Goal: Task Accomplishment & Management: Complete application form

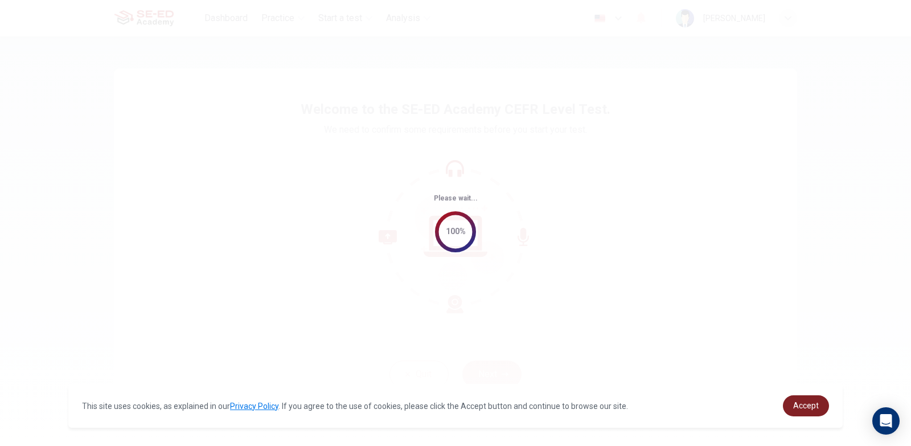
click at [800, 410] on span "Accept" at bounding box center [806, 405] width 26 height 9
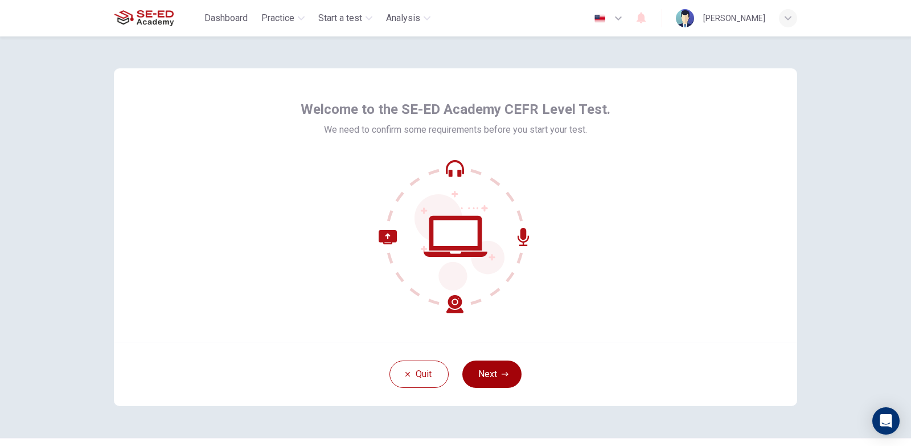
click at [510, 373] on button "Next" at bounding box center [491, 374] width 59 height 27
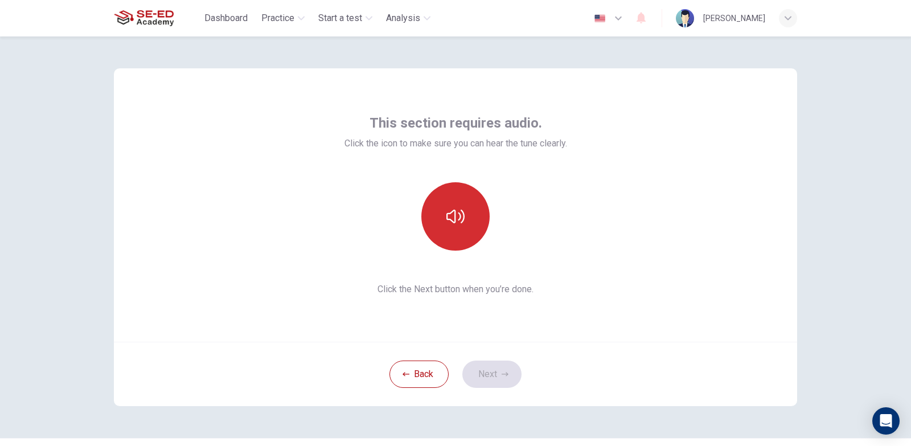
click at [463, 239] on button "button" at bounding box center [455, 216] width 68 height 68
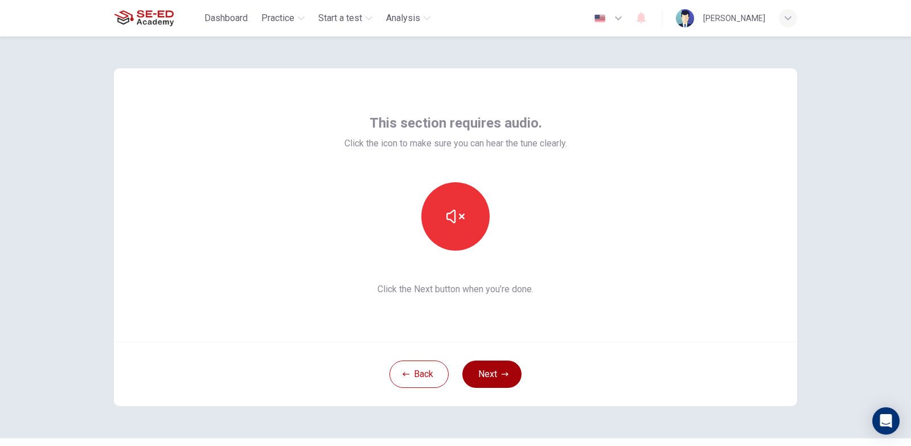
click at [504, 370] on button "Next" at bounding box center [491, 374] width 59 height 27
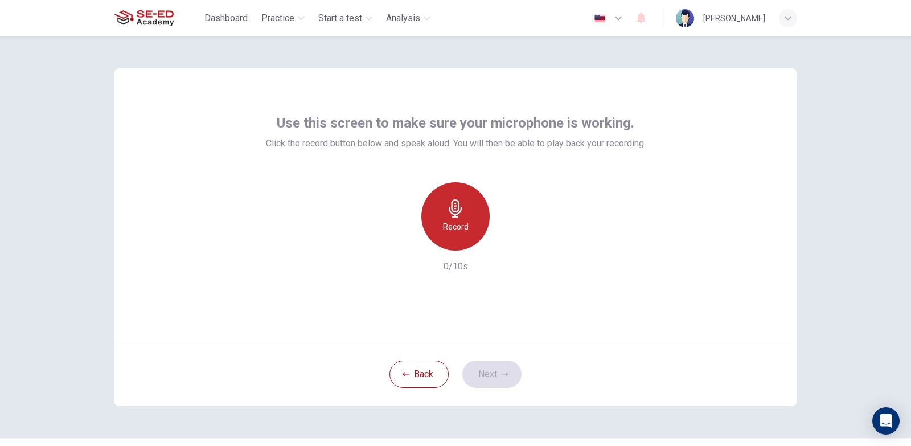
click at [469, 204] on div "Record" at bounding box center [455, 216] width 68 height 68
click at [473, 235] on div "Stop" at bounding box center [455, 216] width 68 height 68
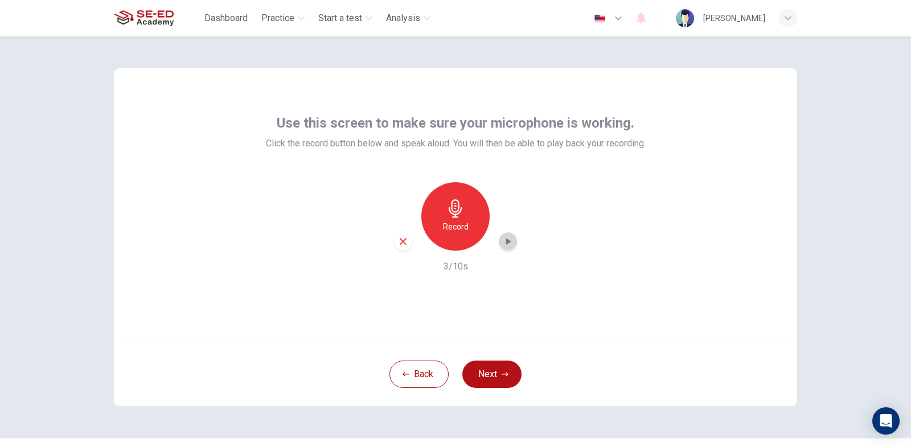
click at [510, 245] on icon "button" at bounding box center [507, 241] width 11 height 11
click at [506, 374] on button "Next" at bounding box center [491, 374] width 59 height 27
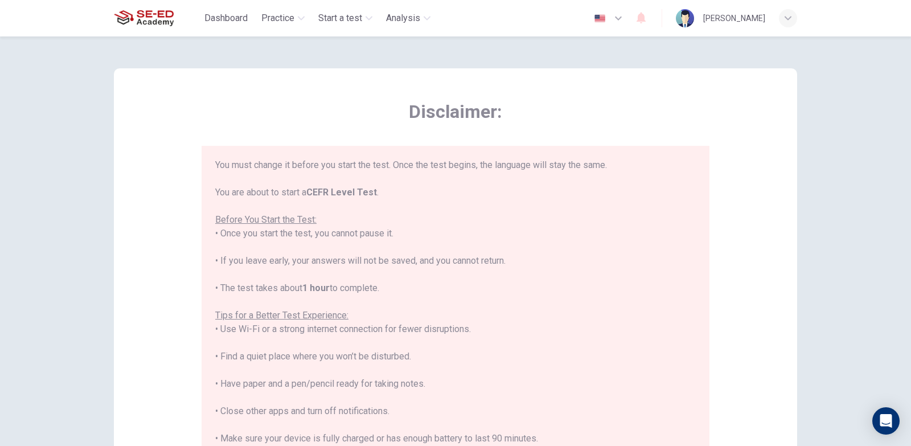
scroll to position [109, 0]
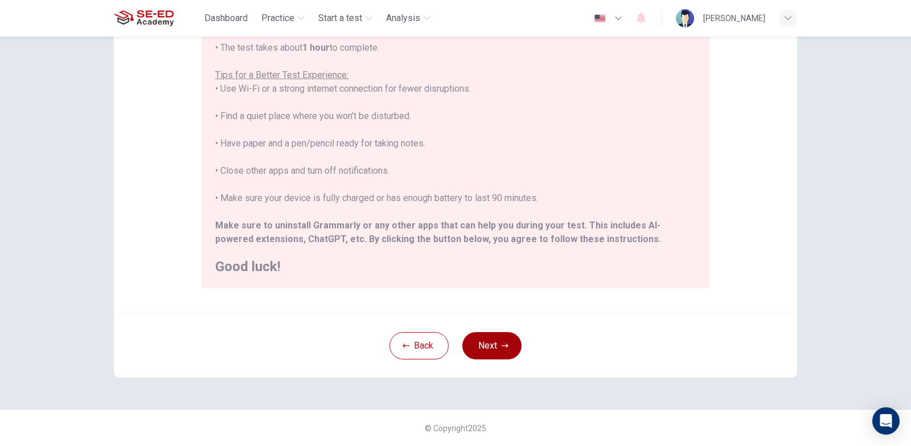
click at [514, 343] on button "Next" at bounding box center [491, 345] width 59 height 27
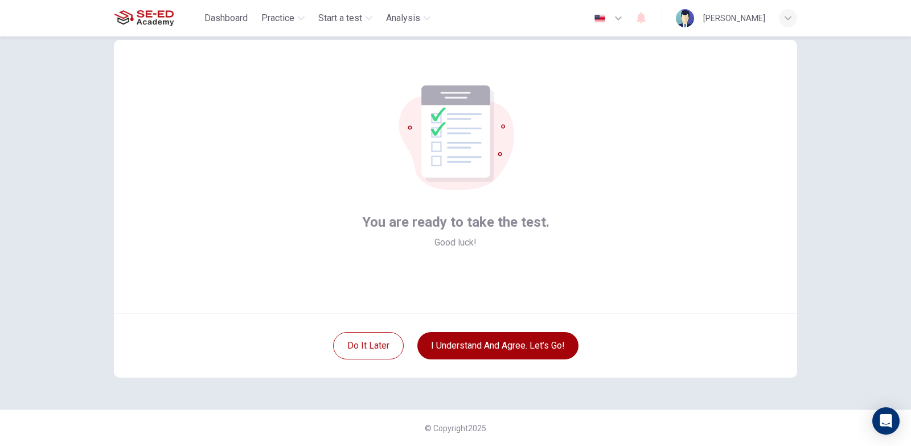
scroll to position [28, 0]
click at [521, 351] on button "I understand and agree. Let’s go!" at bounding box center [497, 345] width 161 height 27
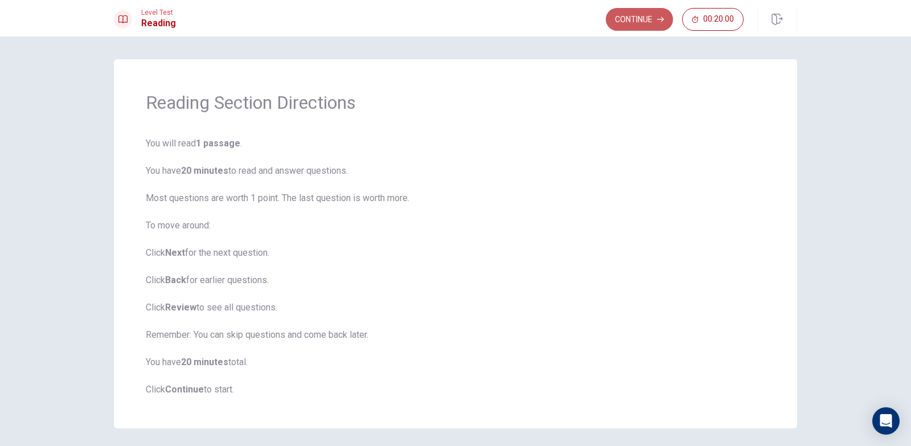
click at [641, 27] on button "Continue" at bounding box center [639, 19] width 67 height 23
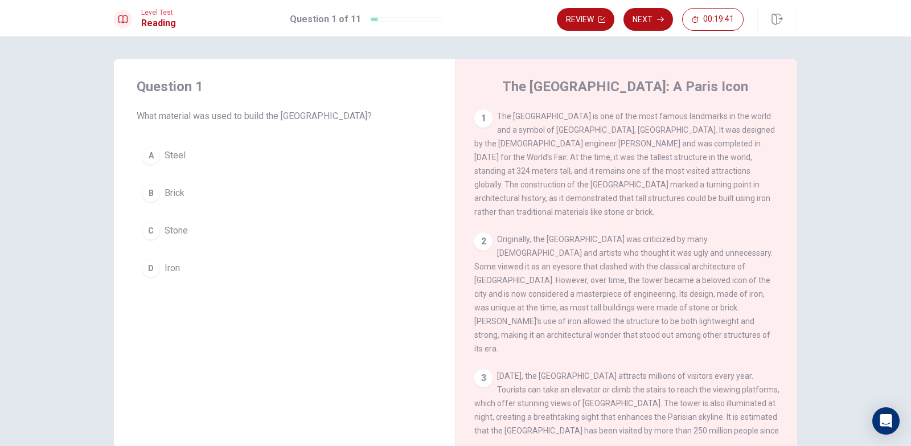
click at [657, 31] on div "Review Next 00:19:41" at bounding box center [677, 19] width 240 height 25
click at [656, 26] on button "Next" at bounding box center [649, 19] width 50 height 23
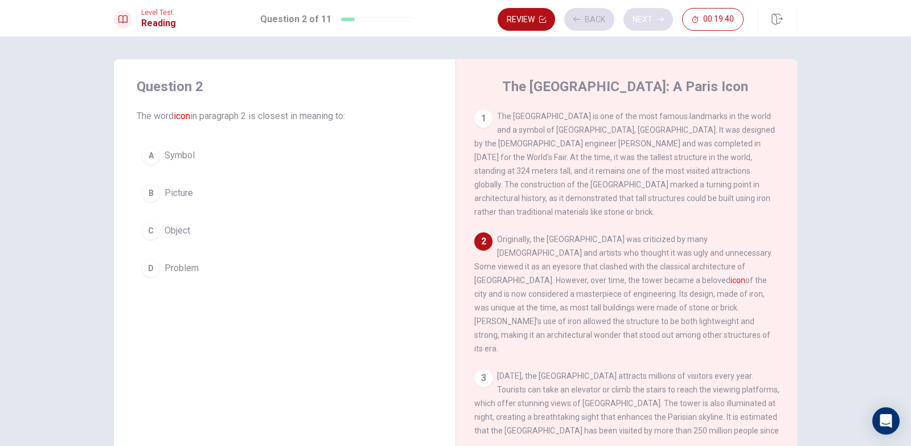
scroll to position [14, 0]
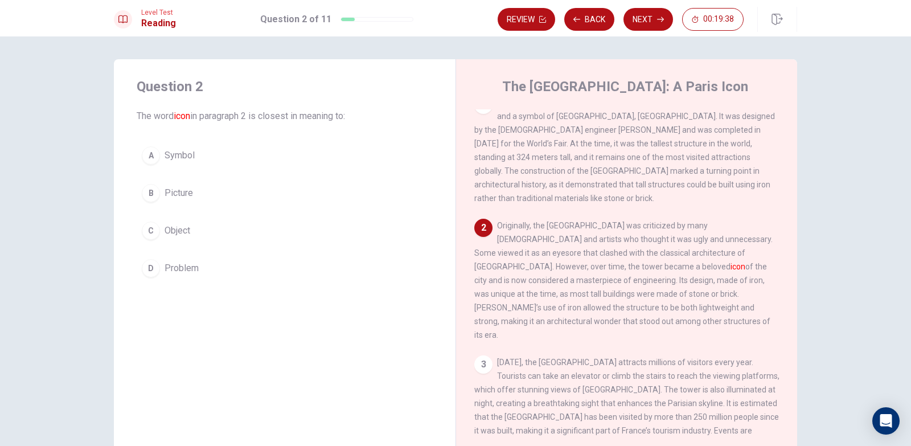
click at [302, 21] on h1 "Question 2 of 11" at bounding box center [295, 20] width 71 height 14
click at [347, 19] on div at bounding box center [348, 19] width 14 height 3
drag, startPoint x: 593, startPoint y: 26, endPoint x: 610, endPoint y: 25, distance: 16.6
click at [595, 26] on button "Back" at bounding box center [589, 19] width 50 height 23
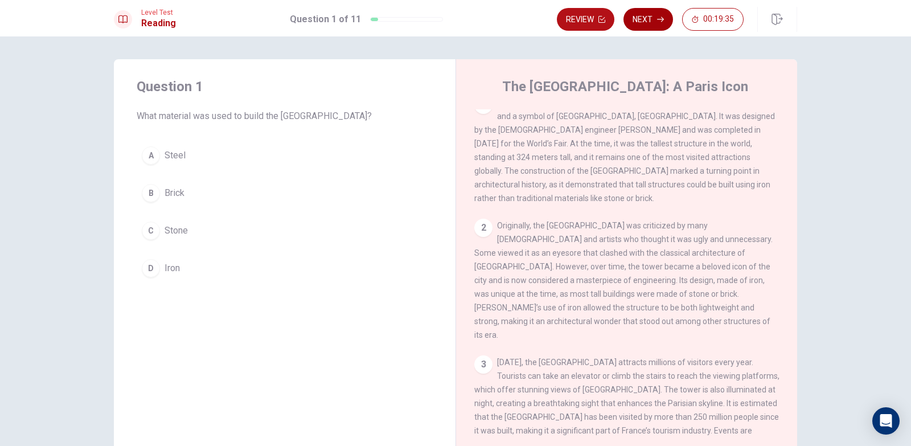
click at [638, 26] on button "Next" at bounding box center [649, 19] width 50 height 23
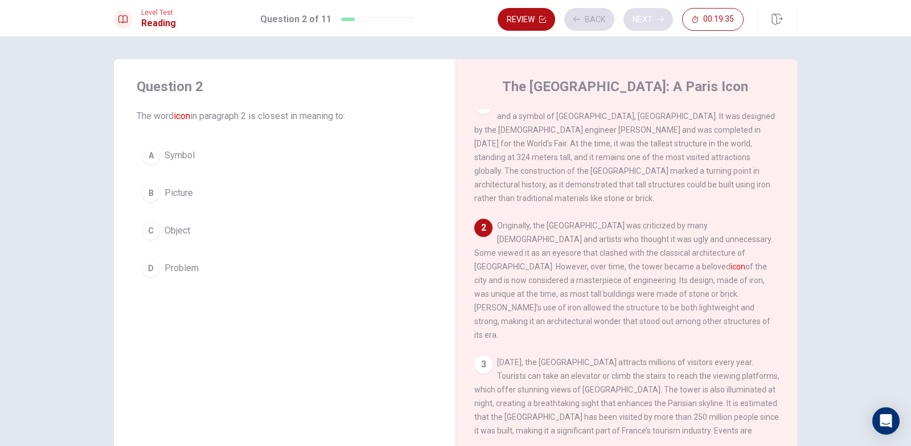
scroll to position [113, 0]
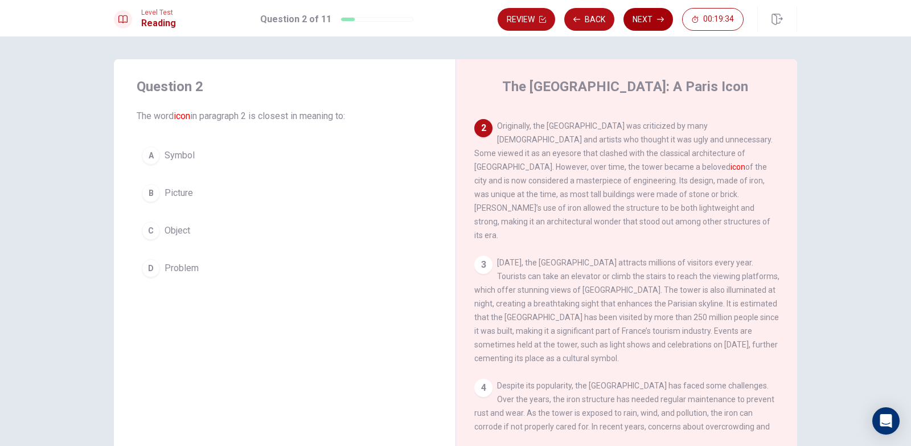
click at [641, 19] on button "Next" at bounding box center [649, 19] width 50 height 23
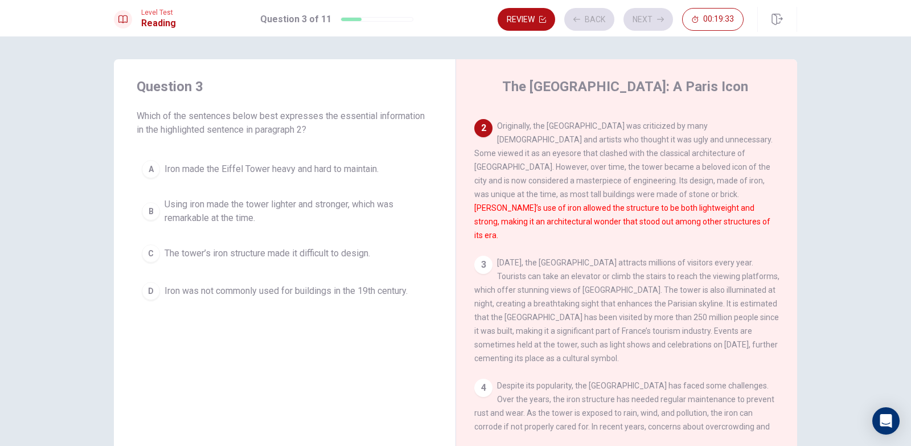
click at [600, 13] on div "Review Back Next 00:19:33" at bounding box center [621, 19] width 246 height 23
click at [599, 15] on button "Back" at bounding box center [589, 19] width 50 height 23
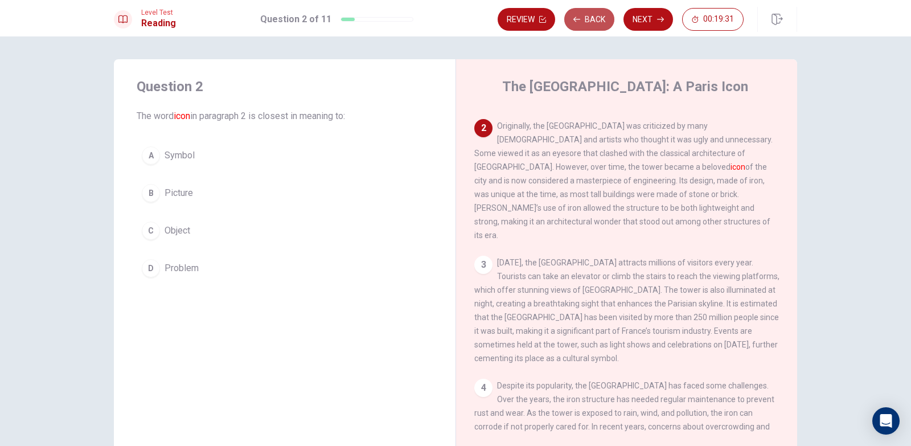
click at [599, 15] on button "Back" at bounding box center [589, 19] width 50 height 23
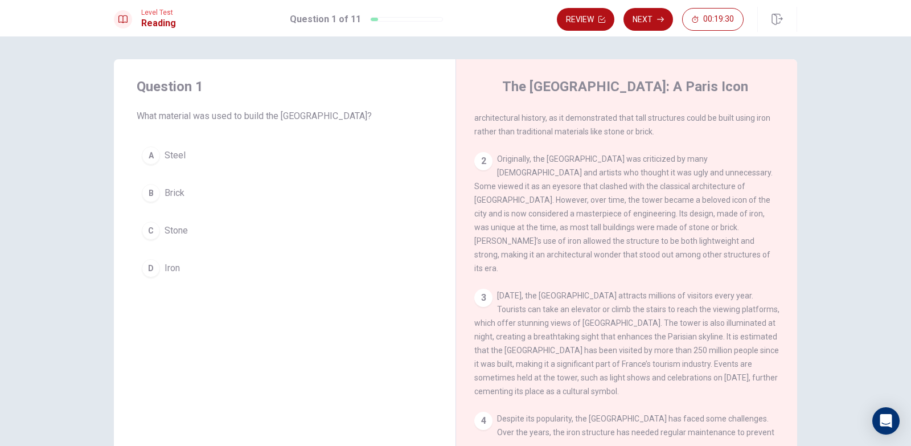
scroll to position [0, 0]
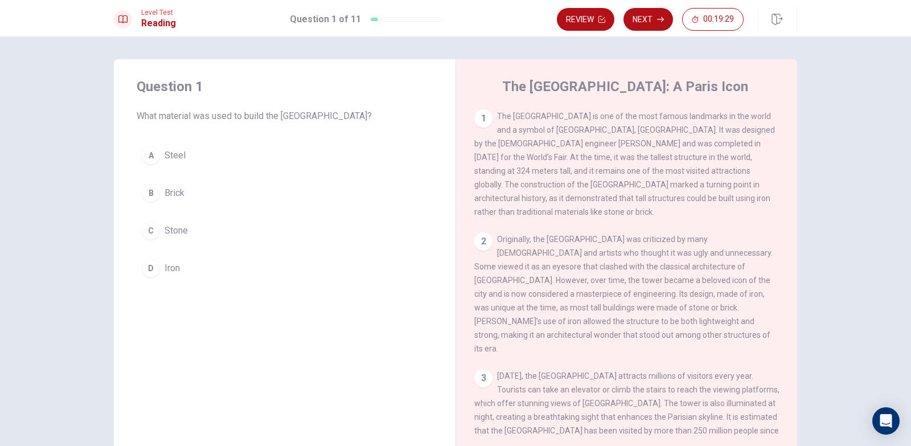
click at [642, 26] on button "Next" at bounding box center [649, 19] width 50 height 23
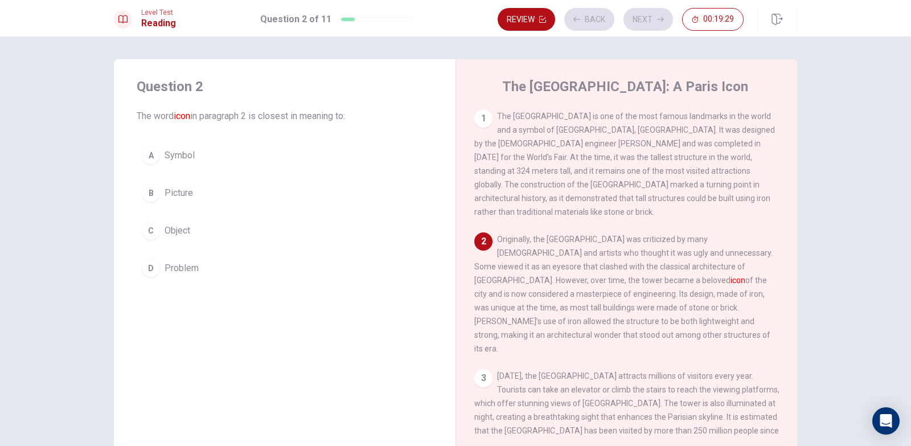
scroll to position [14, 0]
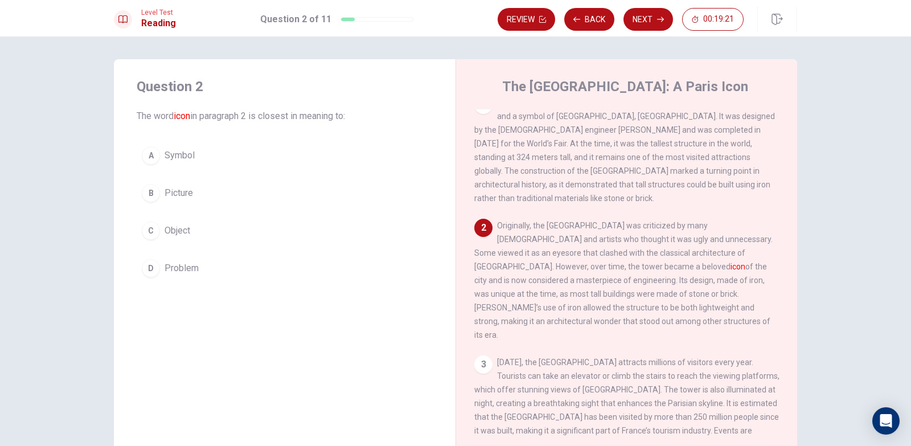
click at [198, 229] on button "C Object" at bounding box center [285, 230] width 296 height 28
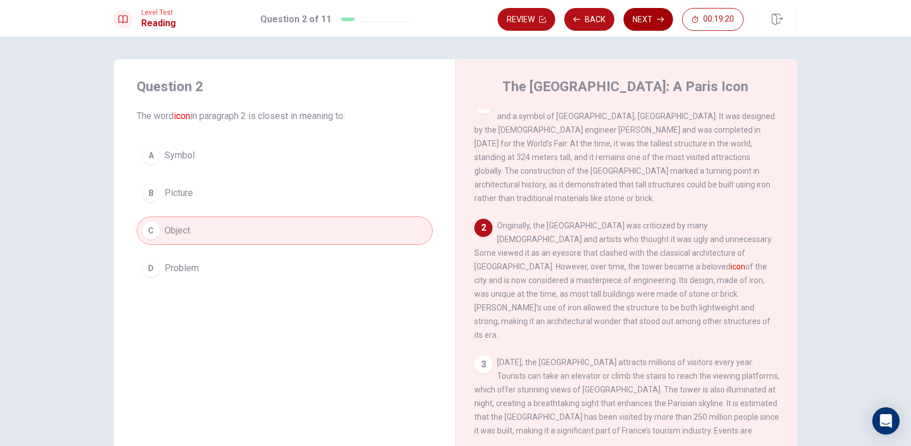
click at [638, 10] on div "Review Back Next 00:19:20" at bounding box center [648, 19] width 300 height 25
click at [638, 13] on button "Next" at bounding box center [649, 19] width 50 height 23
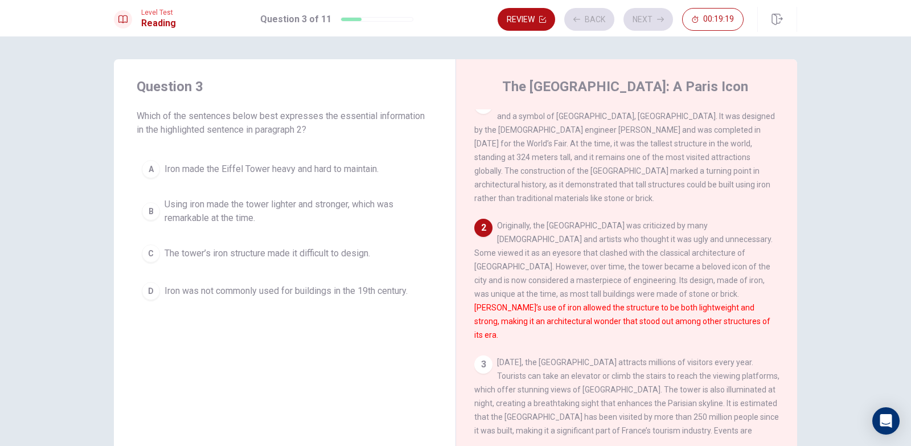
scroll to position [113, 0]
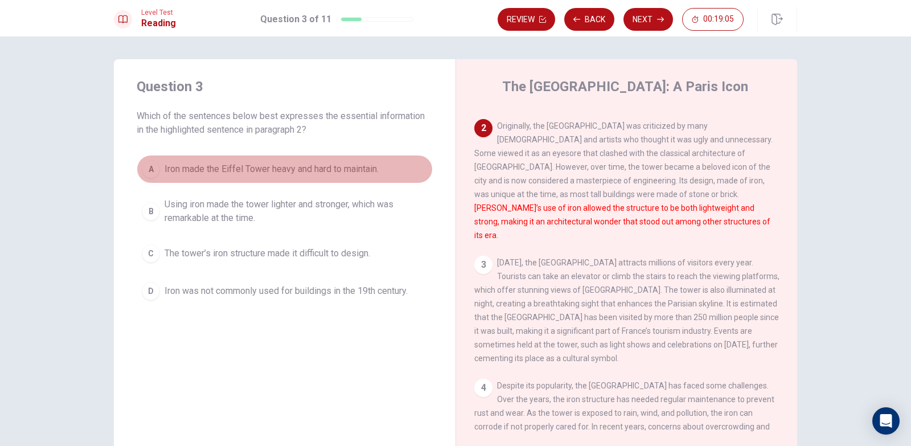
click at [363, 171] on span "Iron made the Eiffel Tower heavy and hard to maintain." at bounding box center [272, 169] width 214 height 14
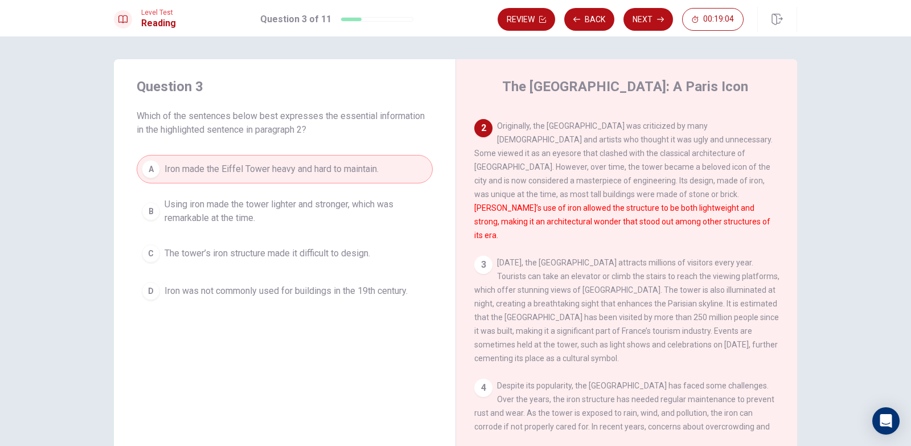
click at [662, 21] on button "Next" at bounding box center [649, 19] width 50 height 23
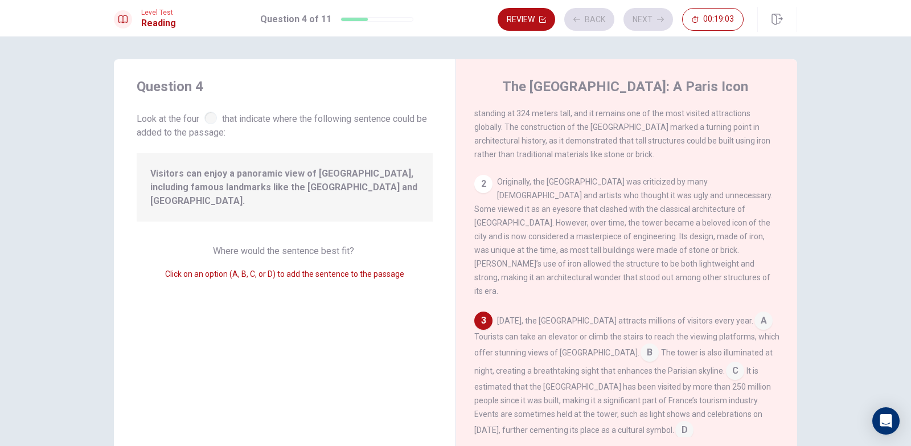
scroll to position [155, 0]
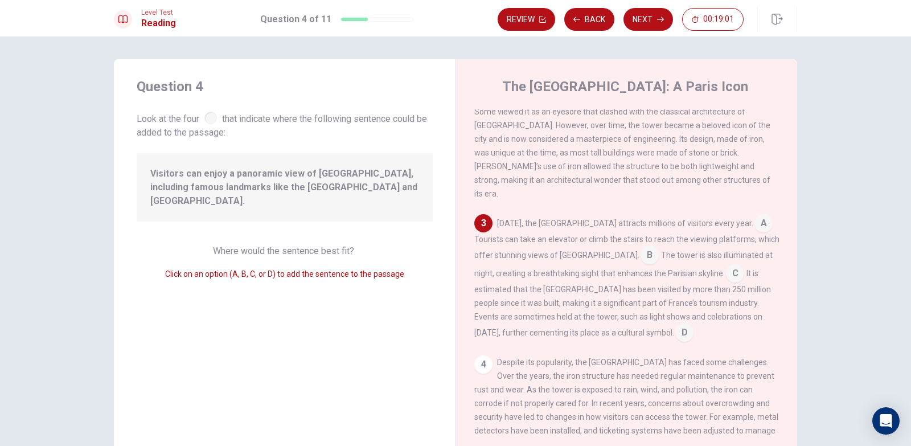
click at [350, 166] on div "Visitors can enjoy a panoramic view of [GEOGRAPHIC_DATA], including famous land…" at bounding box center [285, 187] width 296 height 68
click at [755, 215] on input at bounding box center [764, 224] width 18 height 18
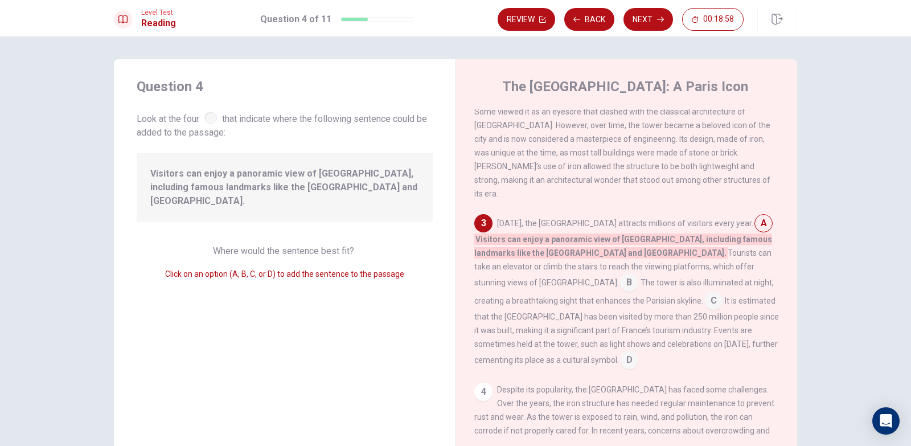
click at [755, 215] on input at bounding box center [764, 224] width 18 height 18
click at [673, 178] on div "2 Originally, the [GEOGRAPHIC_DATA] was criticized by many [DEMOGRAPHIC_DATA] a…" at bounding box center [626, 138] width 305 height 123
click at [638, 275] on input at bounding box center [629, 284] width 18 height 18
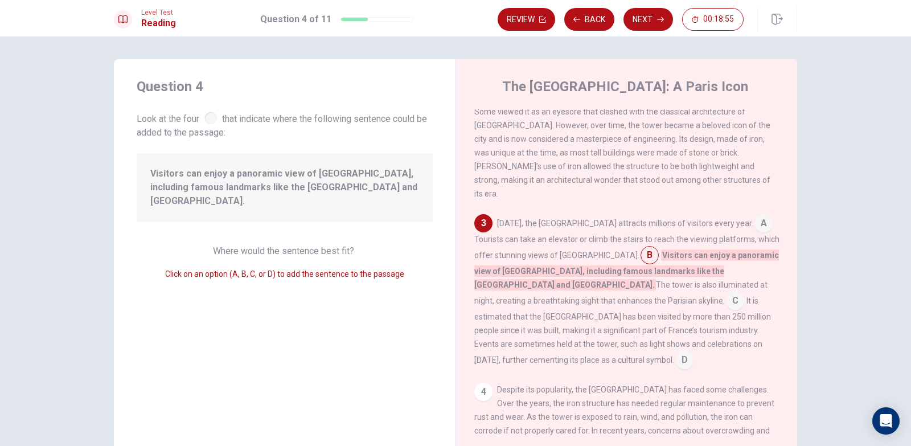
click at [726, 293] on input at bounding box center [735, 302] width 18 height 18
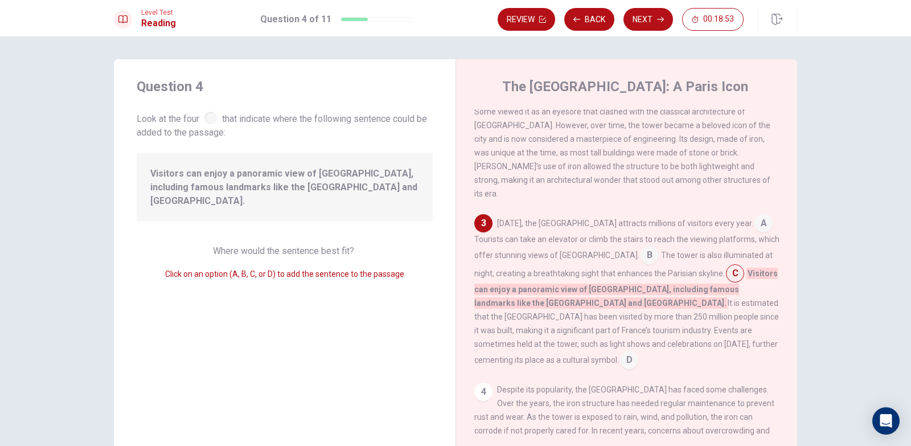
click at [638, 352] on input at bounding box center [629, 361] width 18 height 18
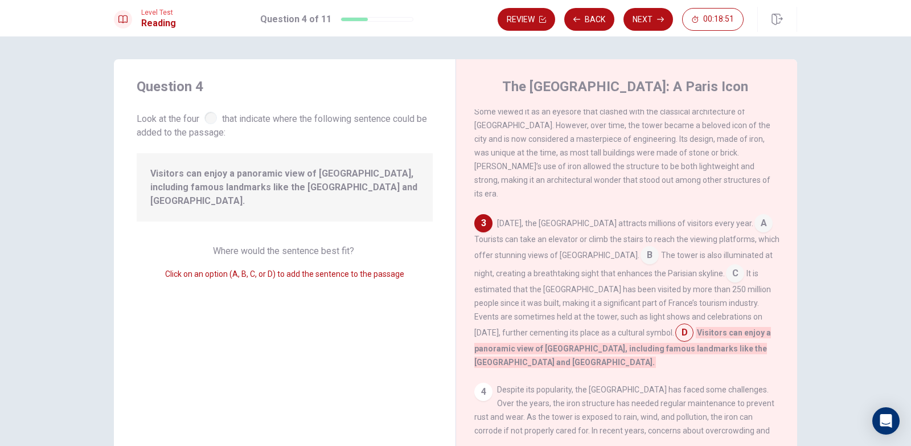
click at [755, 215] on input at bounding box center [764, 224] width 18 height 18
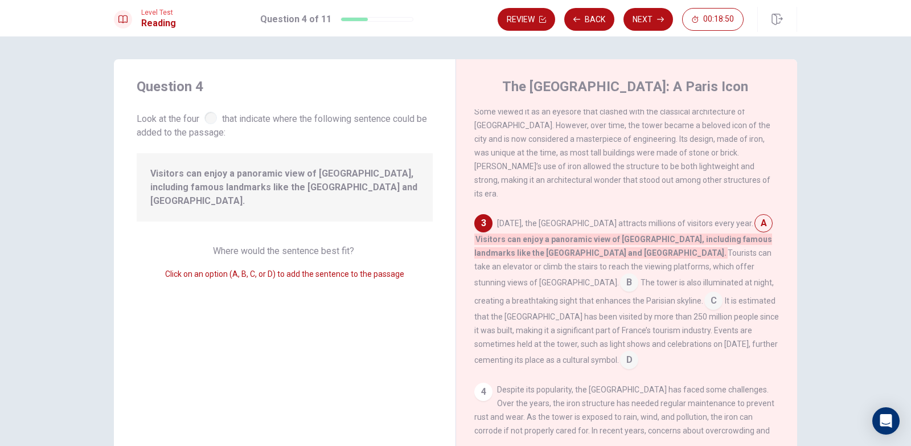
click at [638, 275] on input at bounding box center [629, 284] width 18 height 18
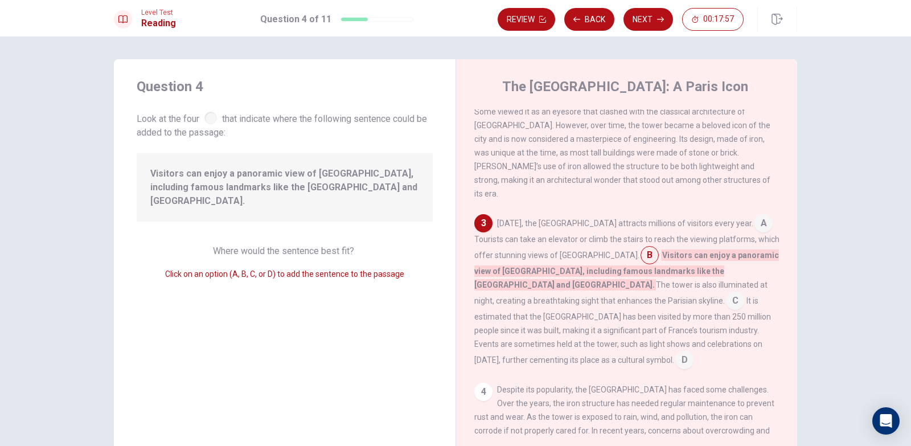
click at [335, 289] on div "Question 4 Look at the four that indicate where the following sentence could be…" at bounding box center [285, 257] width 342 height 396
click at [726, 293] on input at bounding box center [735, 302] width 18 height 18
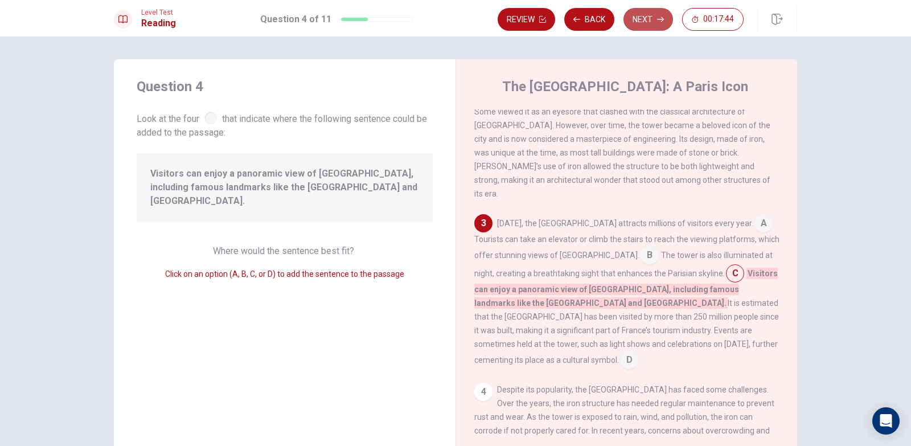
click at [635, 22] on button "Next" at bounding box center [649, 19] width 50 height 23
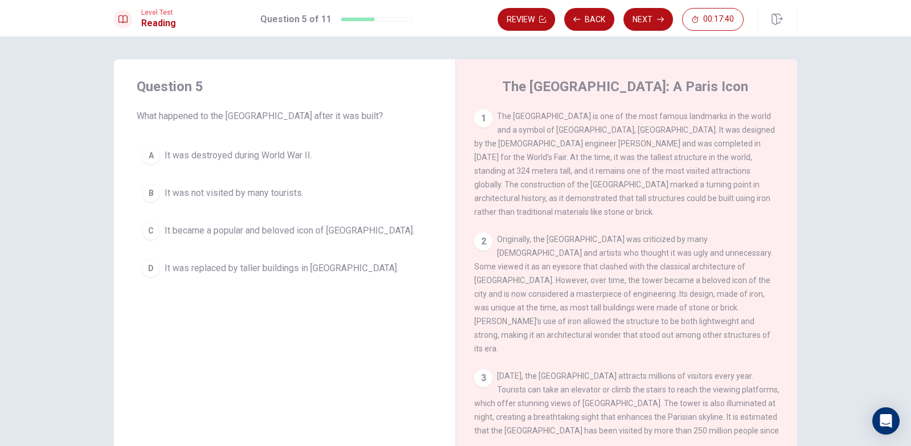
drag, startPoint x: 134, startPoint y: 115, endPoint x: 409, endPoint y: 120, distance: 274.6
click at [410, 121] on span "What happened to the [GEOGRAPHIC_DATA] after it was built?" at bounding box center [285, 116] width 296 height 14
click at [283, 218] on button "C It became a popular and beloved icon of [GEOGRAPHIC_DATA]." at bounding box center [285, 230] width 296 height 28
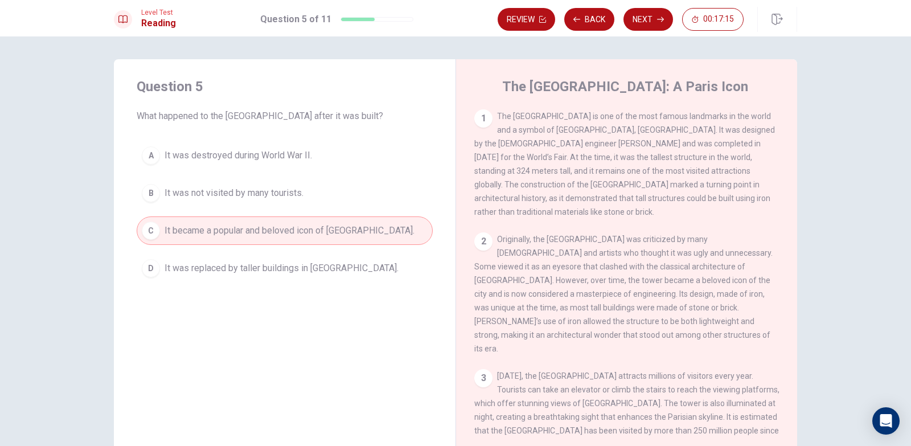
click at [211, 193] on span "It was not visited by many tourists." at bounding box center [234, 193] width 139 height 14
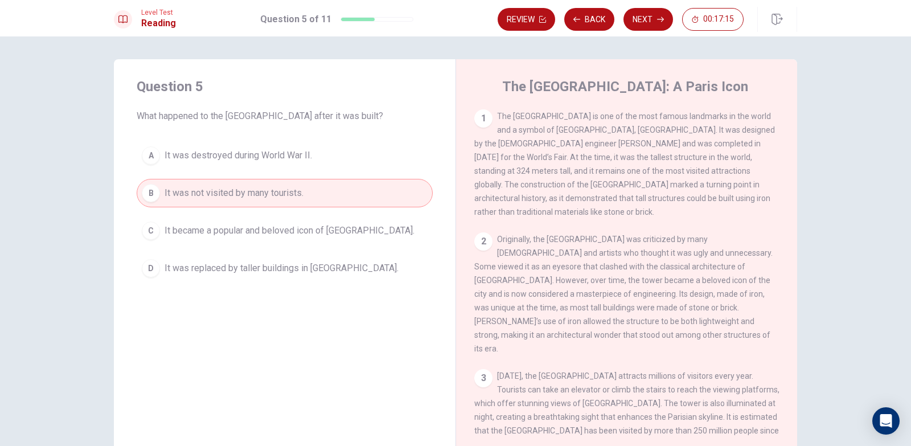
click at [268, 224] on span "It became a popular and beloved icon of [GEOGRAPHIC_DATA]." at bounding box center [290, 231] width 250 height 14
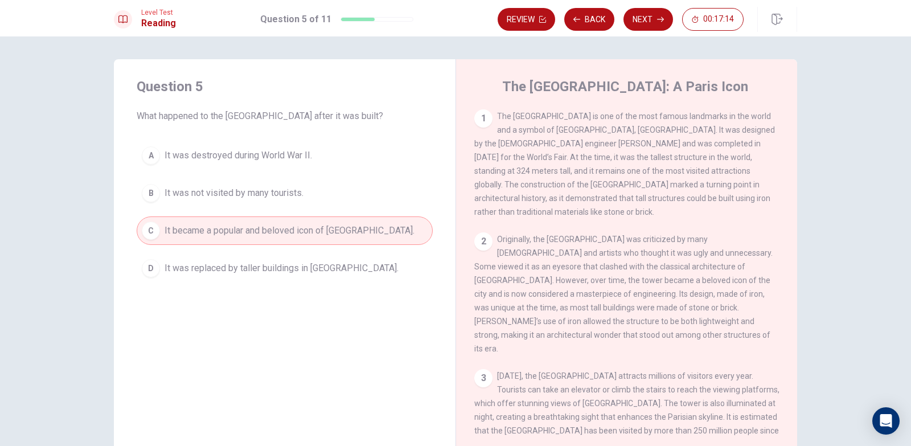
click at [635, 22] on button "Next" at bounding box center [649, 19] width 50 height 23
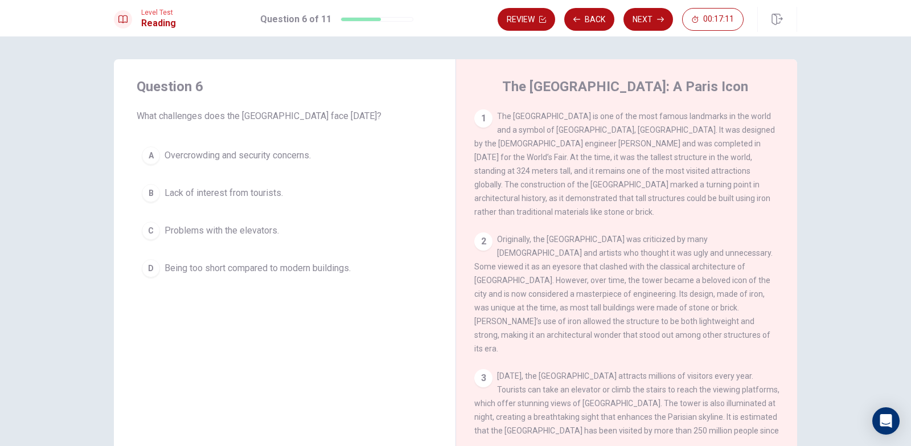
drag, startPoint x: 156, startPoint y: 122, endPoint x: 234, endPoint y: 132, distance: 78.1
click at [232, 132] on div "Question 6 What challenges does the [GEOGRAPHIC_DATA] face [DATE]? A Overcrowdi…" at bounding box center [285, 179] width 342 height 241
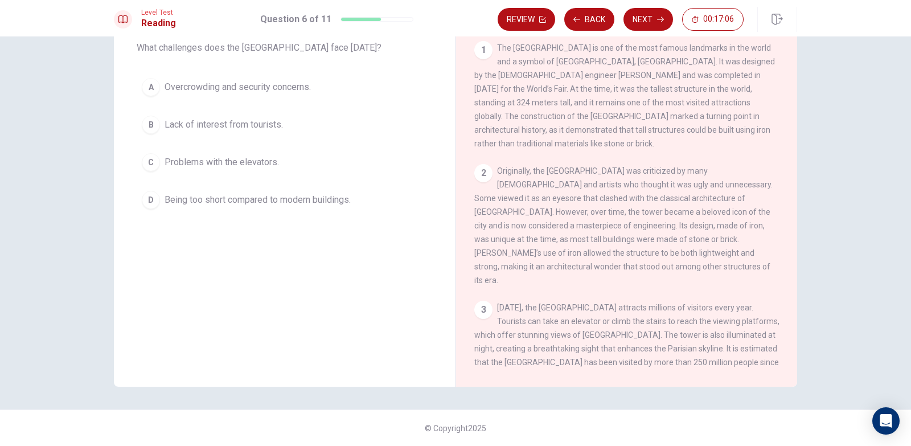
scroll to position [0, 0]
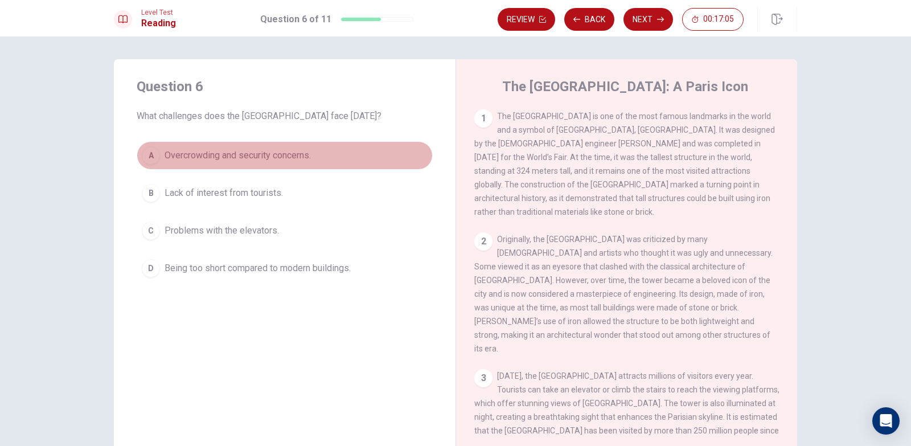
click at [264, 156] on span "Overcrowding and security concerns." at bounding box center [238, 156] width 146 height 14
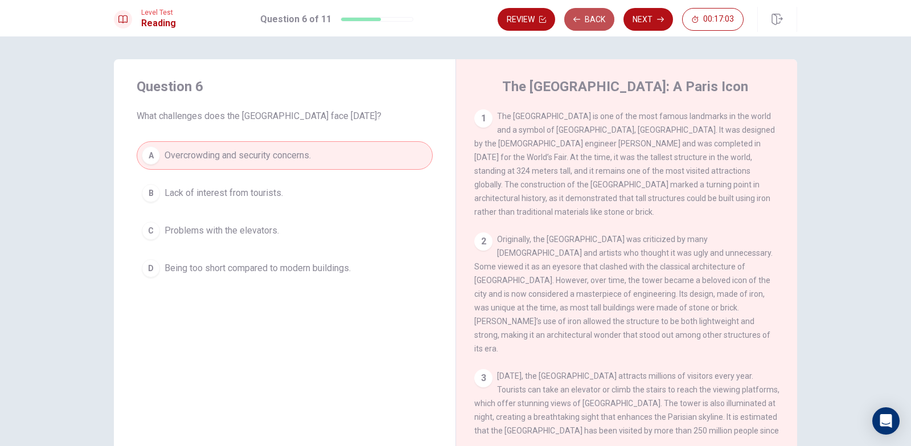
click at [585, 11] on button "Back" at bounding box center [589, 19] width 50 height 23
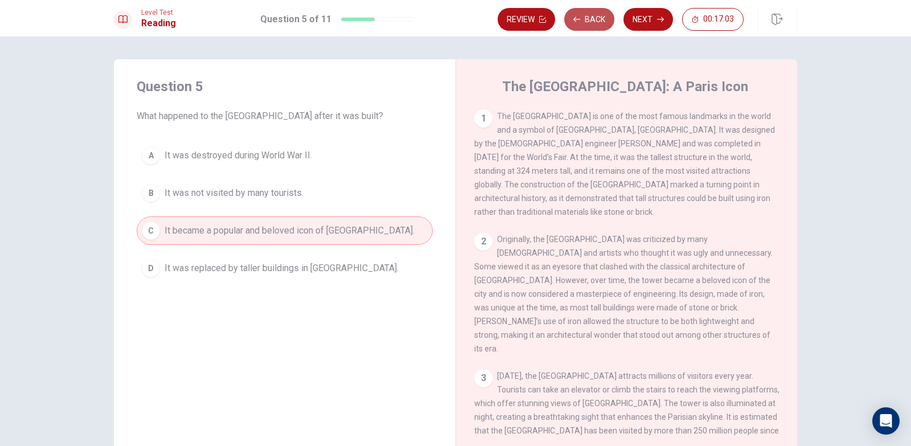
click at [588, 11] on button "Back" at bounding box center [589, 19] width 50 height 23
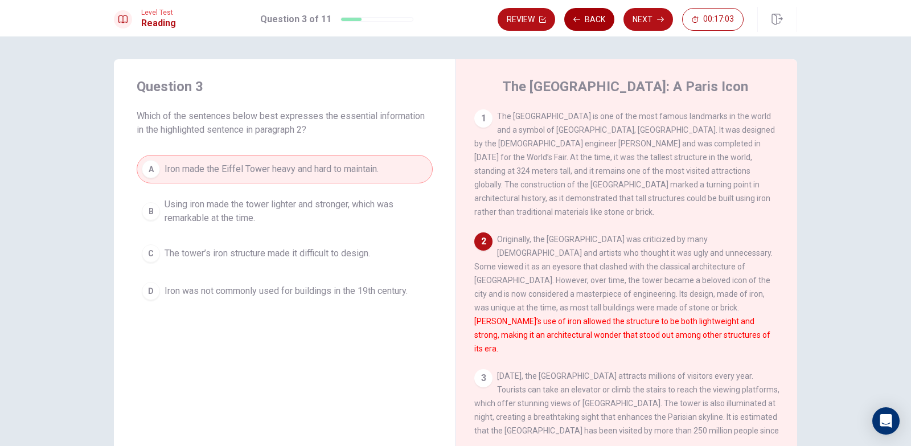
click at [588, 12] on button "Back" at bounding box center [589, 19] width 50 height 23
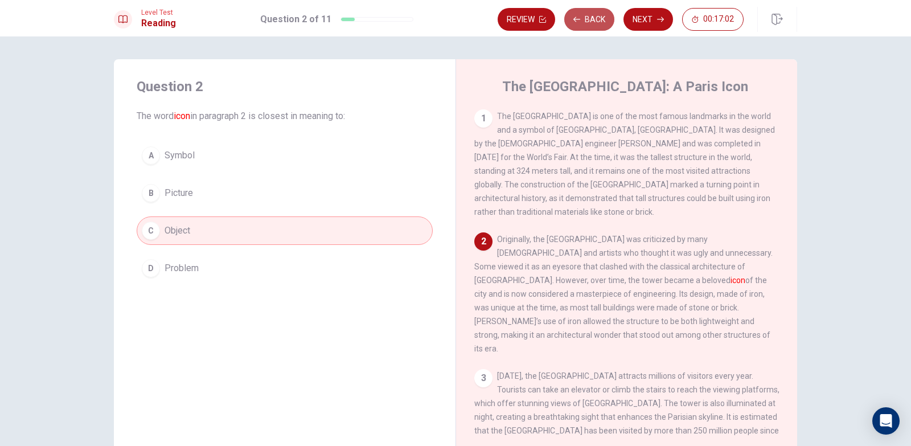
scroll to position [14, 0]
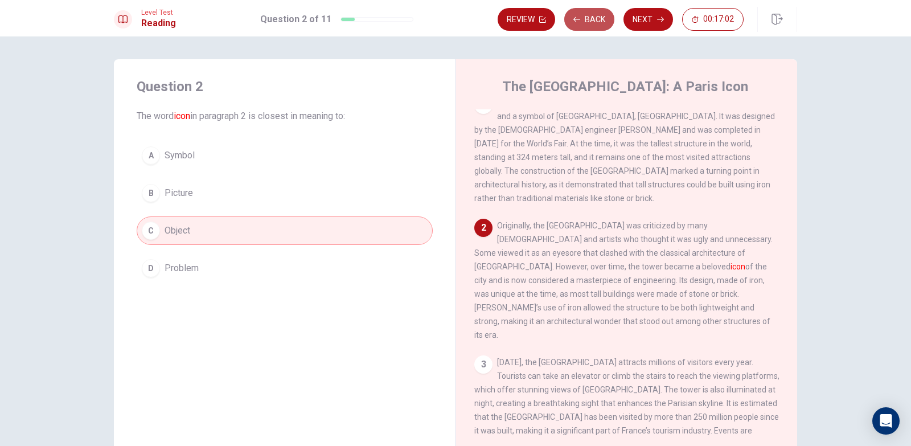
click at [588, 12] on button "Back" at bounding box center [589, 19] width 50 height 23
click at [555, 12] on button "Review" at bounding box center [527, 19] width 58 height 23
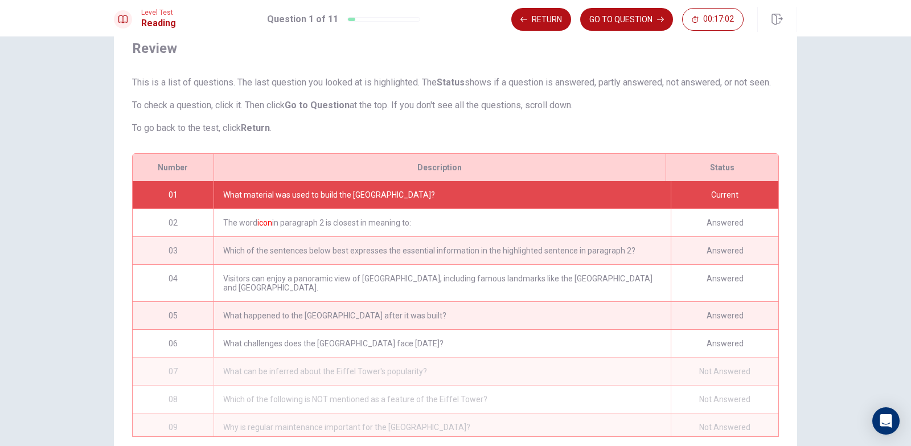
click at [588, 12] on button "GO TO QUESTION" at bounding box center [626, 19] width 93 height 23
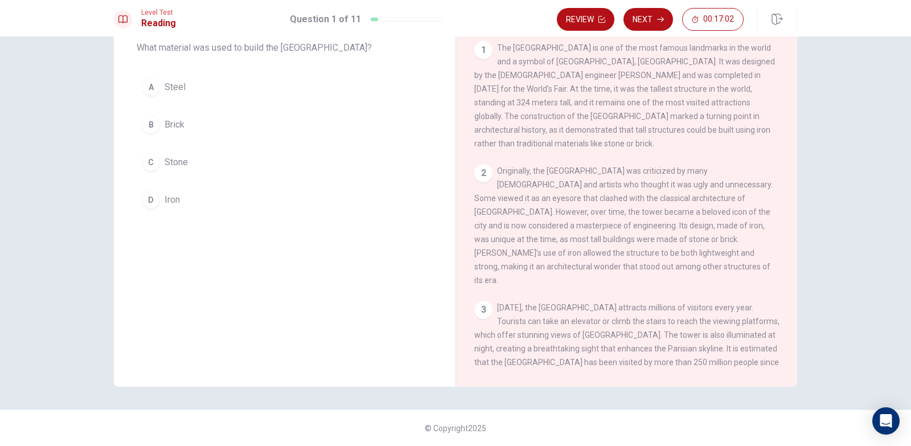
click at [588, 12] on button "Review" at bounding box center [586, 19] width 58 height 23
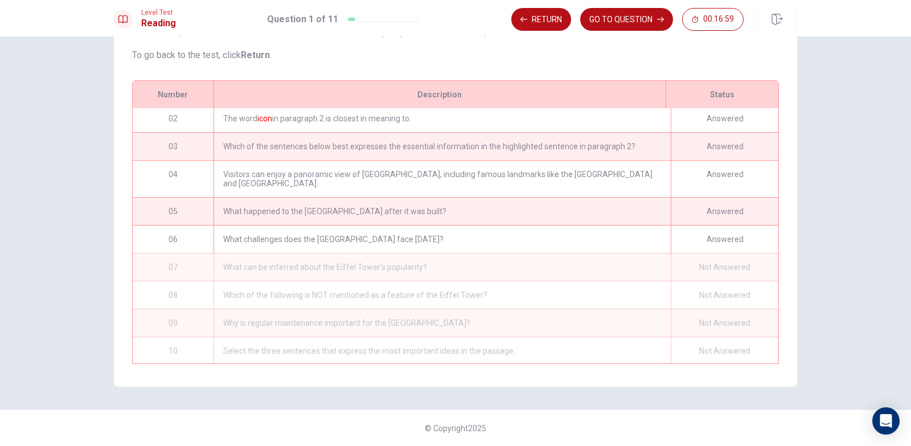
scroll to position [0, 0]
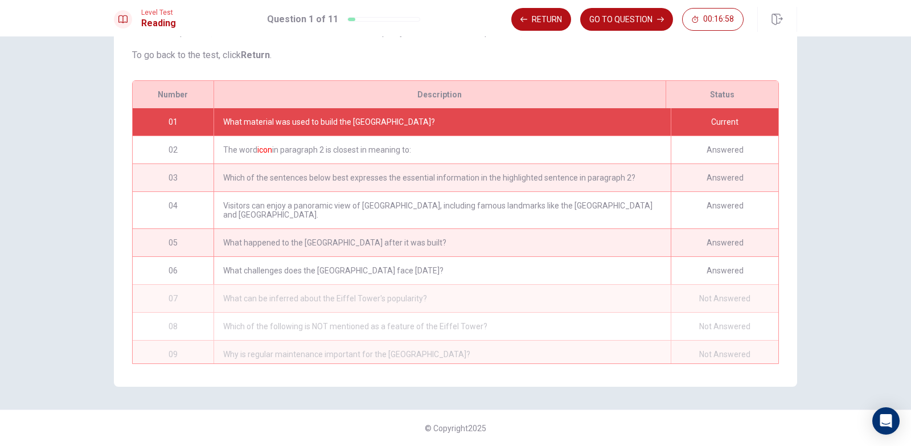
click at [649, 153] on div "The word icon in paragraph 2 is closest in meaning to:" at bounding box center [442, 149] width 457 height 27
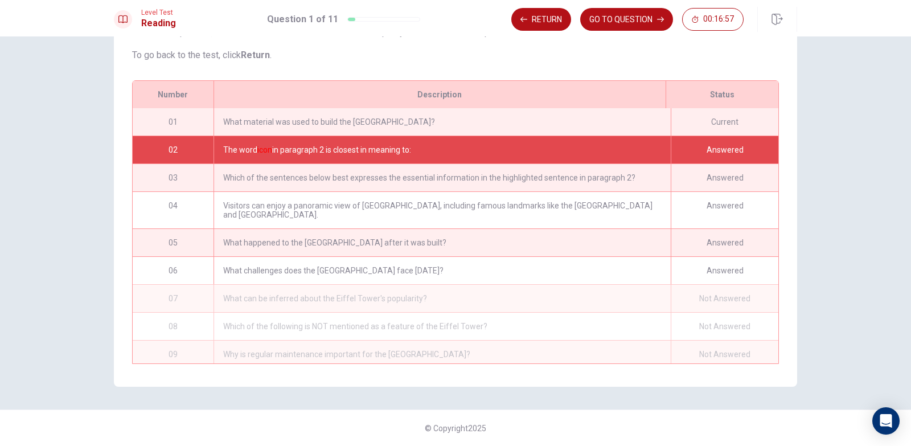
click at [646, 126] on div "What material was used to build the [GEOGRAPHIC_DATA]?" at bounding box center [442, 121] width 457 height 27
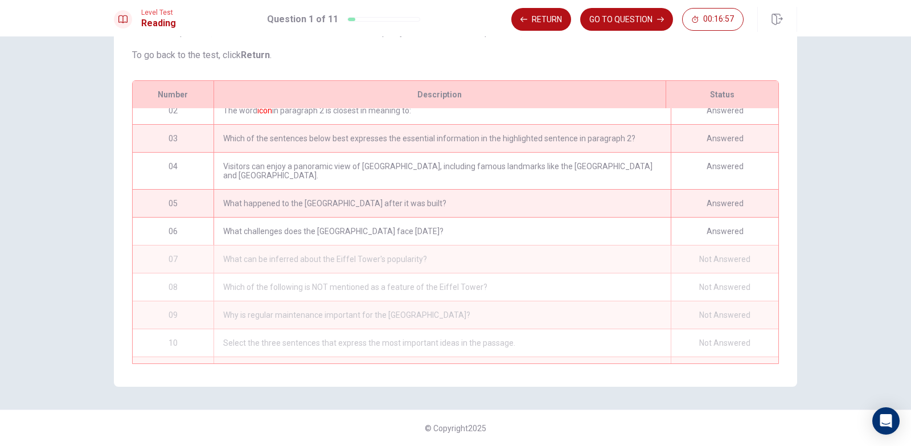
scroll to position [66, 0]
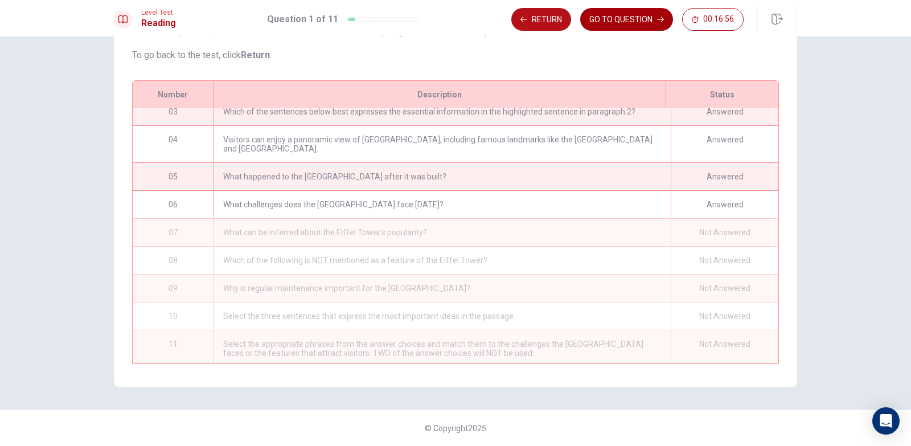
click at [651, 19] on button "GO TO QUESTION" at bounding box center [626, 19] width 93 height 23
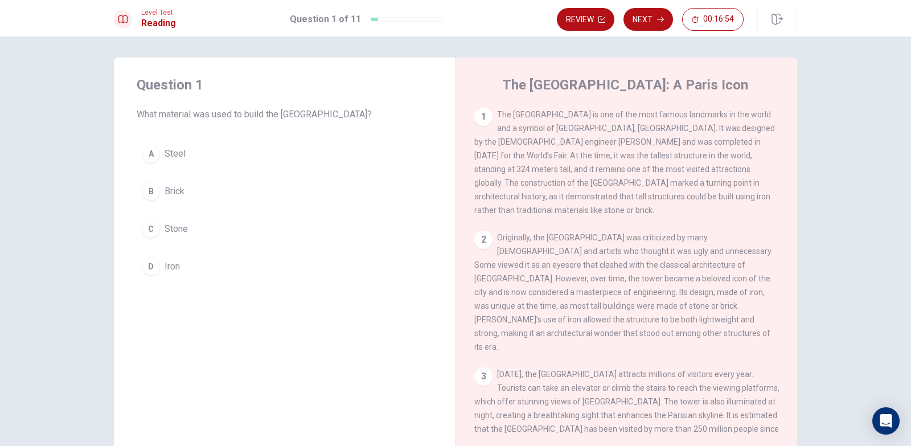
scroll to position [0, 0]
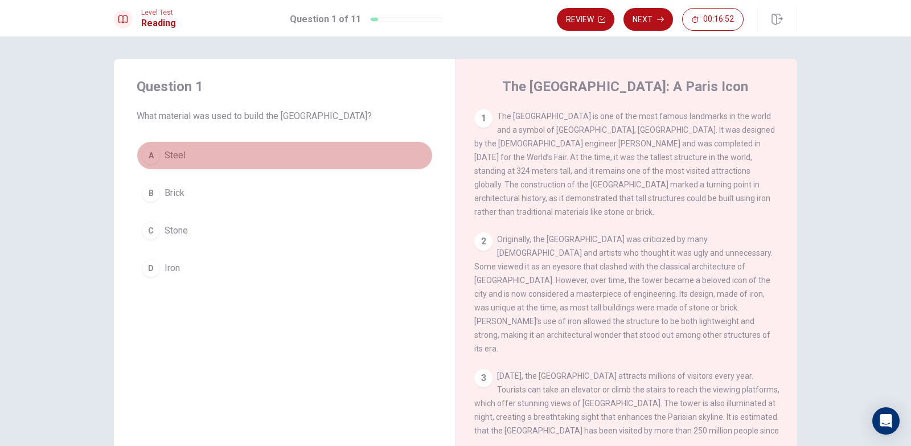
click at [210, 158] on button "A Steel" at bounding box center [285, 155] width 296 height 28
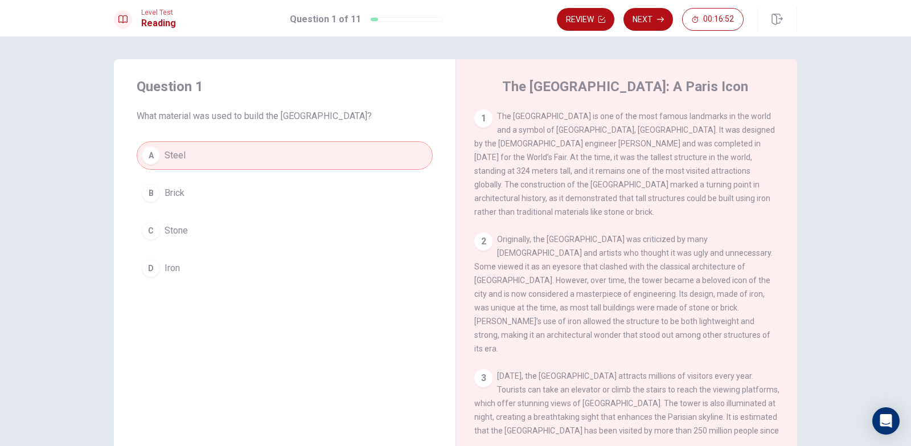
click at [224, 203] on button "B Brick" at bounding box center [285, 193] width 296 height 28
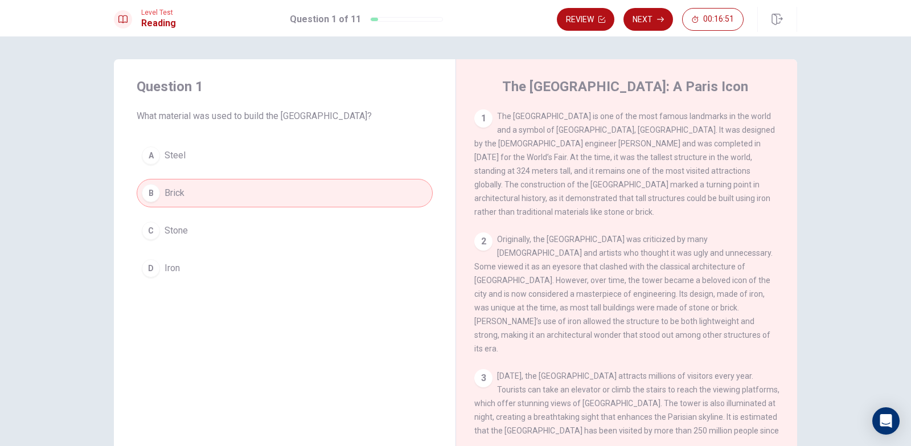
click at [222, 232] on button "C Stone" at bounding box center [285, 230] width 296 height 28
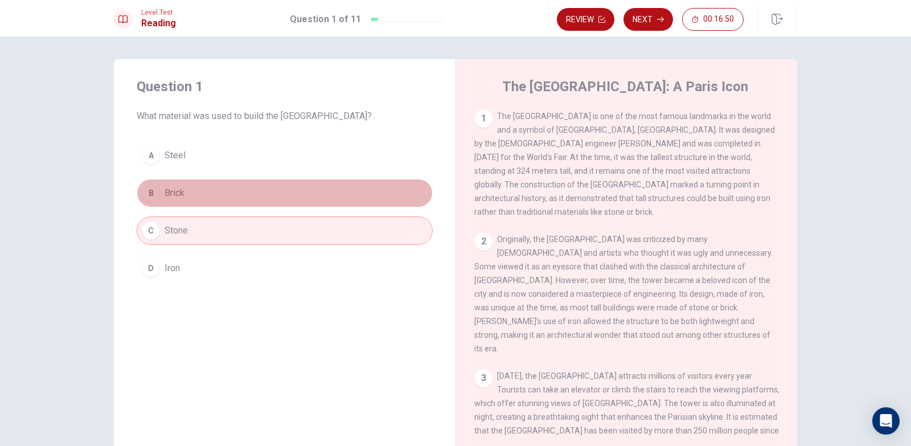
click at [251, 194] on button "B Brick" at bounding box center [285, 193] width 296 height 28
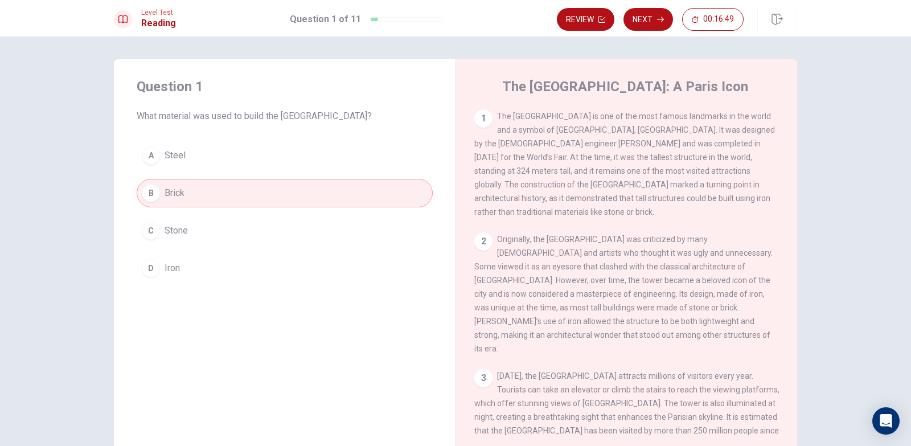
click at [645, 27] on button "Next" at bounding box center [649, 19] width 50 height 23
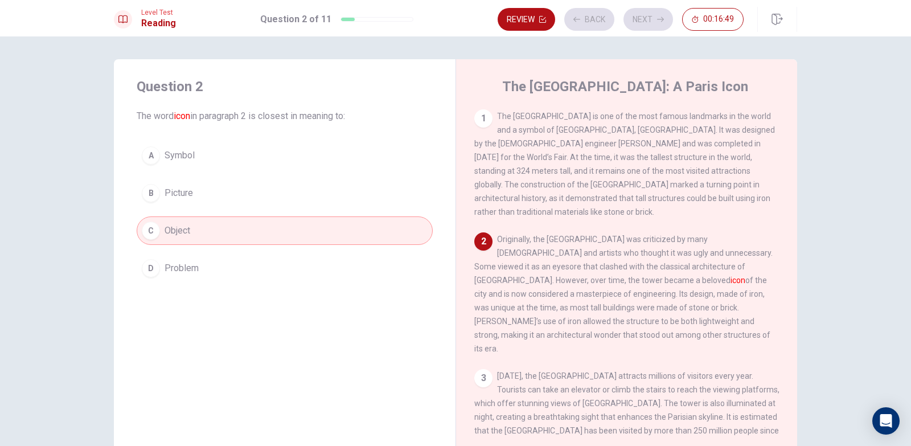
scroll to position [14, 0]
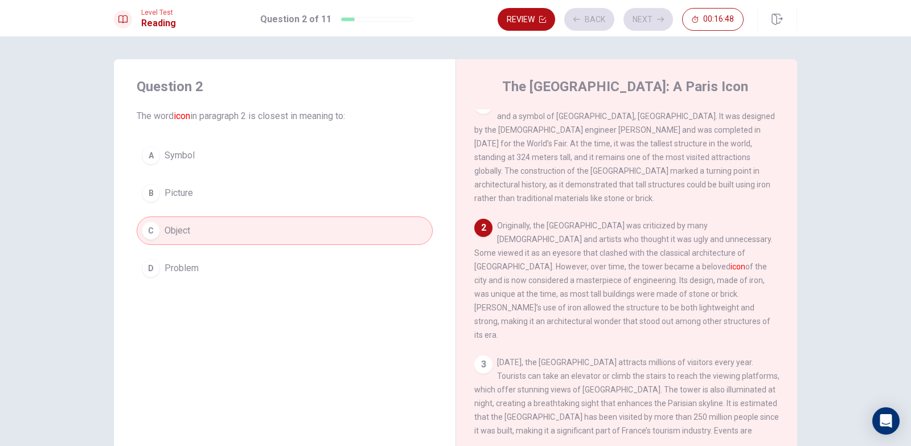
click at [645, 26] on div "Review Back Next 00:16:48" at bounding box center [621, 19] width 246 height 23
click at [647, 24] on button "Next" at bounding box center [649, 19] width 50 height 23
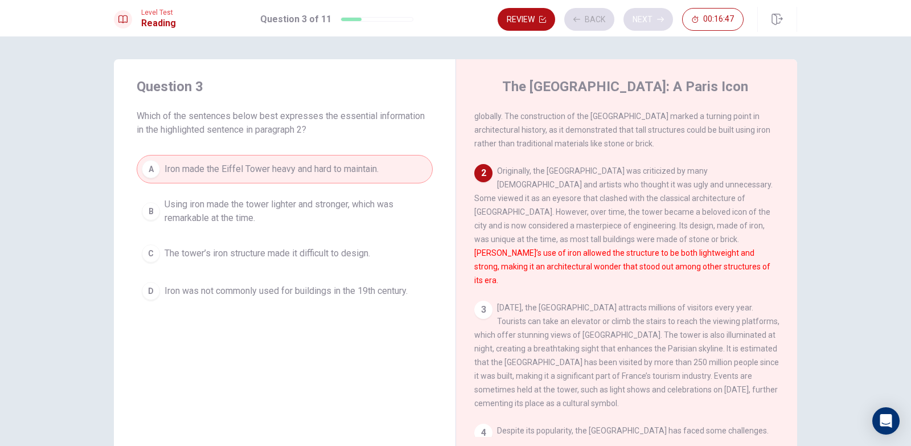
scroll to position [113, 0]
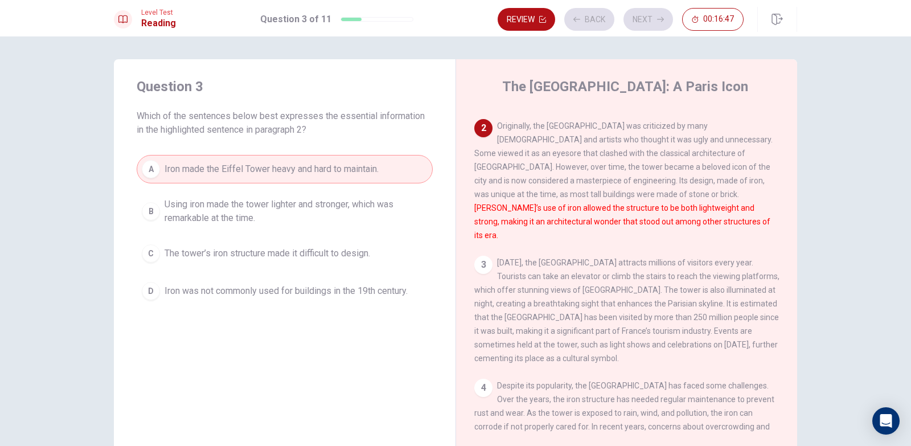
click at [646, 24] on div "Review Back Next 00:16:47" at bounding box center [621, 19] width 246 height 23
click at [647, 22] on button "Next" at bounding box center [649, 19] width 50 height 23
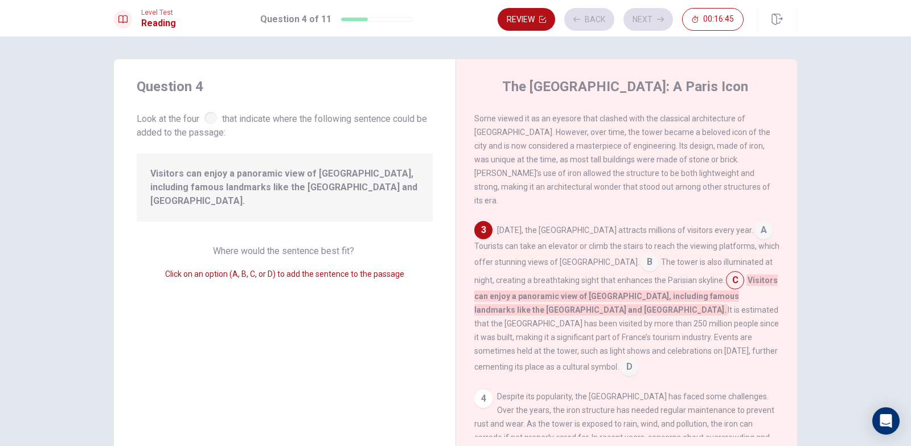
scroll to position [169, 0]
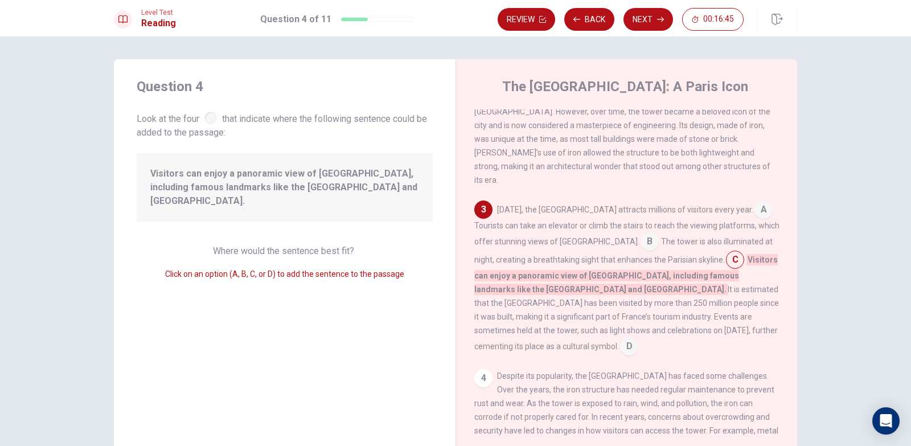
click at [644, 26] on button "Next" at bounding box center [649, 19] width 50 height 23
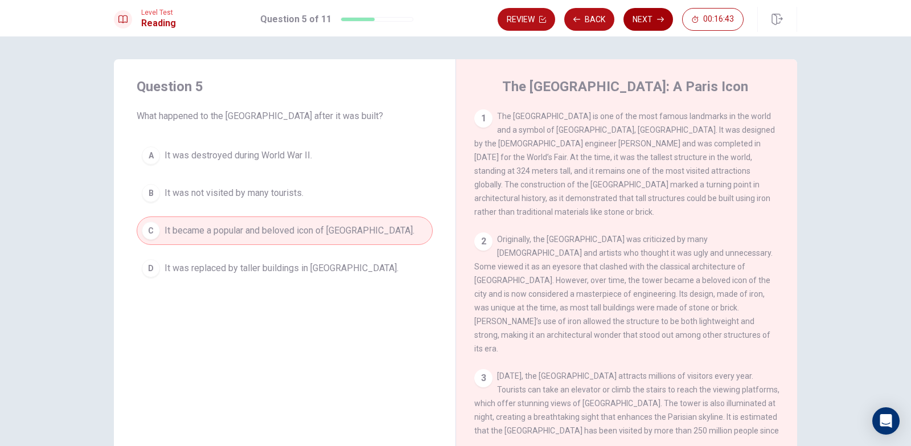
click at [642, 19] on button "Next" at bounding box center [649, 19] width 50 height 23
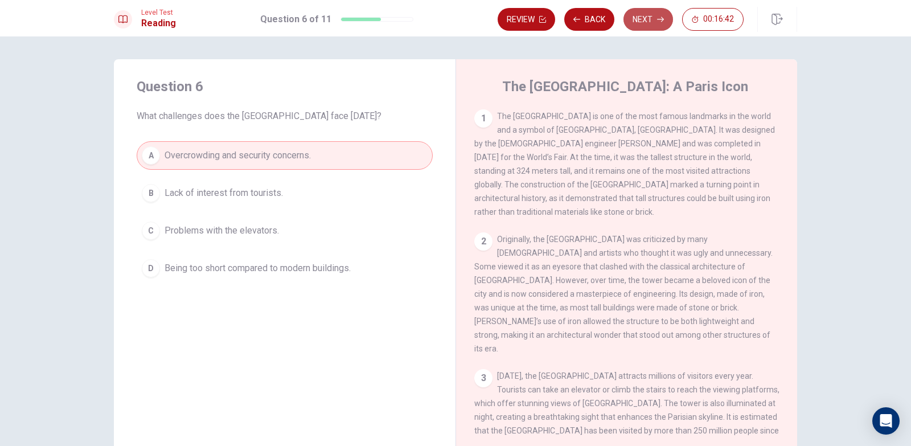
click at [642, 21] on button "Next" at bounding box center [649, 19] width 50 height 23
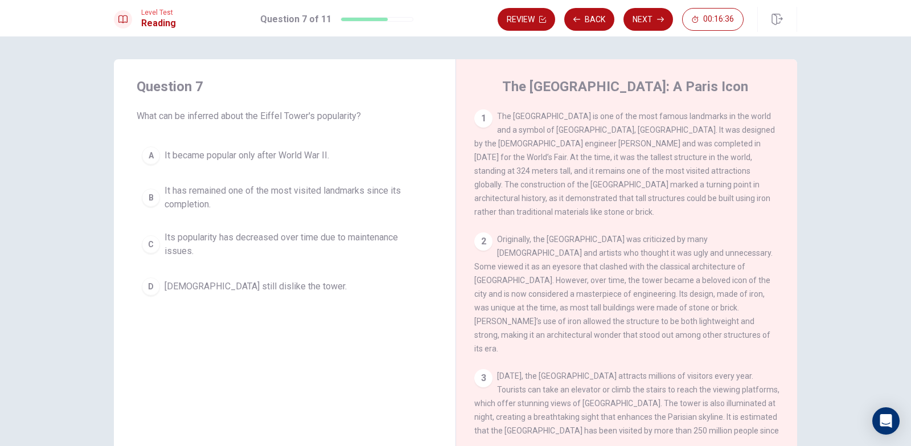
click at [614, 149] on span "The [GEOGRAPHIC_DATA] is one of the most famous landmarks in the world and a sy…" at bounding box center [624, 164] width 301 height 105
click at [232, 206] on span "It has remained one of the most visited landmarks since its completion." at bounding box center [296, 197] width 263 height 27
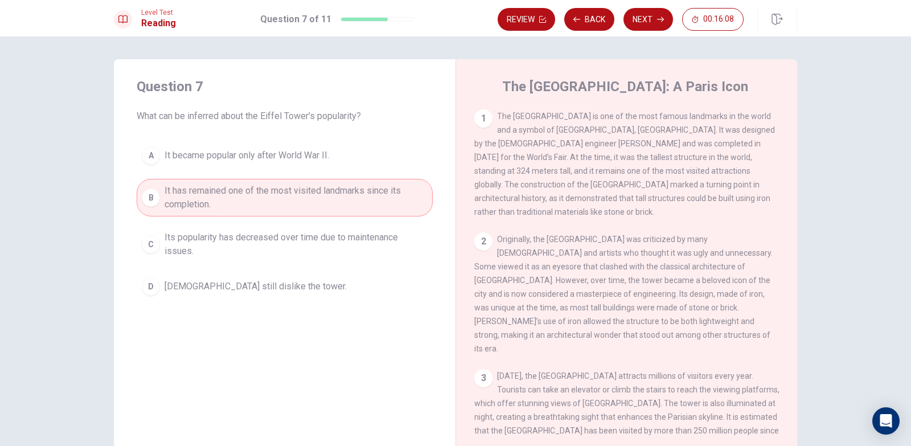
click at [312, 227] on button "C Its popularity has decreased over time due to maintenance issues." at bounding box center [285, 245] width 296 height 38
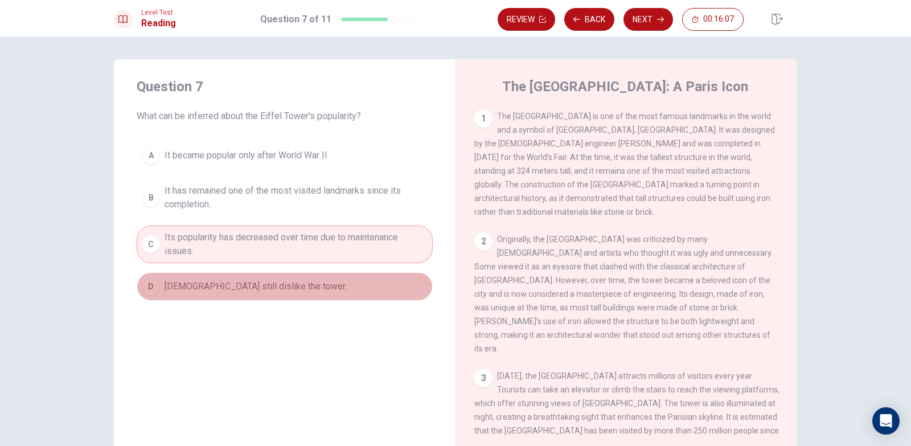
drag, startPoint x: 280, startPoint y: 292, endPoint x: 285, endPoint y: 296, distance: 6.5
click at [283, 294] on button "D [DEMOGRAPHIC_DATA] still dislike the tower." at bounding box center [285, 286] width 296 height 28
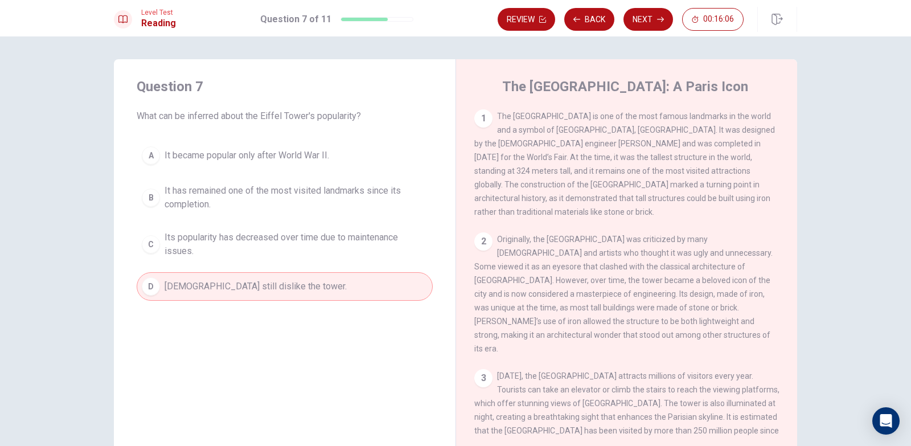
click at [304, 215] on button "B It has remained one of the most visited landmarks since its completion." at bounding box center [285, 198] width 296 height 38
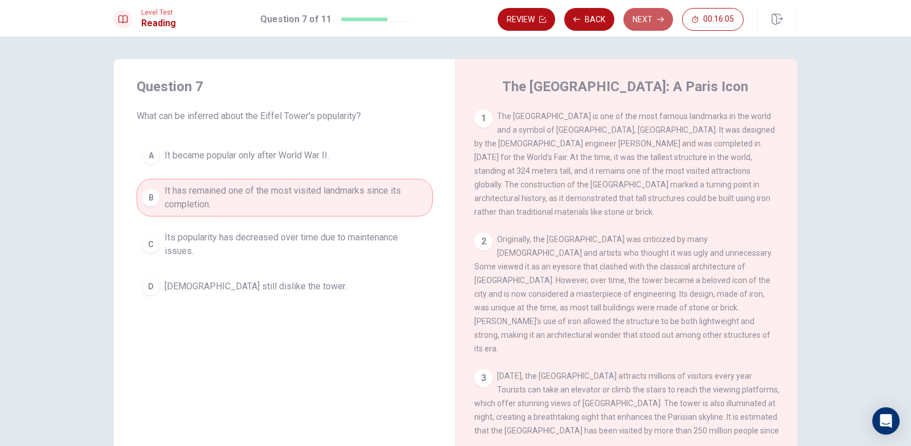
click at [649, 24] on button "Next" at bounding box center [649, 19] width 50 height 23
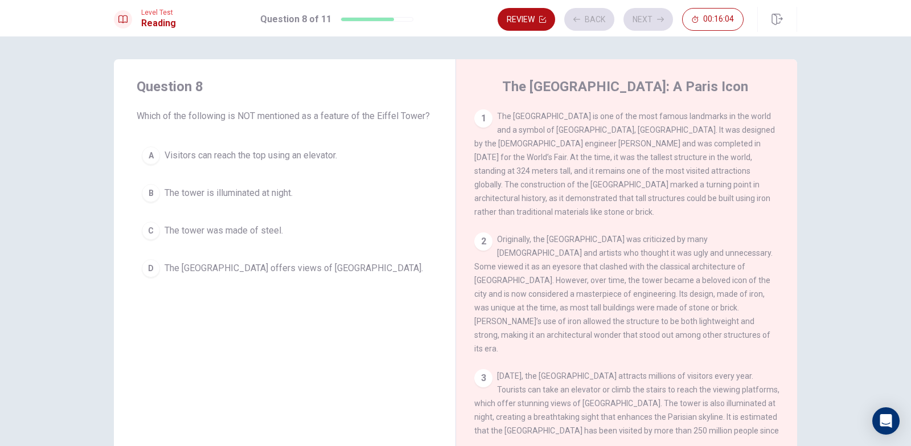
click at [359, 156] on button "A Visitors can reach the top using an elevator." at bounding box center [285, 155] width 296 height 28
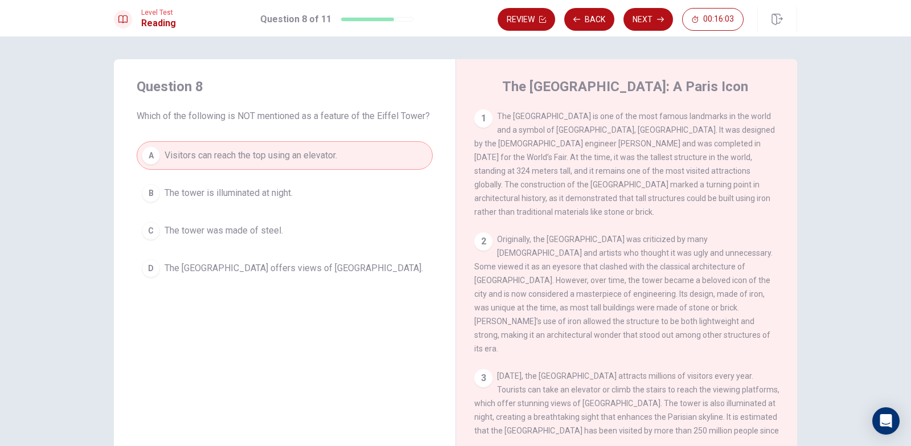
click at [300, 207] on button "B The tower is illuminated at night." at bounding box center [285, 193] width 296 height 28
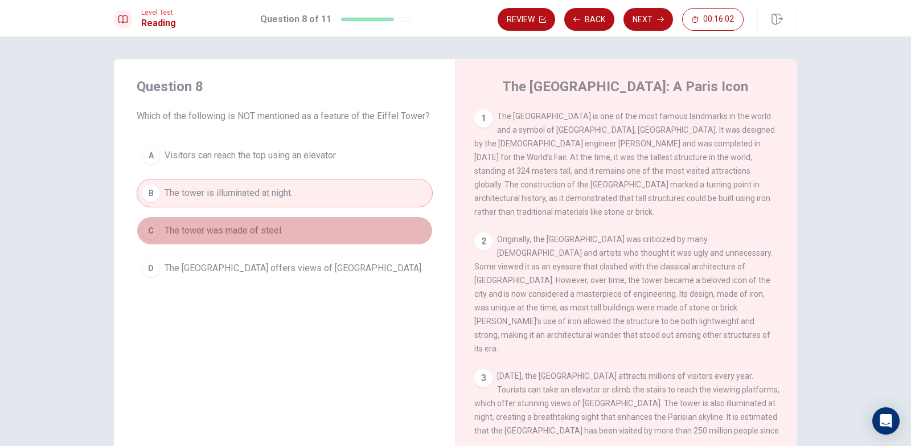
click at [306, 225] on button "C The tower was made of steel." at bounding box center [285, 230] width 296 height 28
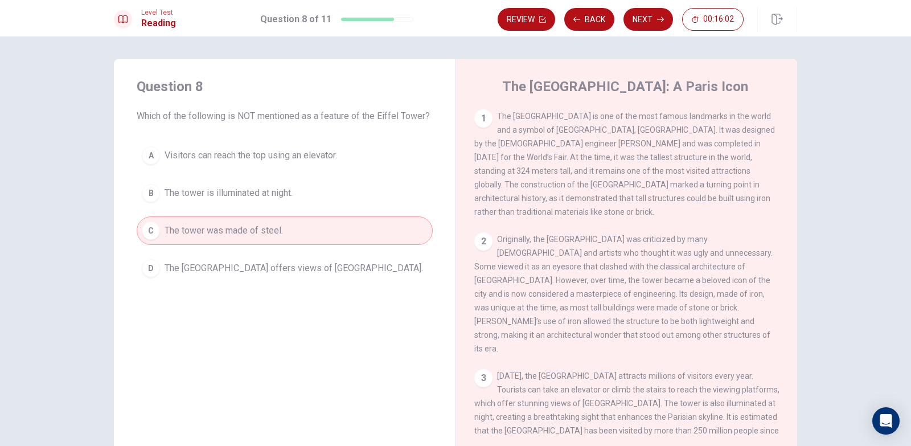
click at [308, 195] on button "B The tower is illuminated at night." at bounding box center [285, 193] width 296 height 28
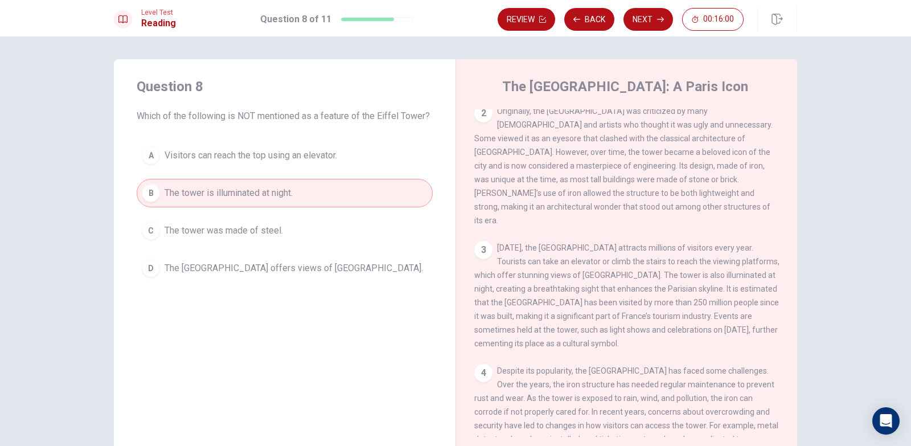
scroll to position [0, 0]
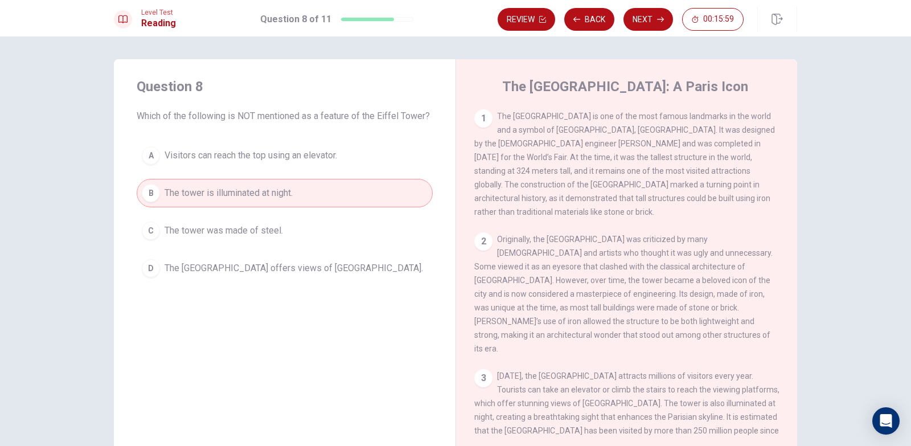
click at [644, 34] on div "Level Test Reading Question 8 of 11 Review Back Next 00:15:59" at bounding box center [455, 18] width 911 height 36
click at [645, 28] on button "Next" at bounding box center [649, 19] width 50 height 23
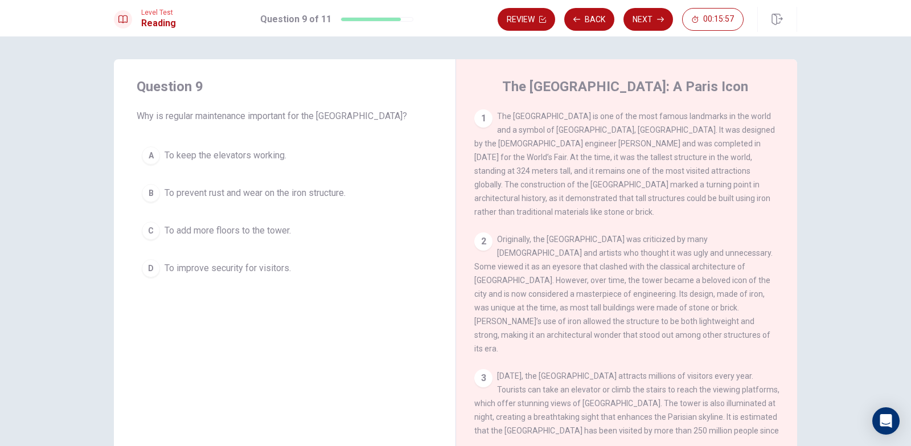
click at [215, 257] on button "D To improve security for visitors." at bounding box center [285, 268] width 296 height 28
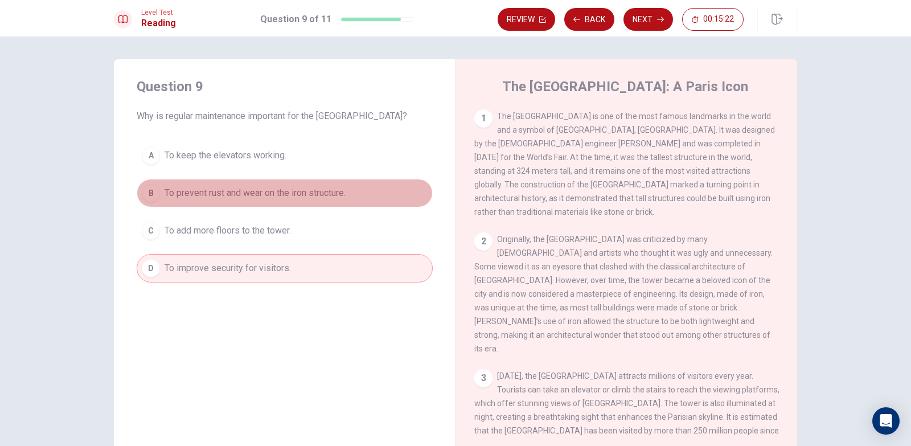
drag, startPoint x: 384, startPoint y: 191, endPoint x: 375, endPoint y: 193, distance: 9.4
click at [379, 191] on button "B To prevent rust and wear on the iron structure." at bounding box center [285, 193] width 296 height 28
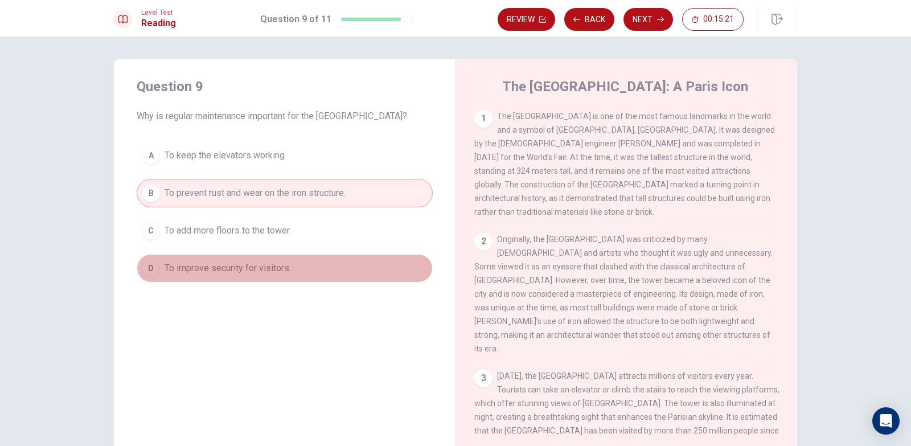
click at [314, 260] on button "D To improve security for visitors." at bounding box center [285, 268] width 296 height 28
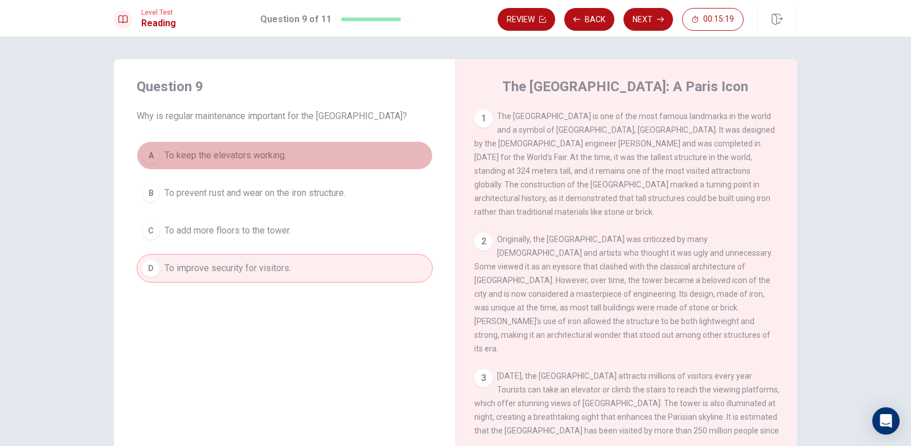
click at [342, 164] on button "A To keep the elevators working." at bounding box center [285, 155] width 296 height 28
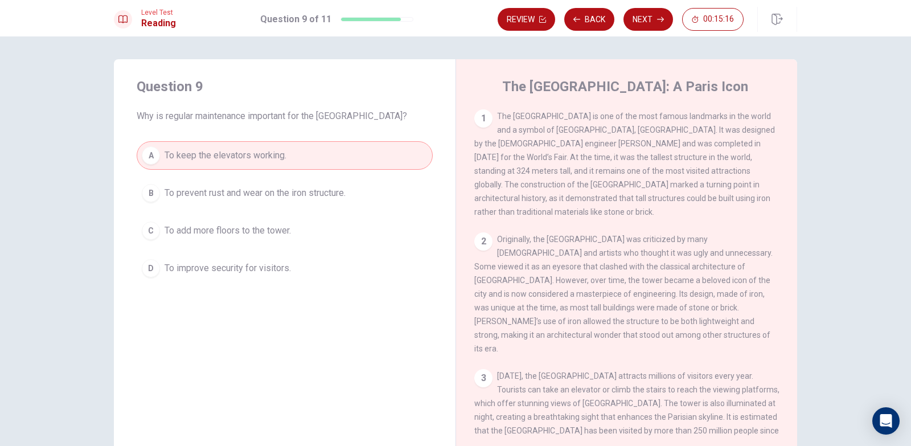
drag, startPoint x: 380, startPoint y: 115, endPoint x: 273, endPoint y: 115, distance: 106.5
click at [273, 115] on span "Why is regular maintenance important for the [GEOGRAPHIC_DATA]?" at bounding box center [285, 116] width 296 height 14
drag, startPoint x: 284, startPoint y: 116, endPoint x: 346, endPoint y: 120, distance: 62.8
click at [346, 120] on span "Why is regular maintenance important for the [GEOGRAPHIC_DATA]?" at bounding box center [285, 116] width 296 height 14
click at [662, 26] on button "Next" at bounding box center [649, 19] width 50 height 23
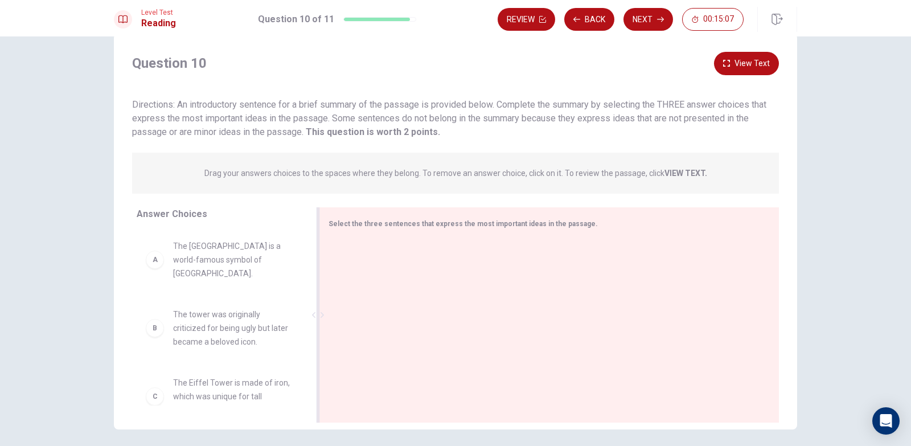
scroll to position [68, 0]
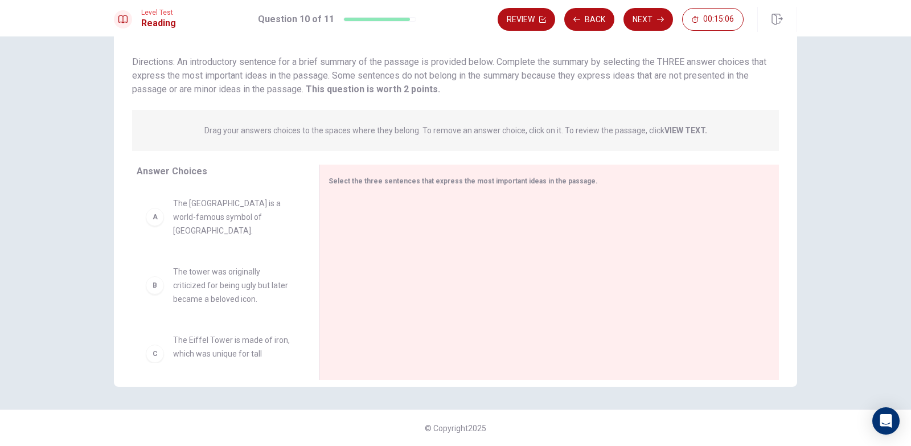
click at [247, 224] on div "A The Eiffel Tower is a world-famous symbol of [GEOGRAPHIC_DATA]." at bounding box center [219, 216] width 164 height 59
click at [206, 219] on span "The [GEOGRAPHIC_DATA] is a world-famous symbol of [GEOGRAPHIC_DATA]." at bounding box center [232, 216] width 118 height 41
drag, startPoint x: 185, startPoint y: 208, endPoint x: 214, endPoint y: 211, distance: 29.2
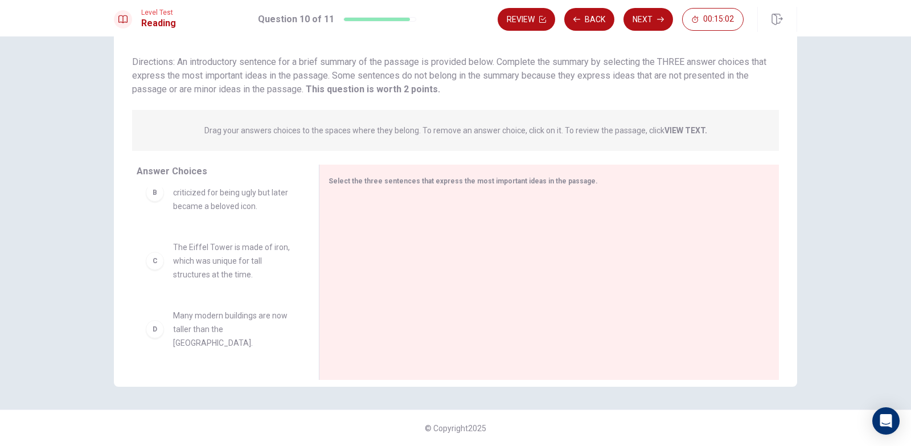
scroll to position [0, 0]
drag, startPoint x: 376, startPoint y: 229, endPoint x: 490, endPoint y: 224, distance: 113.5
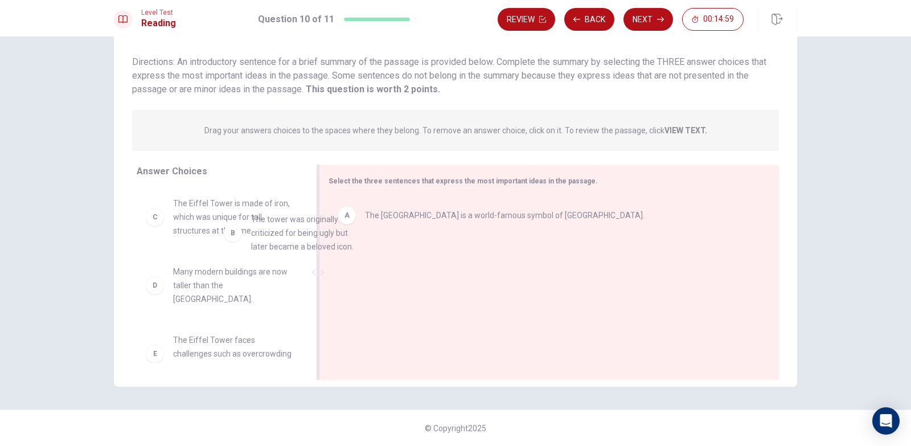
drag, startPoint x: 298, startPoint y: 224, endPoint x: 614, endPoint y: 252, distance: 316.8
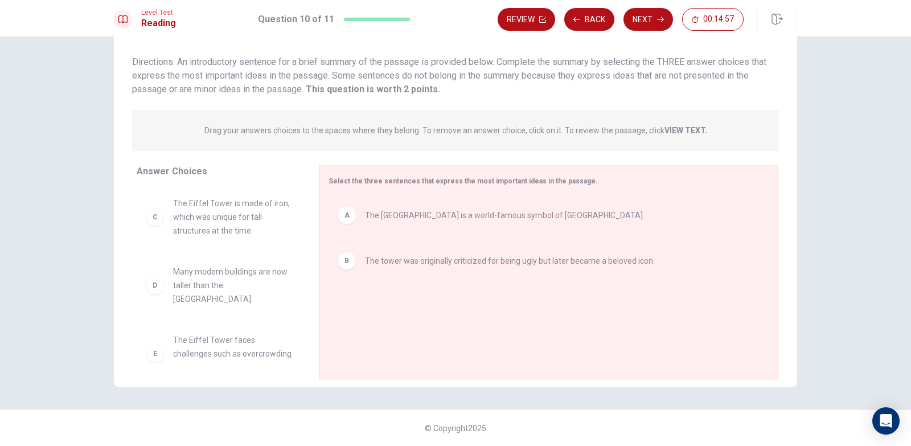
drag, startPoint x: 437, startPoint y: 269, endPoint x: 244, endPoint y: 251, distance: 193.9
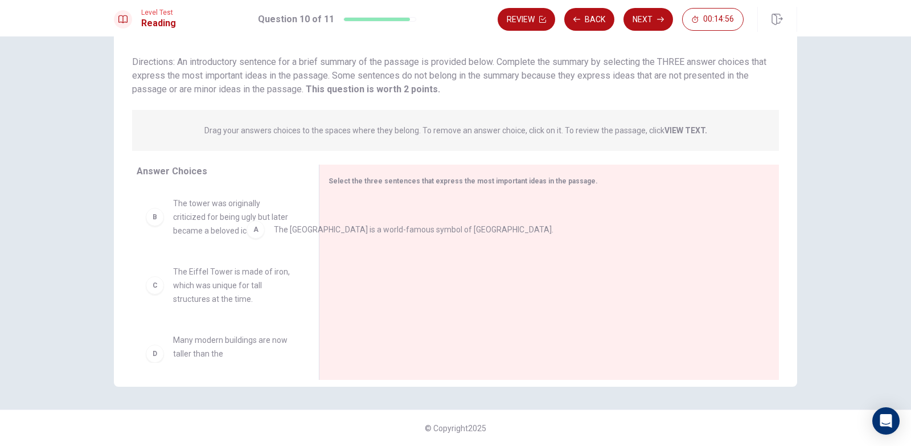
drag, startPoint x: 320, startPoint y: 235, endPoint x: 214, endPoint y: 240, distance: 106.1
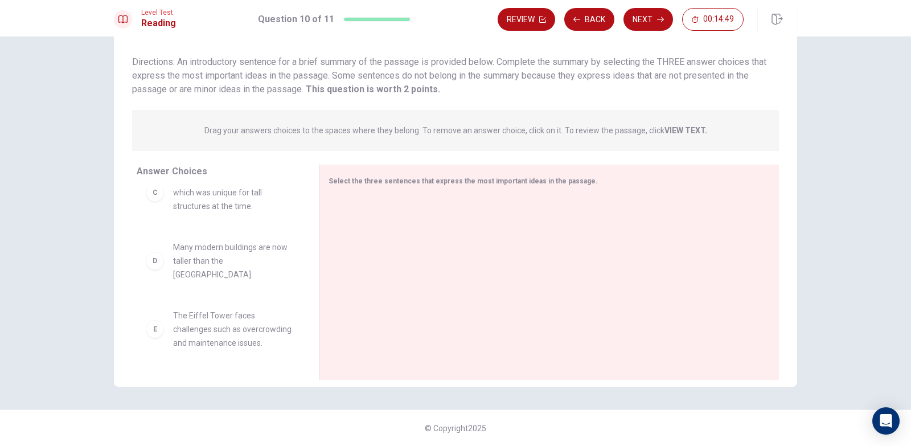
scroll to position [141, 0]
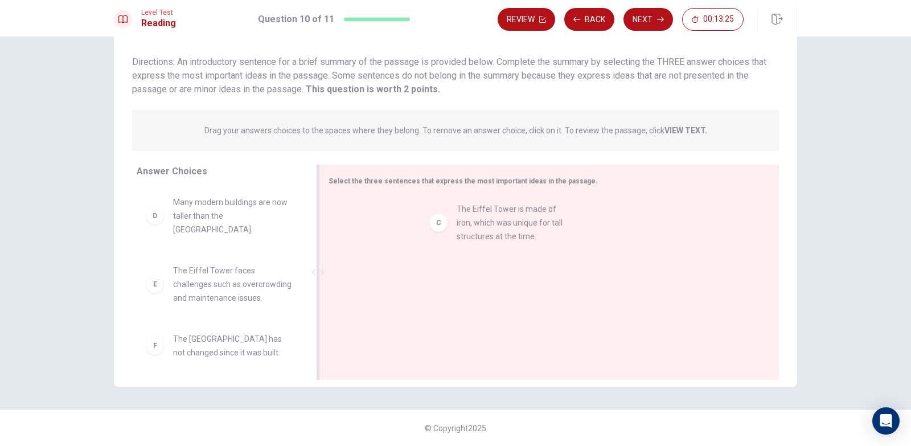
drag, startPoint x: 353, startPoint y: 232, endPoint x: 514, endPoint y: 239, distance: 161.3
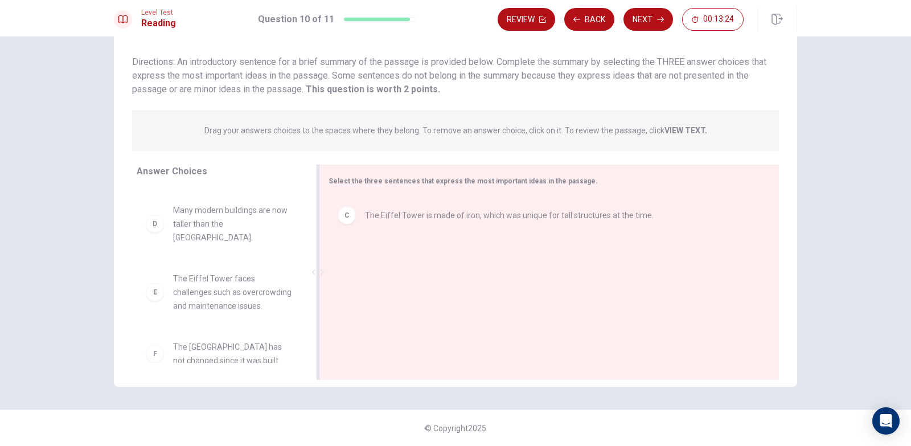
drag, startPoint x: 232, startPoint y: 353, endPoint x: 404, endPoint y: 295, distance: 182.1
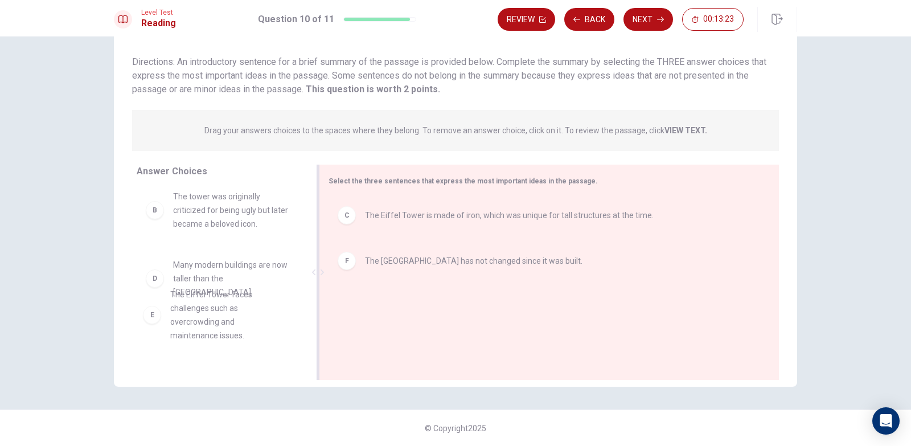
drag, startPoint x: 259, startPoint y: 286, endPoint x: 502, endPoint y: 267, distance: 244.0
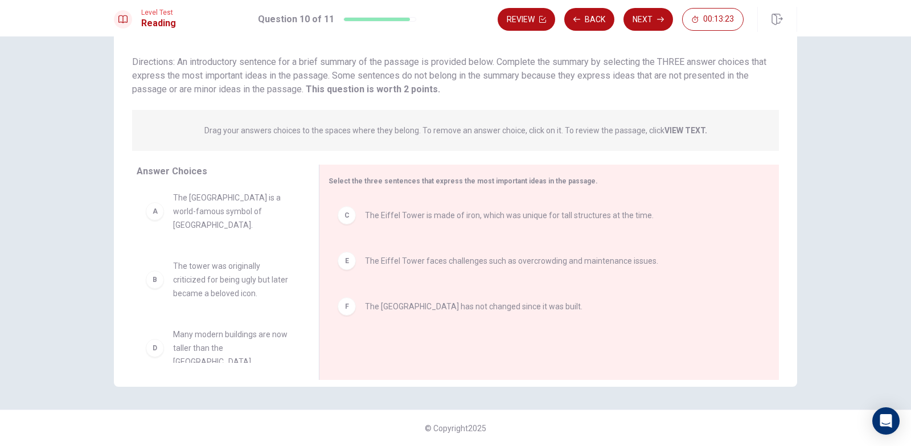
scroll to position [0, 0]
drag, startPoint x: 244, startPoint y: 224, endPoint x: 550, endPoint y: 365, distance: 337.4
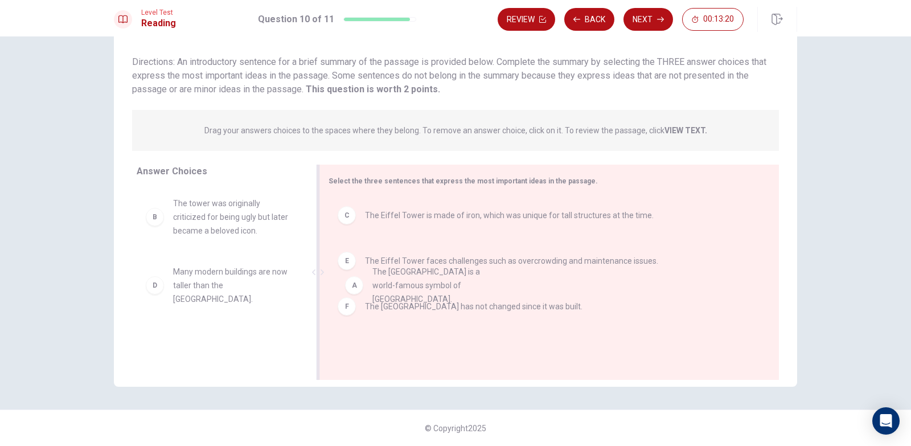
drag, startPoint x: 372, startPoint y: 259, endPoint x: 490, endPoint y: 288, distance: 122.1
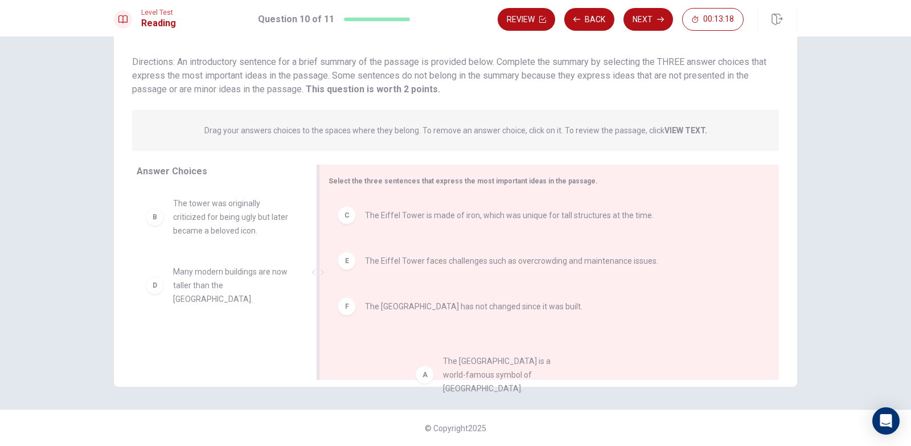
drag, startPoint x: 230, startPoint y: 212, endPoint x: 506, endPoint y: 366, distance: 315.7
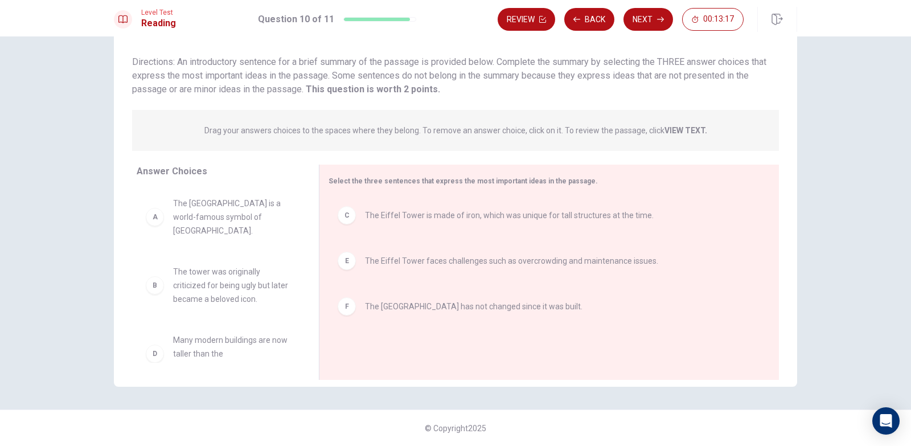
drag, startPoint x: 429, startPoint y: 315, endPoint x: 239, endPoint y: 317, distance: 190.8
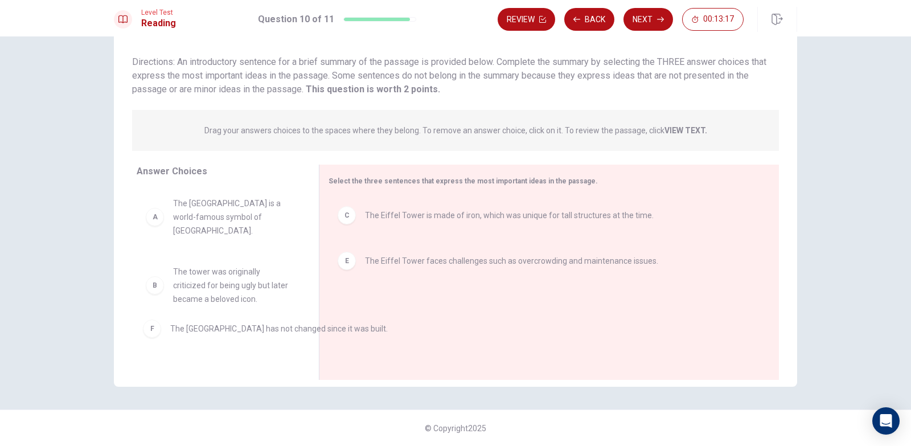
drag, startPoint x: 451, startPoint y: 256, endPoint x: 245, endPoint y: 257, distance: 205.0
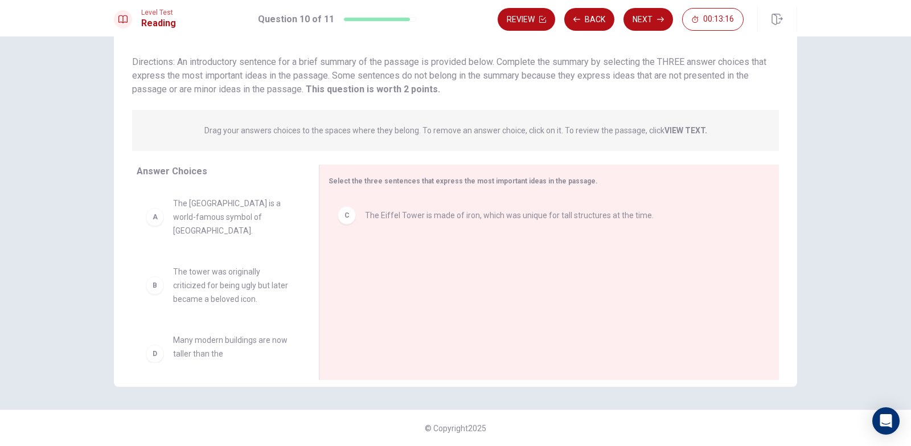
drag, startPoint x: 411, startPoint y: 203, endPoint x: 207, endPoint y: 224, distance: 204.4
drag, startPoint x: 419, startPoint y: 182, endPoint x: 169, endPoint y: 189, distance: 250.7
click at [167, 190] on div "Answer Choices A The Eiffel Tower is a world-famous symbol of [GEOGRAPHIC_DATA]…" at bounding box center [455, 275] width 683 height 221
click at [684, 132] on strong "VIEW TEXT." at bounding box center [686, 130] width 43 height 9
drag, startPoint x: 668, startPoint y: 128, endPoint x: 682, endPoint y: 121, distance: 16.3
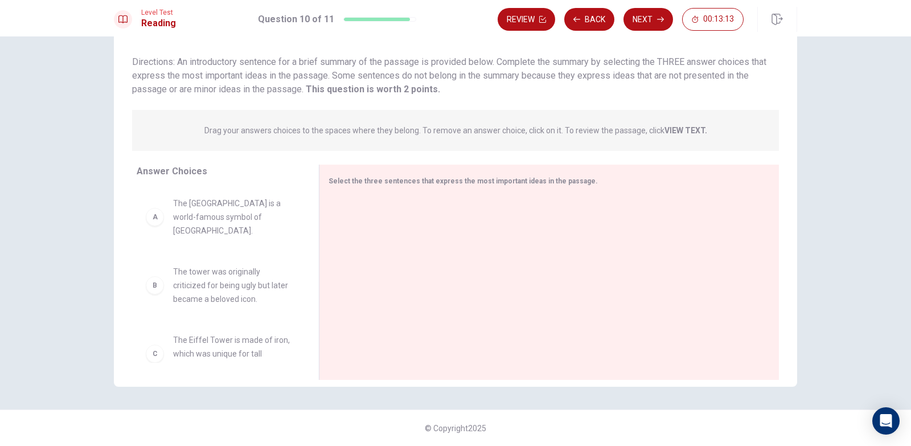
click at [678, 126] on strong "VIEW TEXT." at bounding box center [686, 130] width 43 height 9
click at [650, 29] on button "Next" at bounding box center [649, 19] width 50 height 23
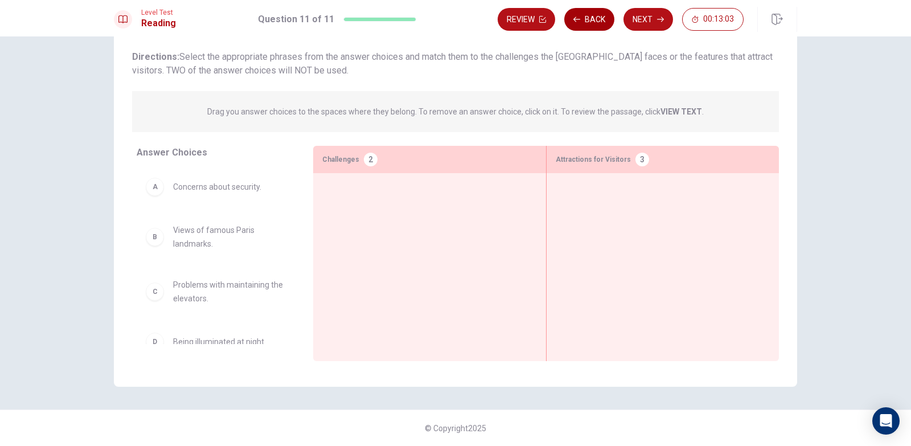
click at [584, 24] on button "Back" at bounding box center [589, 19] width 50 height 23
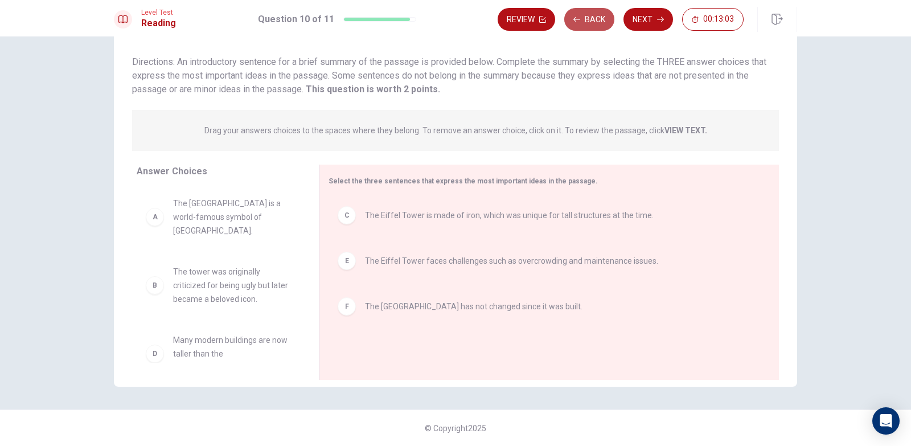
click at [584, 24] on button "Back" at bounding box center [589, 19] width 50 height 23
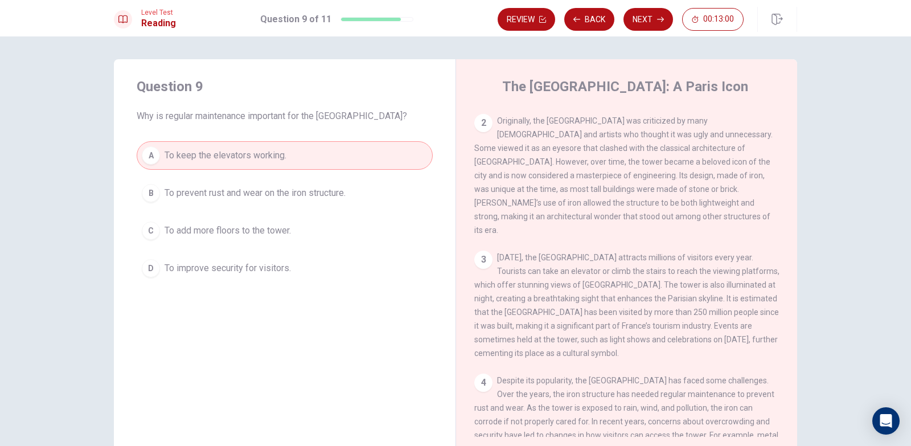
scroll to position [83, 0]
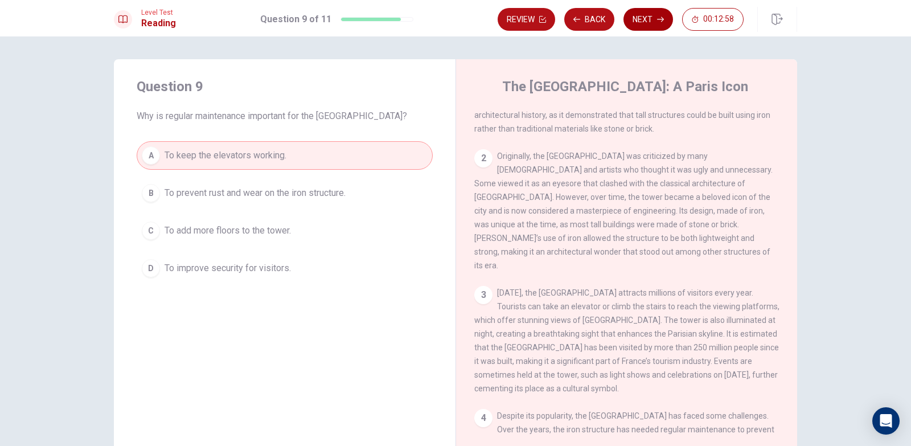
click at [647, 28] on button "Next" at bounding box center [649, 19] width 50 height 23
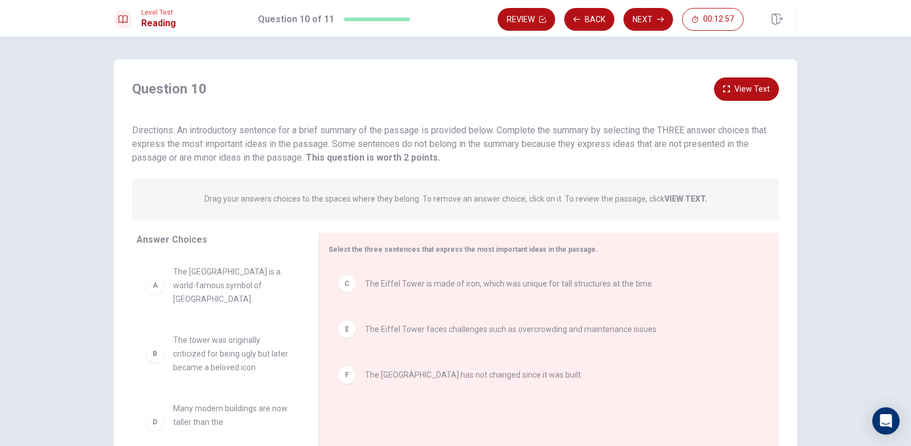
click at [649, 23] on div "Review Back Next 00:12:57" at bounding box center [621, 19] width 246 height 23
click at [648, 23] on button "Next" at bounding box center [649, 19] width 50 height 23
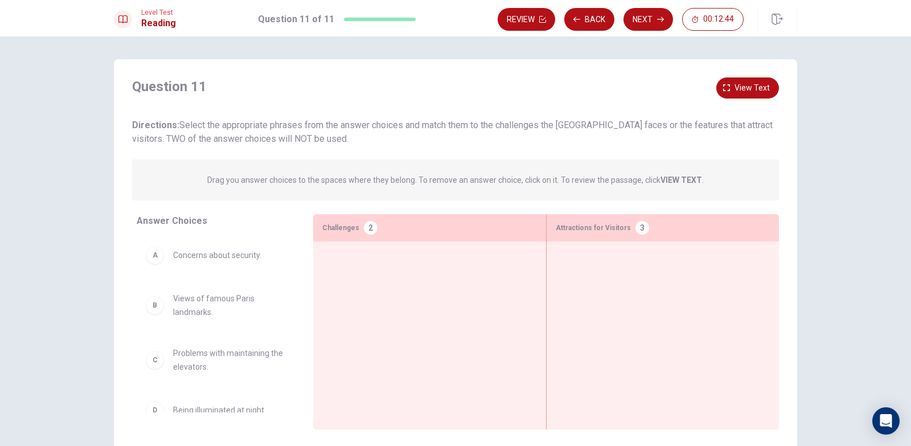
click at [670, 186] on p "Drag you answer choices to the spaces where they belong. To remove an answer ch…" at bounding box center [455, 180] width 497 height 14
click at [735, 91] on span "View text" at bounding box center [752, 88] width 35 height 14
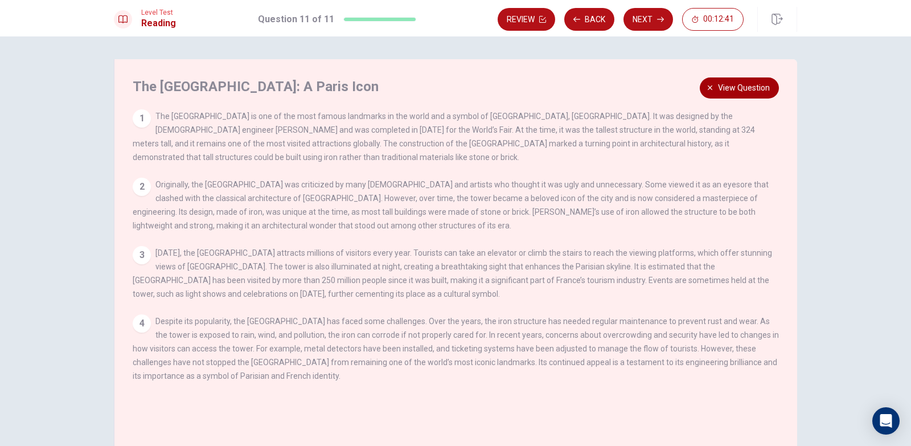
click at [728, 95] on span "View question" at bounding box center [744, 88] width 52 height 14
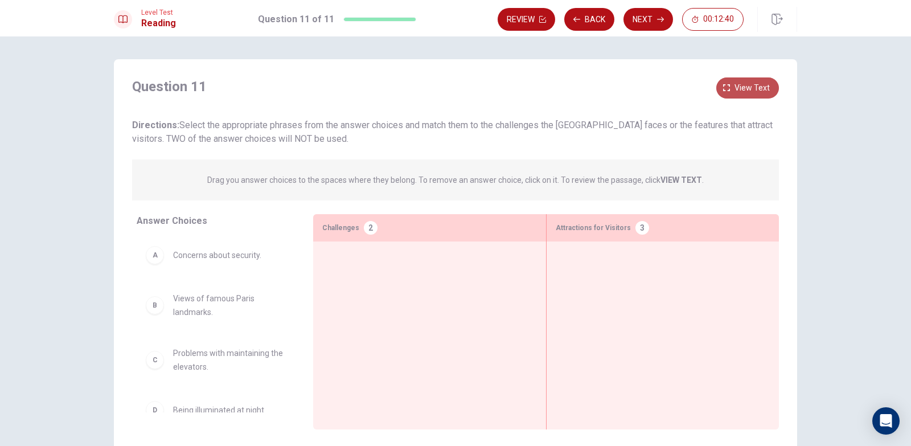
click at [728, 94] on button "View text" at bounding box center [747, 87] width 63 height 21
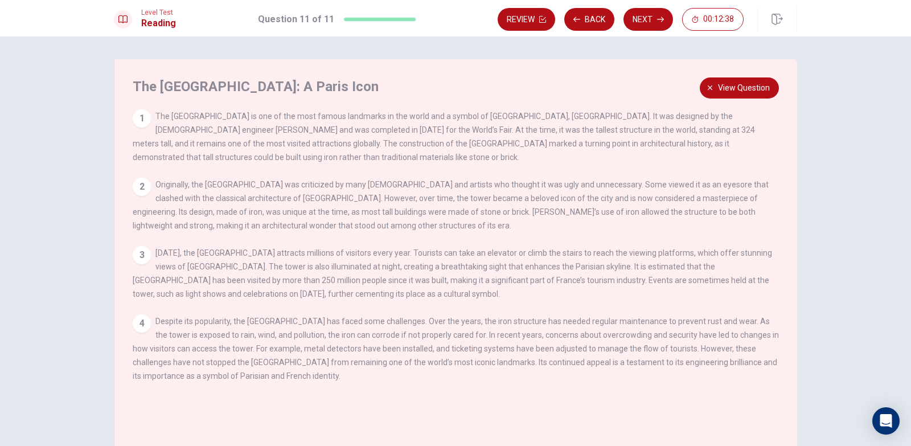
drag, startPoint x: 728, startPoint y: 94, endPoint x: 703, endPoint y: 85, distance: 27.2
click at [727, 94] on span "View question" at bounding box center [744, 88] width 52 height 14
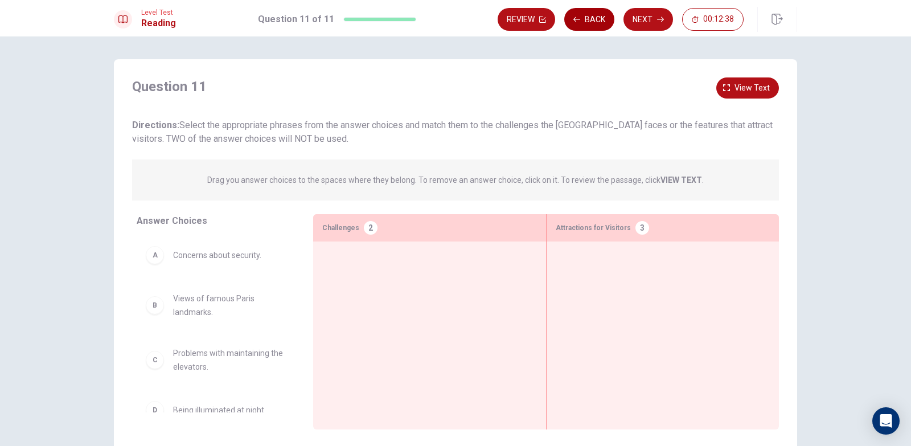
click at [597, 19] on button "Back" at bounding box center [589, 19] width 50 height 23
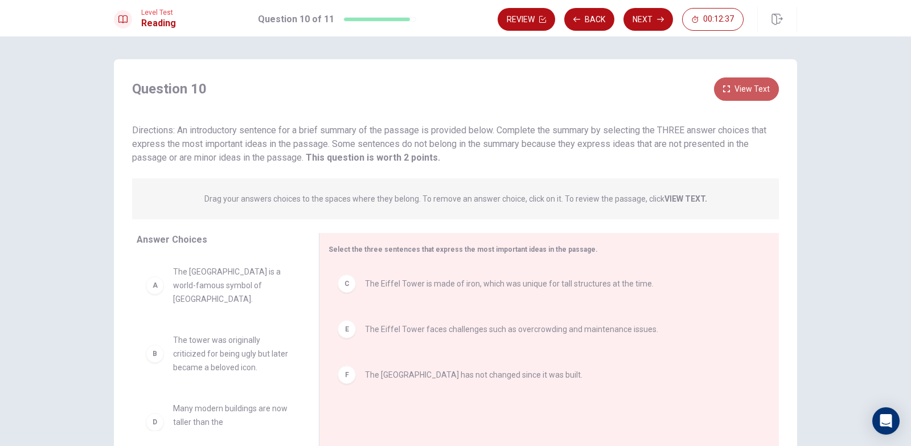
click at [723, 85] on icon "button" at bounding box center [726, 88] width 7 height 7
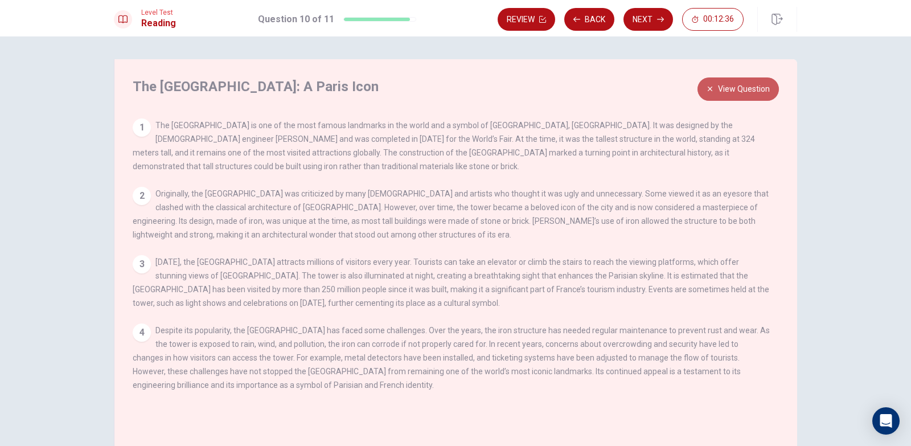
click at [723, 85] on button "View Question" at bounding box center [738, 88] width 81 height 23
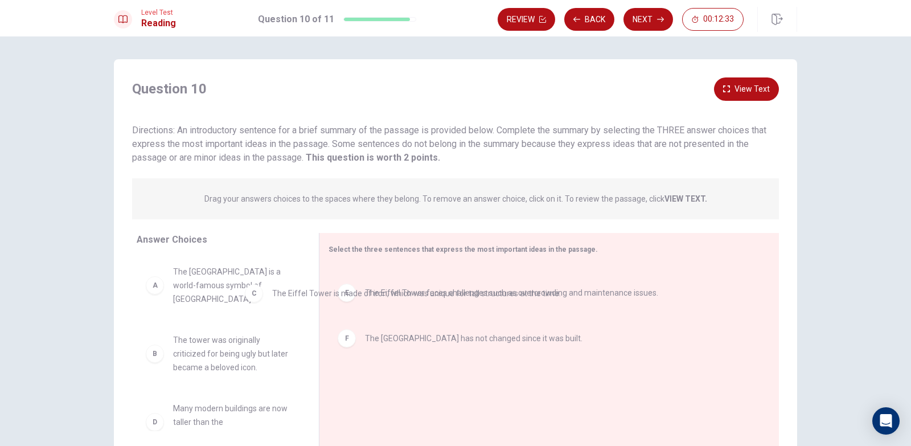
drag, startPoint x: 398, startPoint y: 284, endPoint x: 214, endPoint y: 296, distance: 185.0
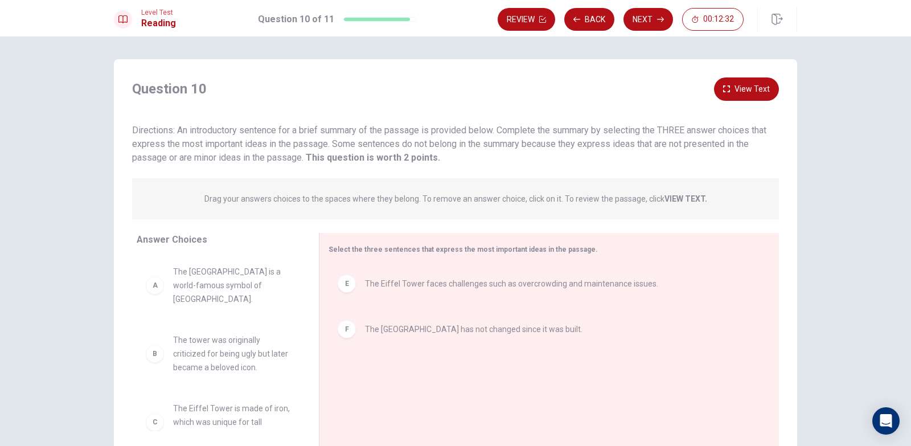
drag, startPoint x: 388, startPoint y: 306, endPoint x: 259, endPoint y: 305, distance: 129.3
click at [259, 305] on div "Answer Choices A The Eiffel Tower is a world-famous symbol of [GEOGRAPHIC_DATA]…" at bounding box center [455, 343] width 683 height 221
drag, startPoint x: 383, startPoint y: 290, endPoint x: 237, endPoint y: 297, distance: 145.9
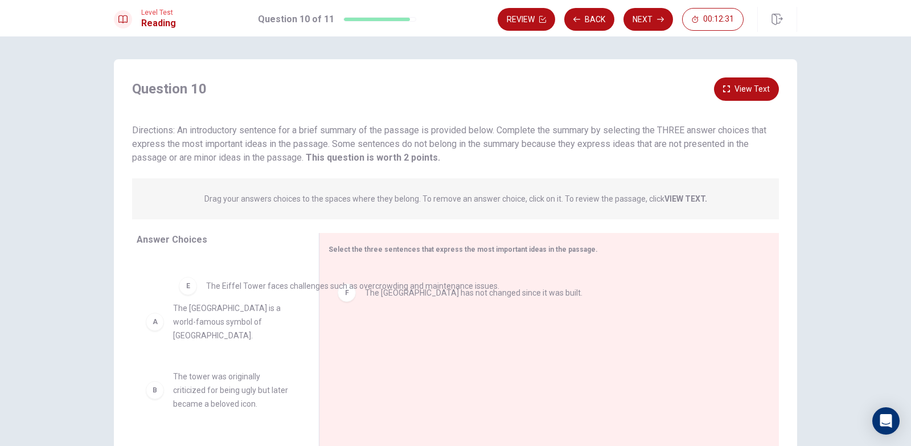
drag, startPoint x: 382, startPoint y: 293, endPoint x: 206, endPoint y: 293, distance: 175.4
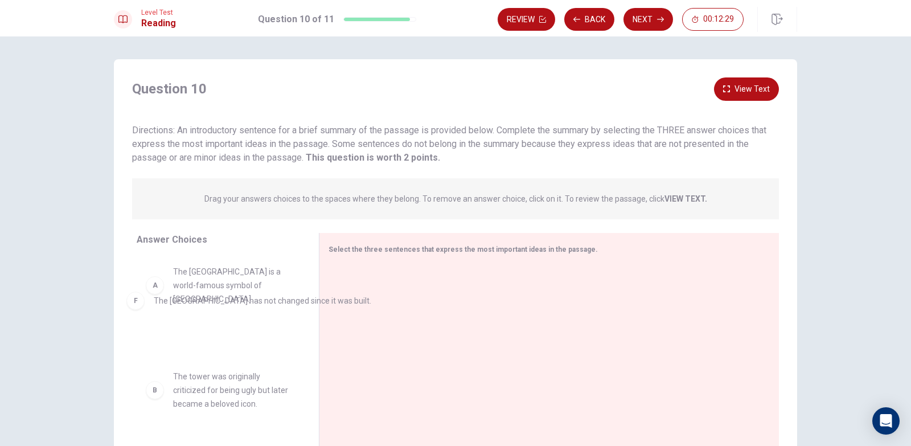
drag, startPoint x: 361, startPoint y: 295, endPoint x: 182, endPoint y: 310, distance: 179.4
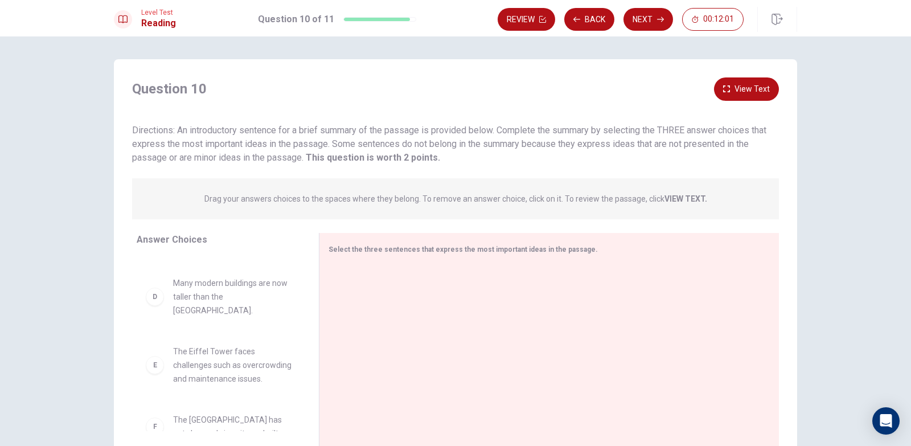
scroll to position [198, 0]
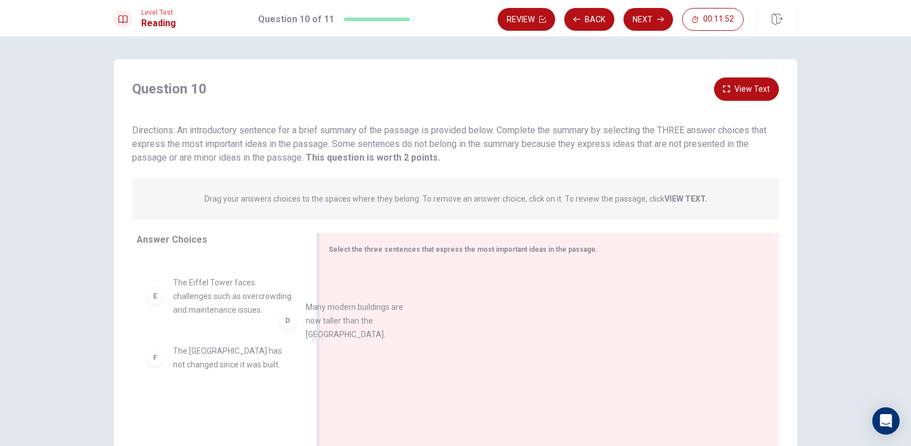
drag, startPoint x: 223, startPoint y: 277, endPoint x: 352, endPoint y: 317, distance: 135.3
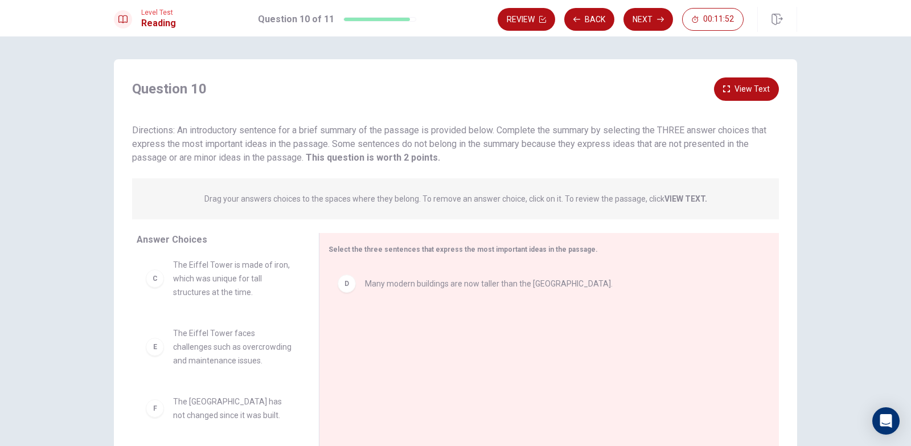
scroll to position [144, 0]
click at [294, 288] on div "A The Eiffel Tower is a world-famous symbol of [GEOGRAPHIC_DATA]. B The tower w…" at bounding box center [223, 343] width 173 height 175
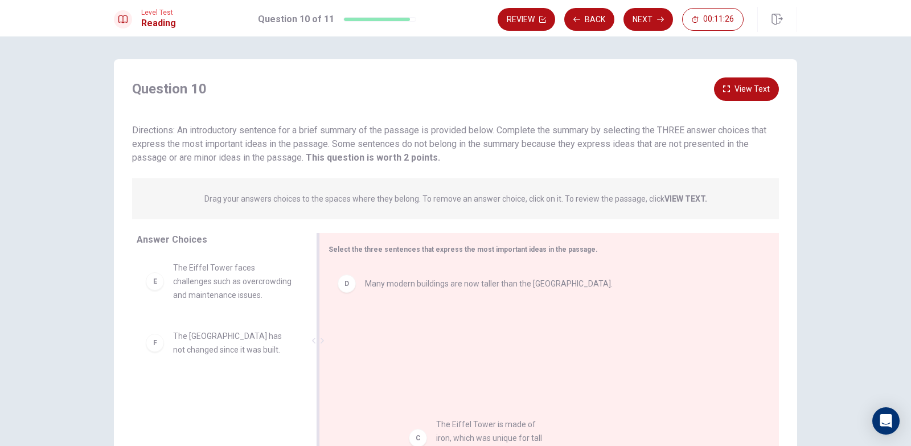
drag, startPoint x: 234, startPoint y: 277, endPoint x: 463, endPoint y: 423, distance: 271.9
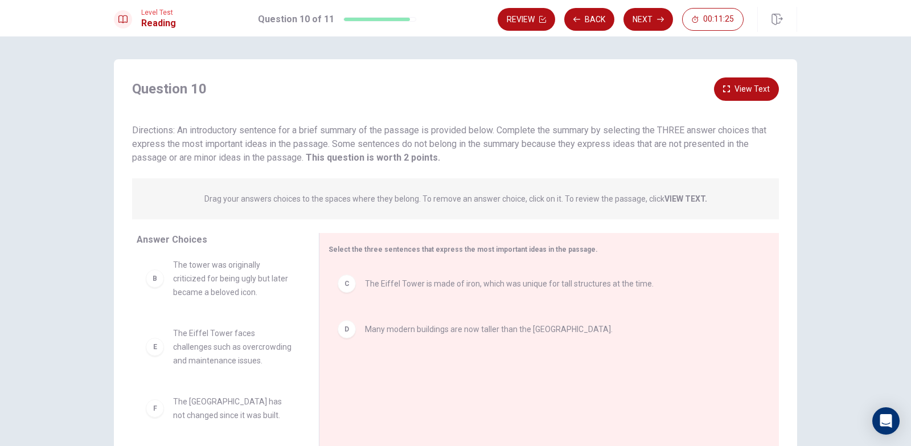
scroll to position [75, 0]
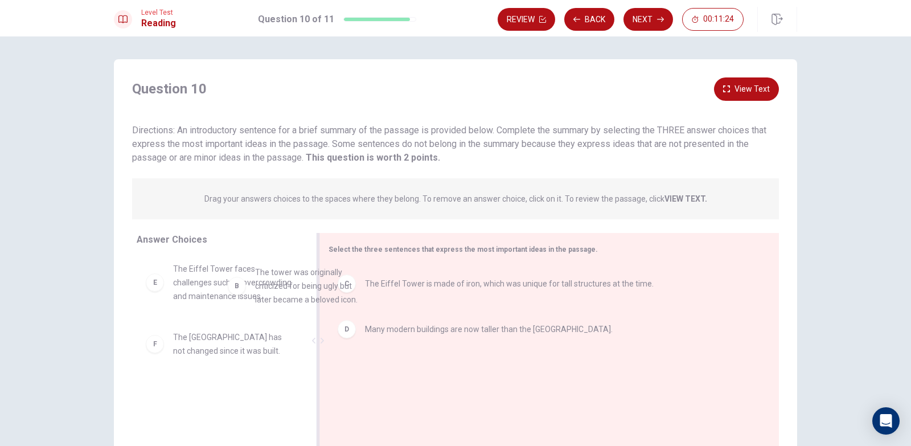
drag, startPoint x: 218, startPoint y: 280, endPoint x: 468, endPoint y: 366, distance: 263.9
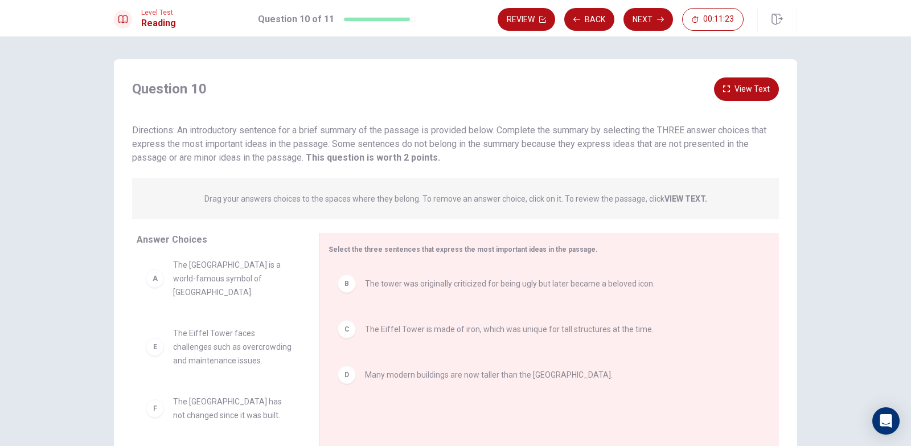
scroll to position [7, 0]
click at [646, 21] on button "Next" at bounding box center [649, 19] width 50 height 23
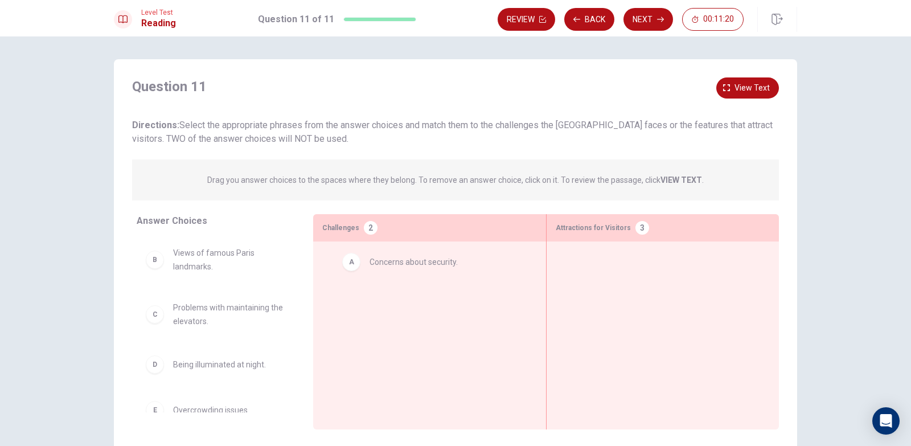
drag, startPoint x: 261, startPoint y: 261, endPoint x: 459, endPoint y: 276, distance: 198.2
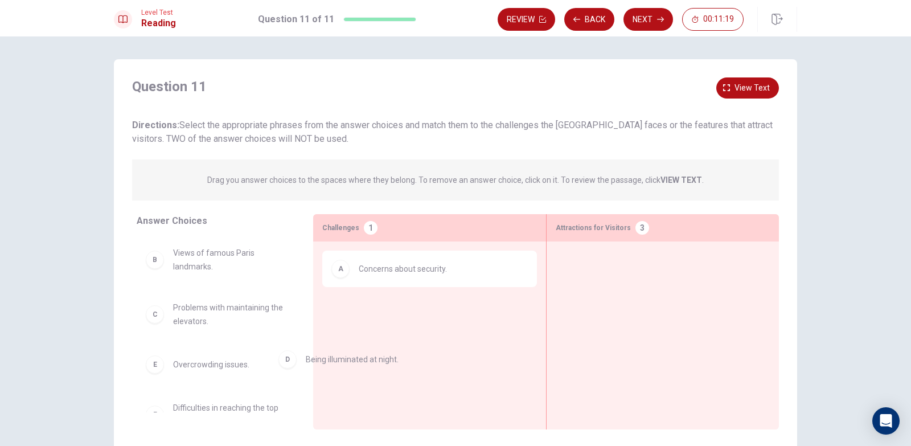
scroll to position [1, 0]
drag, startPoint x: 308, startPoint y: 372, endPoint x: 387, endPoint y: 358, distance: 79.9
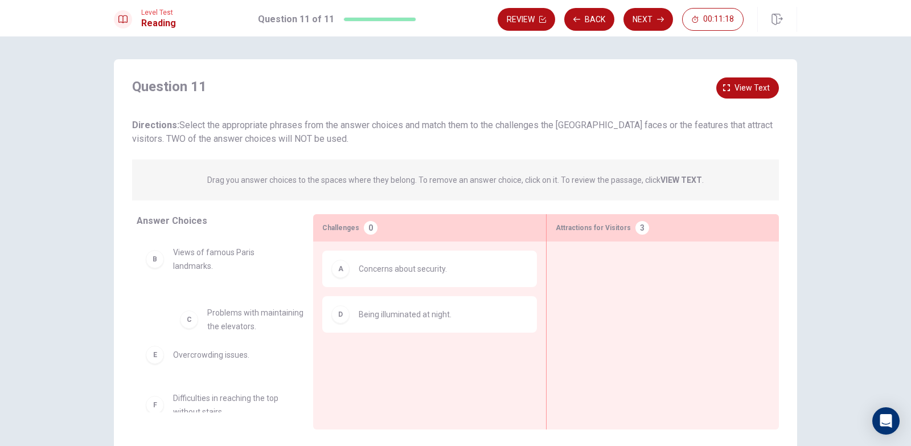
drag, startPoint x: 253, startPoint y: 322, endPoint x: 486, endPoint y: 382, distance: 240.9
drag, startPoint x: 269, startPoint y: 329, endPoint x: 463, endPoint y: 354, distance: 195.8
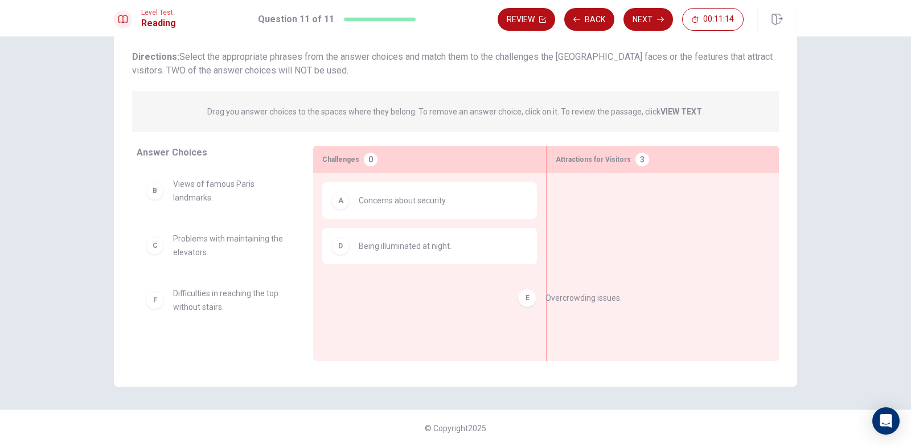
scroll to position [2, 0]
drag, startPoint x: 224, startPoint y: 291, endPoint x: 706, endPoint y: 250, distance: 483.6
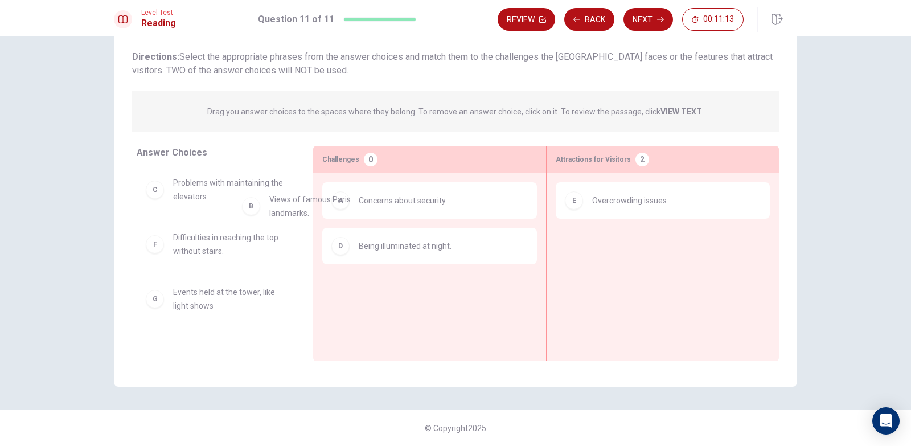
scroll to position [0, 0]
drag, startPoint x: 239, startPoint y: 202, endPoint x: 718, endPoint y: 248, distance: 481.8
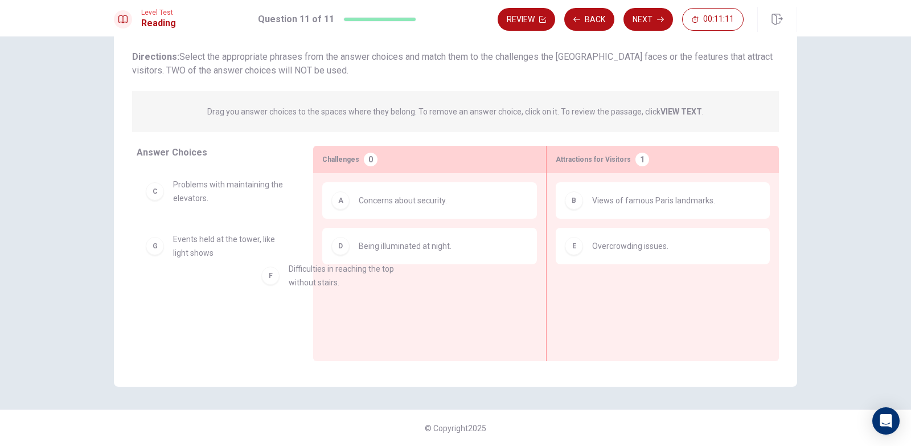
drag, startPoint x: 273, startPoint y: 254, endPoint x: 426, endPoint y: 294, distance: 158.3
drag, startPoint x: 246, startPoint y: 195, endPoint x: 673, endPoint y: 326, distance: 446.2
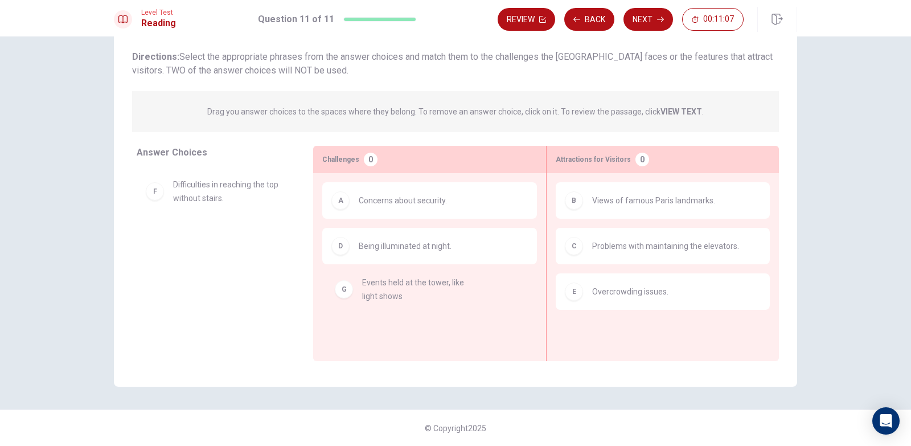
drag, startPoint x: 196, startPoint y: 258, endPoint x: 416, endPoint y: 318, distance: 228.0
drag, startPoint x: 223, startPoint y: 189, endPoint x: 698, endPoint y: 365, distance: 506.6
drag, startPoint x: 553, startPoint y: 309, endPoint x: 658, endPoint y: 342, distance: 110.4
drag, startPoint x: 297, startPoint y: 228, endPoint x: 666, endPoint y: 354, distance: 389.8
click at [661, 26] on button "Next" at bounding box center [649, 19] width 50 height 23
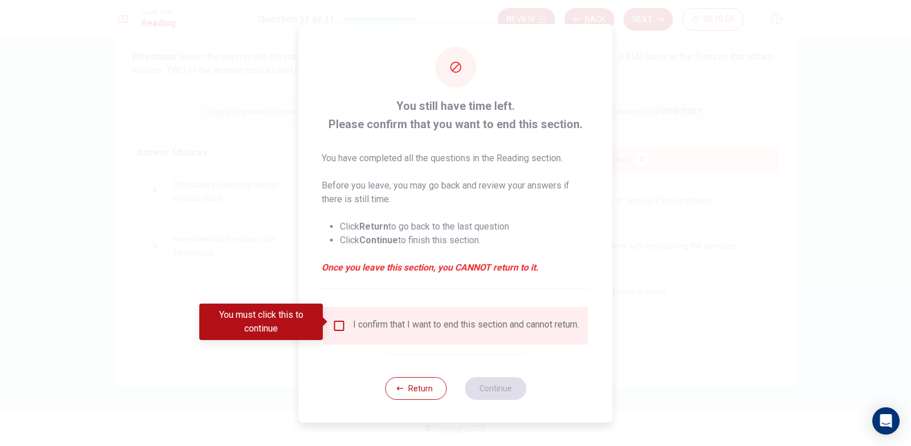
click at [342, 319] on input "You must click this to continue" at bounding box center [340, 326] width 14 height 14
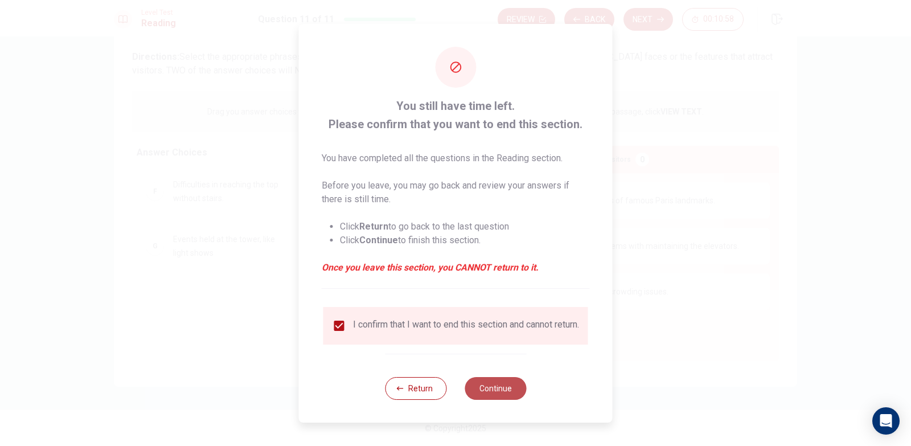
click at [499, 396] on button "Continue" at bounding box center [496, 388] width 62 height 23
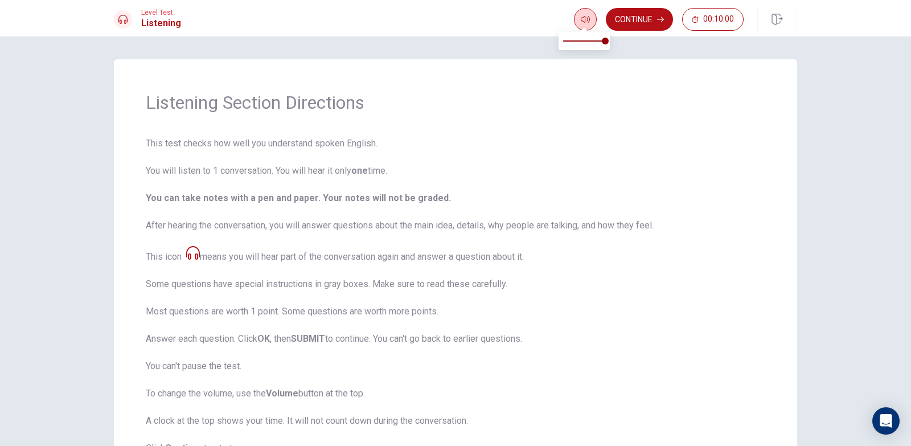
click at [585, 19] on icon "button" at bounding box center [585, 19] width 9 height 9
click at [642, 20] on button "Continue" at bounding box center [639, 19] width 67 height 23
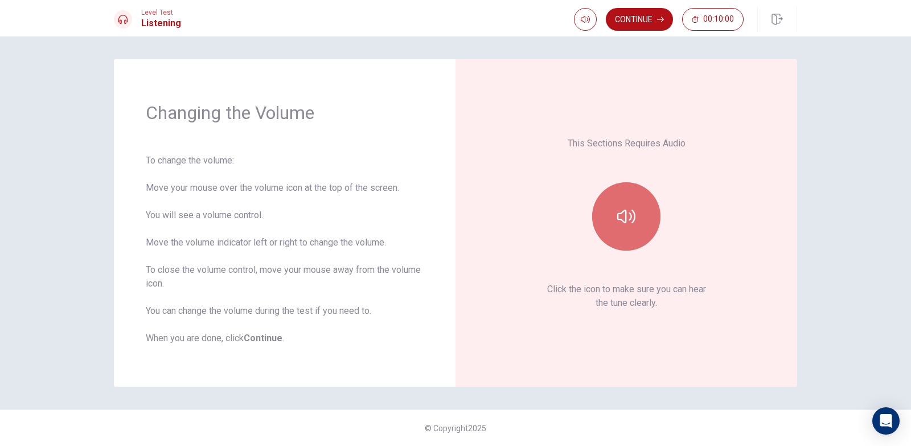
click at [630, 194] on button "button" at bounding box center [626, 216] width 68 height 68
click at [636, 23] on button "Continue" at bounding box center [639, 19] width 67 height 23
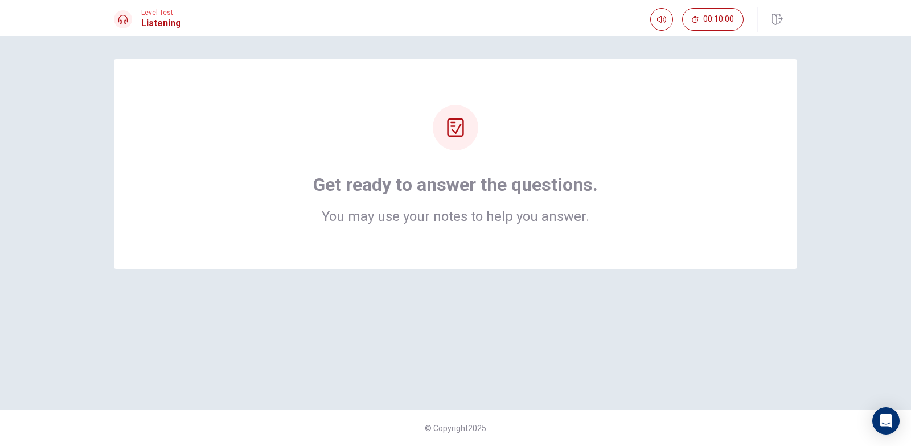
drag, startPoint x: 468, startPoint y: 199, endPoint x: 453, endPoint y: 166, distance: 36.5
click at [468, 198] on div "Get ready to answer the questions. You may use your notes to help you answer." at bounding box center [455, 198] width 285 height 50
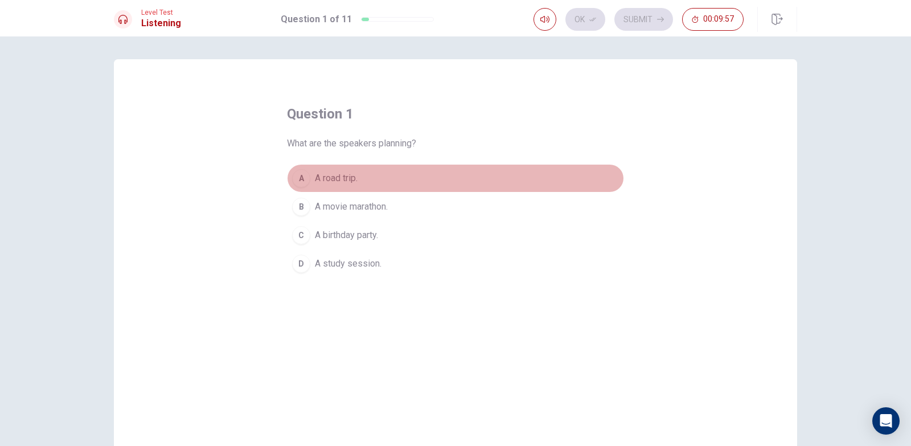
click at [331, 184] on span "A road trip." at bounding box center [336, 178] width 43 height 14
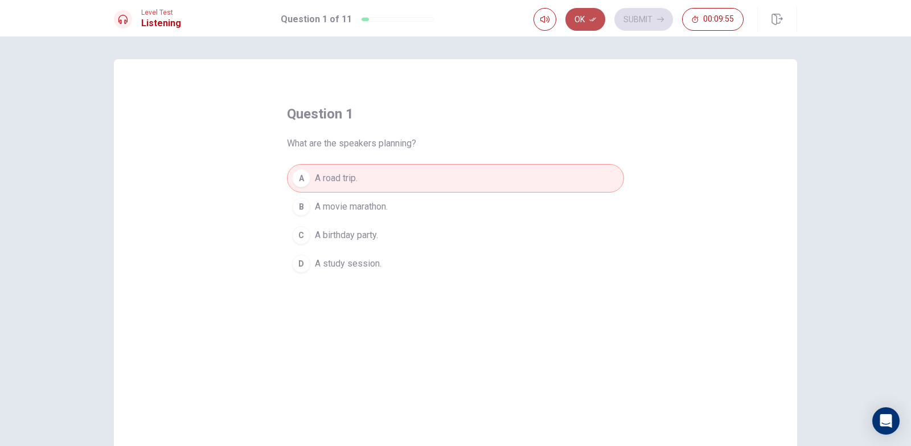
click at [590, 23] on button "Ok" at bounding box center [586, 19] width 40 height 23
click at [631, 22] on button "Submit" at bounding box center [644, 19] width 59 height 23
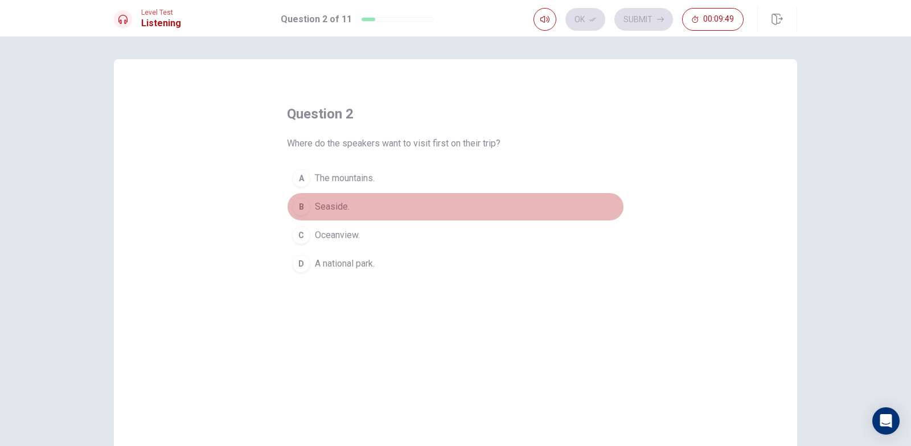
click at [342, 205] on span "Seaside." at bounding box center [332, 207] width 35 height 14
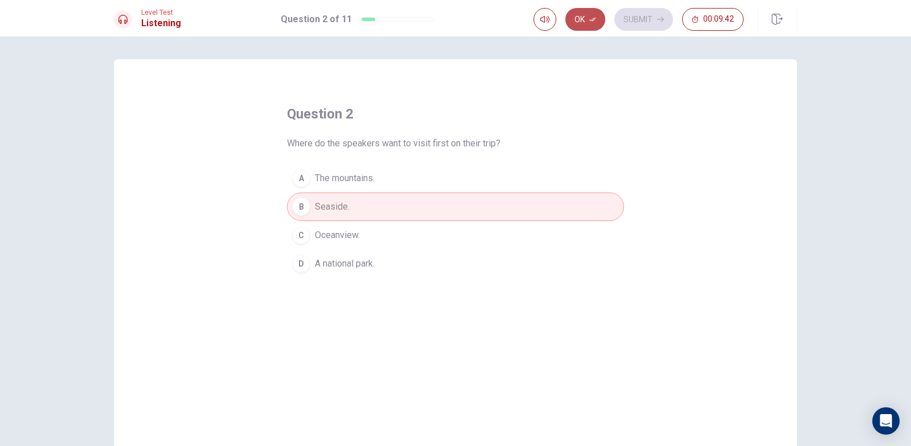
click at [583, 25] on button "Ok" at bounding box center [586, 19] width 40 height 23
click at [646, 21] on button "Submit" at bounding box center [644, 19] width 59 height 23
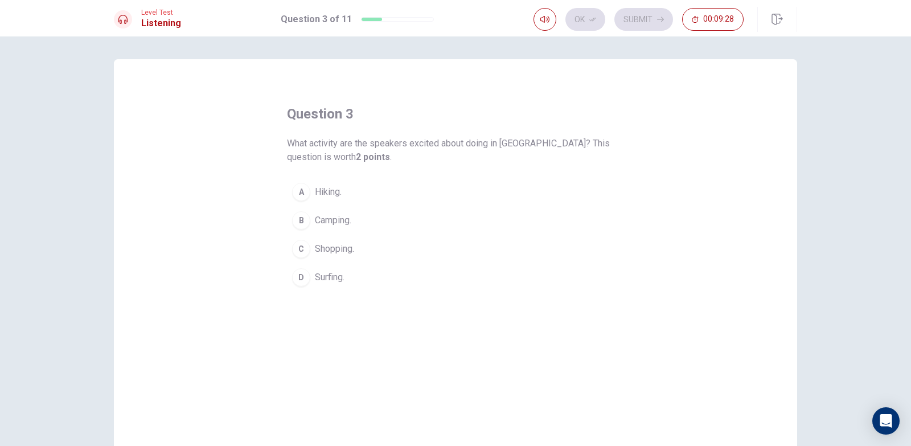
drag, startPoint x: 499, startPoint y: 145, endPoint x: 531, endPoint y: 147, distance: 31.9
click at [531, 147] on span "What activity are the speakers excited about doing in [GEOGRAPHIC_DATA]? This q…" at bounding box center [455, 150] width 337 height 27
drag, startPoint x: 556, startPoint y: 141, endPoint x: 329, endPoint y: 149, distance: 227.4
click at [329, 149] on span "What activity are the speakers excited about doing in [GEOGRAPHIC_DATA]? This q…" at bounding box center [455, 150] width 337 height 27
click at [357, 224] on button "B Camping." at bounding box center [455, 220] width 337 height 28
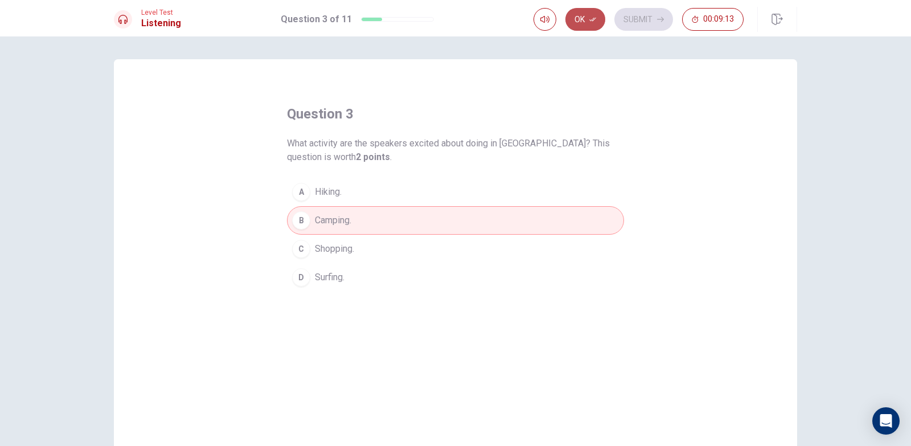
click at [588, 24] on button "Ok" at bounding box center [586, 19] width 40 height 23
click at [640, 21] on button "Submit" at bounding box center [644, 19] width 59 height 23
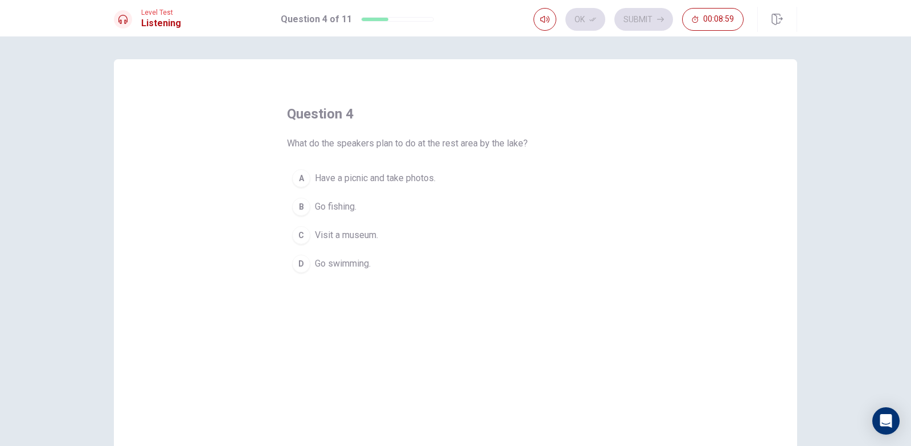
click at [370, 234] on span "Visit a museum." at bounding box center [346, 235] width 63 height 14
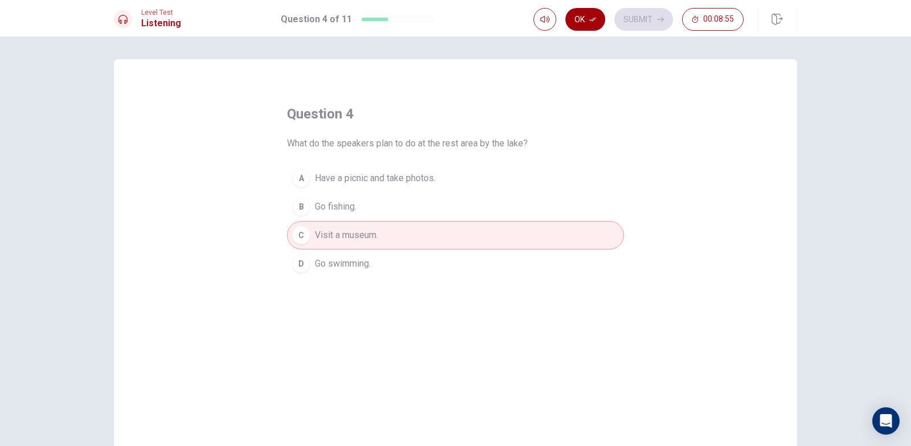
click at [588, 25] on button "Ok" at bounding box center [586, 19] width 40 height 23
click at [626, 22] on button "Submit" at bounding box center [644, 19] width 59 height 23
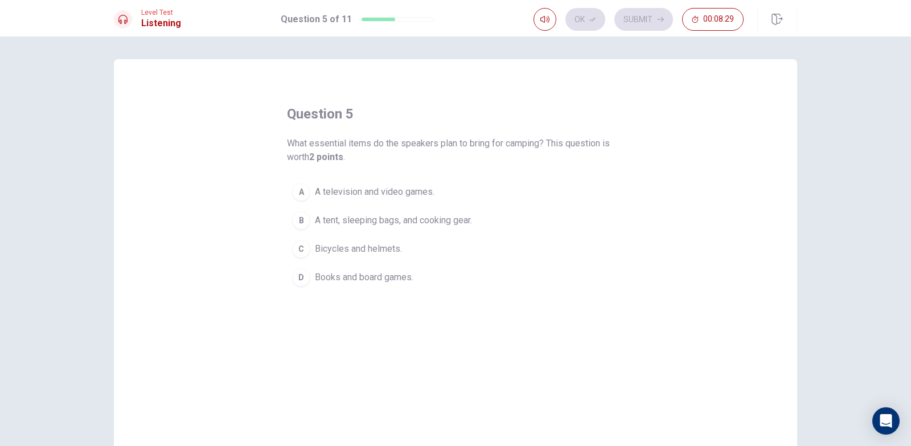
click at [357, 215] on span "A tent, sleeping bags, and cooking gear." at bounding box center [393, 221] width 157 height 14
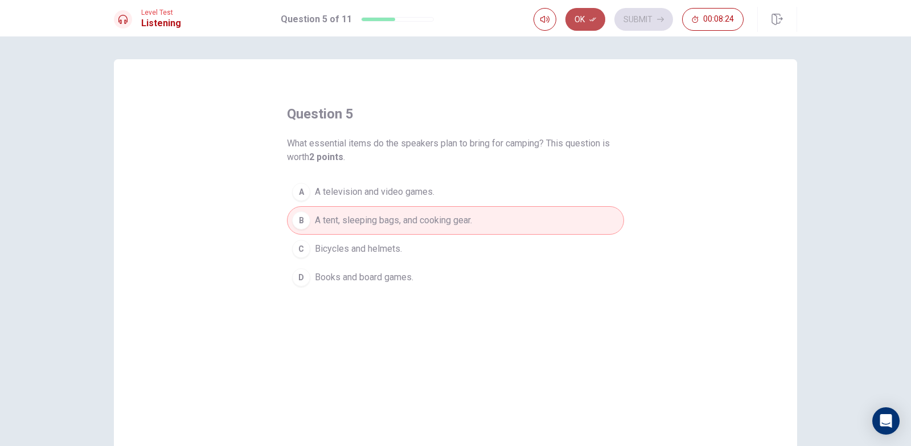
click at [592, 11] on button "Ok" at bounding box center [586, 19] width 40 height 23
click at [628, 16] on button "Submit" at bounding box center [644, 19] width 59 height 23
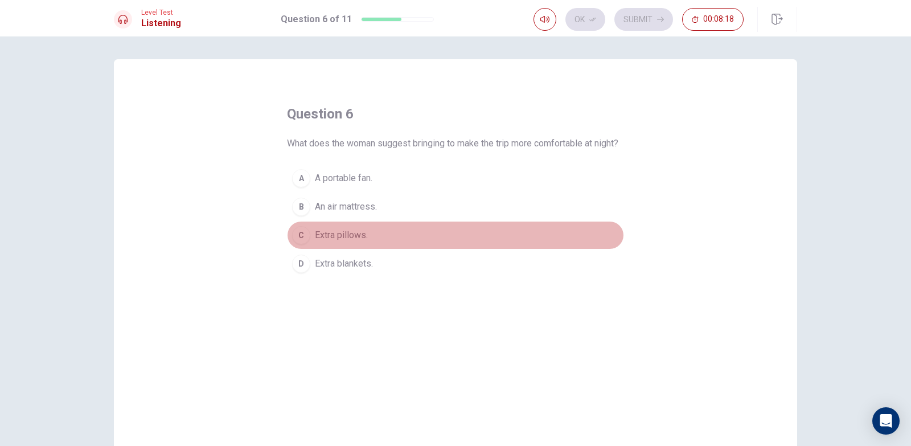
click at [373, 249] on button "C Extra pillows." at bounding box center [455, 235] width 337 height 28
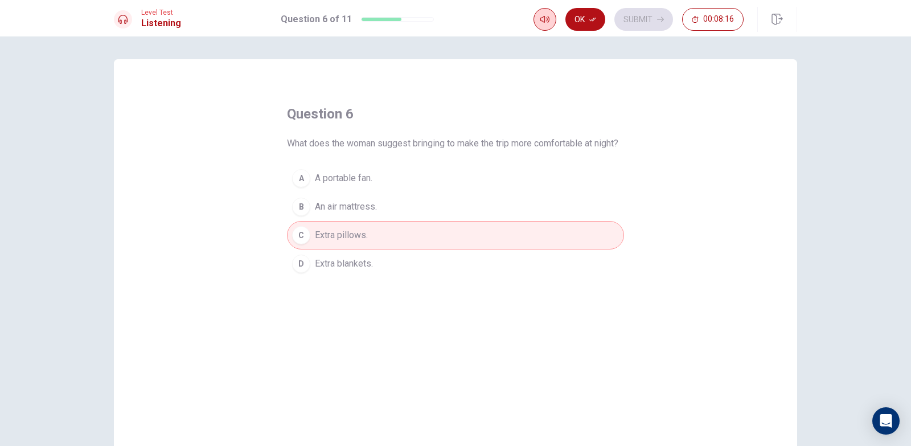
click at [544, 20] on icon "button" at bounding box center [544, 19] width 9 height 9
click at [578, 74] on div "question 6 What does the woman suggest bringing to make the trip more comfortab…" at bounding box center [455, 257] width 683 height 396
click at [378, 186] on button "A A portable fan." at bounding box center [455, 178] width 337 height 28
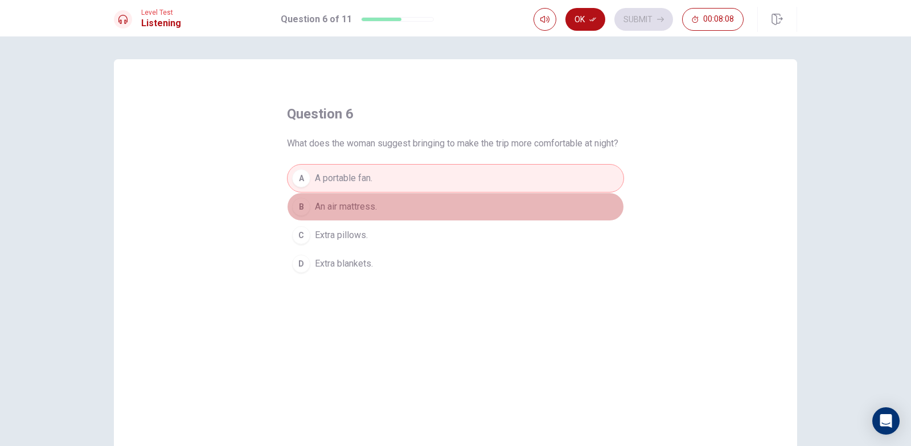
click at [415, 220] on button "B An air mattress." at bounding box center [455, 207] width 337 height 28
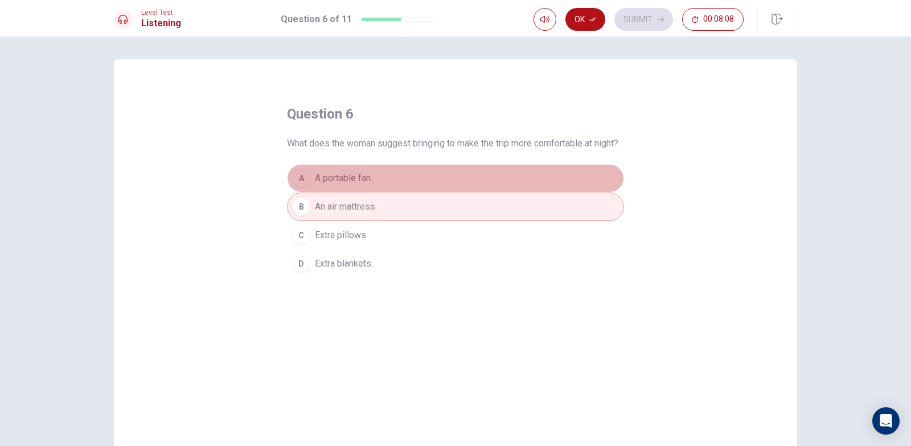
click at [407, 193] on button "A A portable fan." at bounding box center [455, 178] width 337 height 28
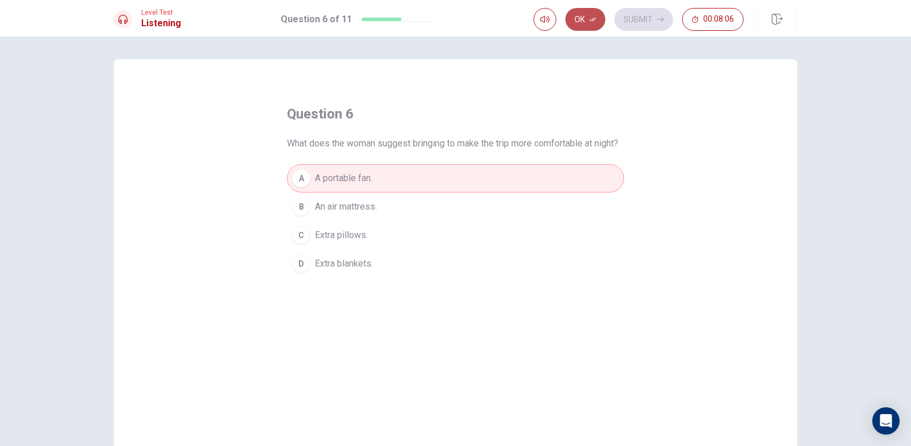
click at [585, 25] on button "Ok" at bounding box center [586, 19] width 40 height 23
click at [639, 26] on button "Submit" at bounding box center [644, 19] width 59 height 23
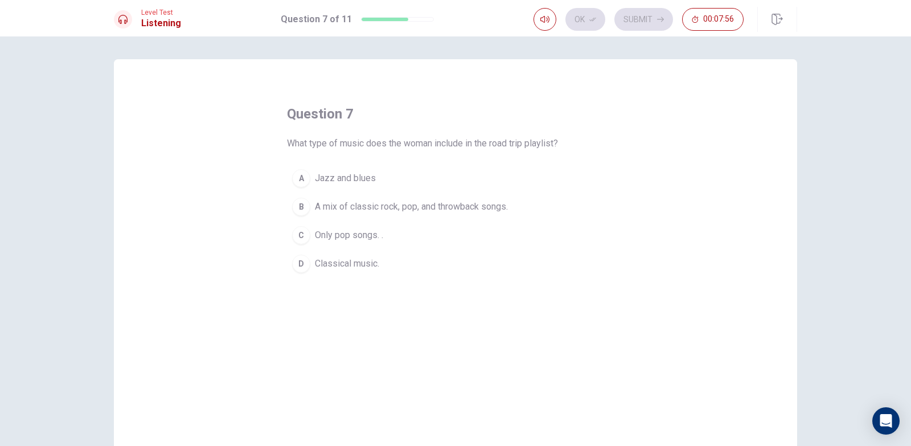
click at [388, 235] on button "C Only pop songs. ." at bounding box center [455, 235] width 337 height 28
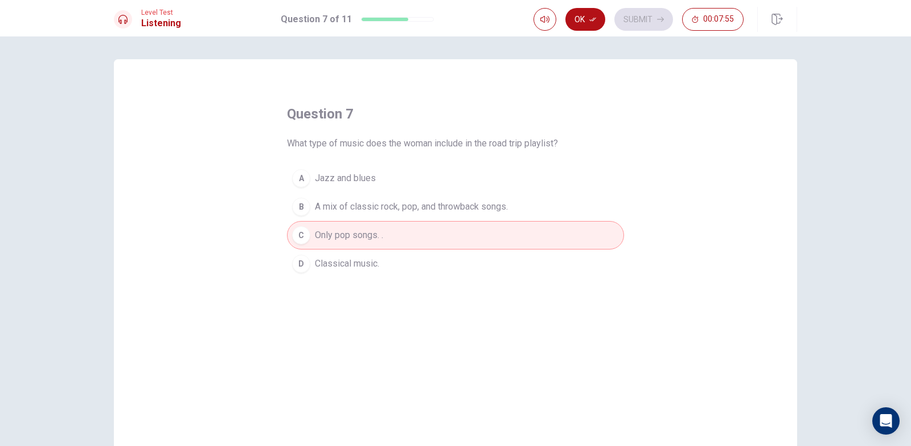
click at [419, 210] on span "A mix of classic rock, pop, and throwback songs." at bounding box center [411, 207] width 193 height 14
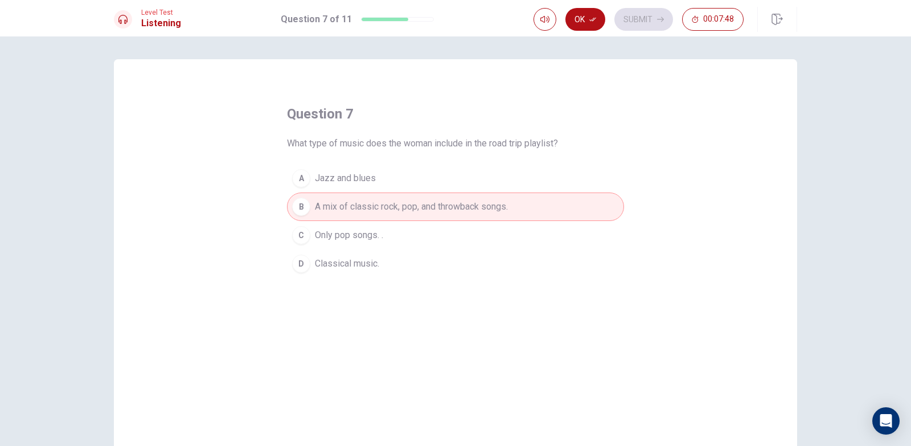
click at [679, 153] on div "question 7 What type of music does the woman include in the road trip playlist?…" at bounding box center [455, 257] width 683 height 396
click at [593, 11] on button "Ok" at bounding box center [586, 19] width 40 height 23
click at [636, 16] on button "Submit" at bounding box center [644, 19] width 59 height 23
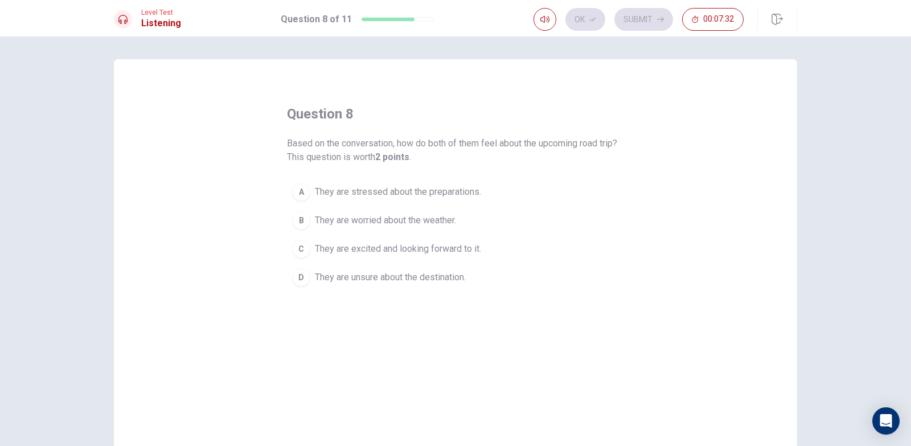
drag, startPoint x: 314, startPoint y: 144, endPoint x: 344, endPoint y: 145, distance: 30.2
click at [344, 145] on span "Based on the conversation, how do both of them feel about the upcoming road tri…" at bounding box center [455, 150] width 337 height 27
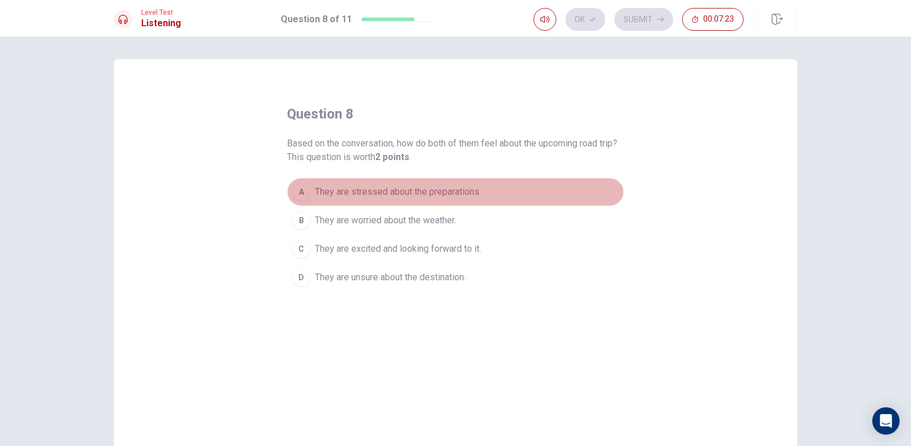
click at [444, 185] on button "A They are stressed about the preparations." at bounding box center [455, 192] width 337 height 28
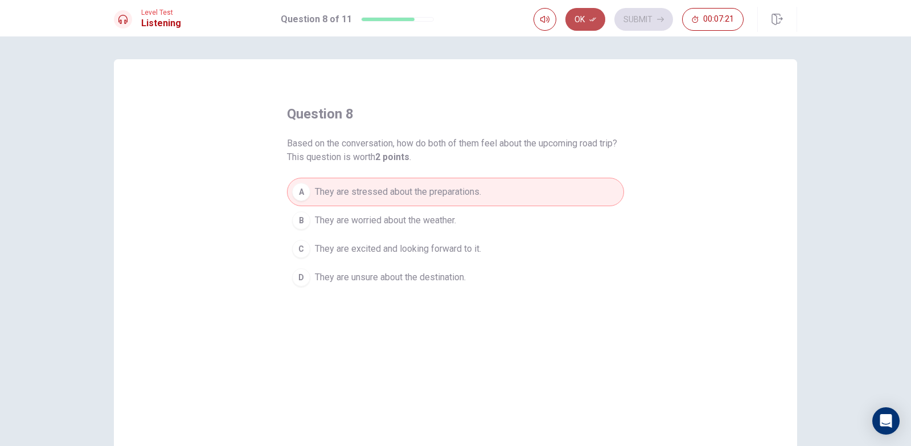
click at [585, 19] on button "Ok" at bounding box center [586, 19] width 40 height 23
click at [633, 20] on button "Submit" at bounding box center [644, 19] width 59 height 23
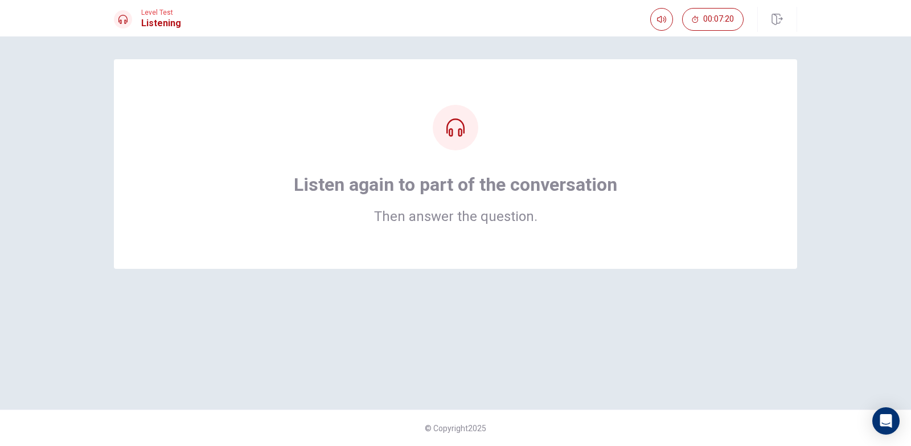
click at [503, 156] on div "Listen again to part of the conversation Then answer the question." at bounding box center [455, 164] width 592 height 118
click at [447, 223] on h2 "Then answer the question." at bounding box center [456, 217] width 324 height 14
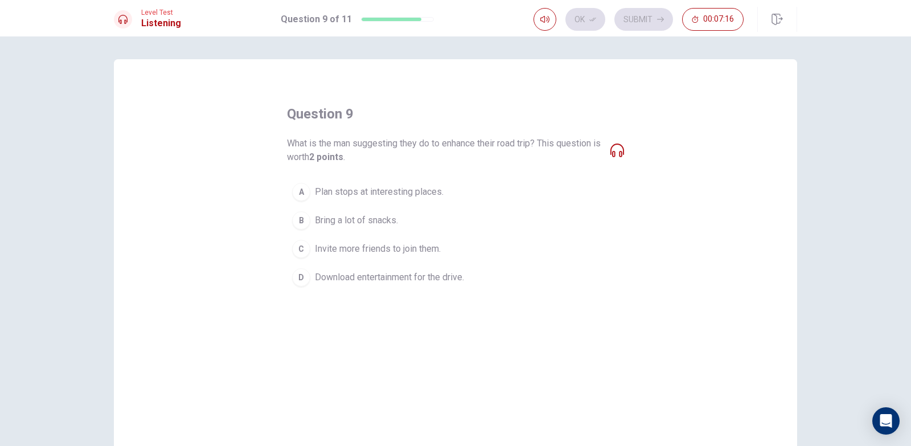
click at [522, 382] on div "question 9 What is the man suggesting they do to enhance their road trip? This …" at bounding box center [455, 257] width 683 height 396
click at [405, 199] on button "A Plan stops at interesting places." at bounding box center [455, 192] width 337 height 28
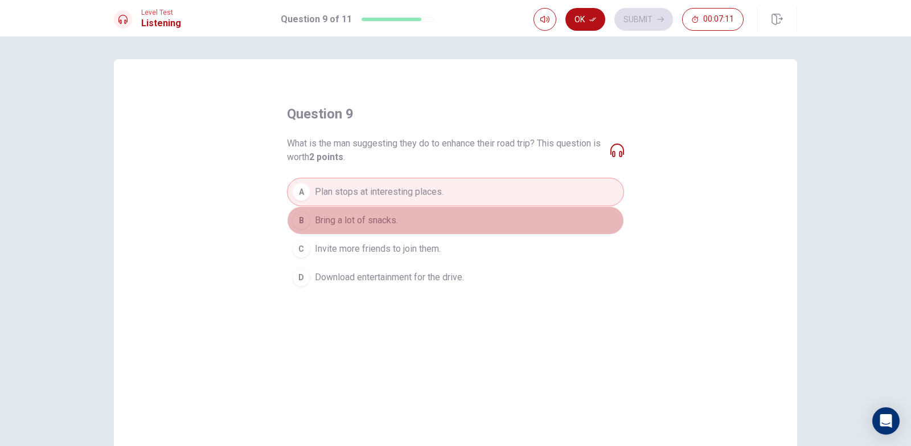
click at [421, 216] on button "B Bring a lot of snacks." at bounding box center [455, 220] width 337 height 28
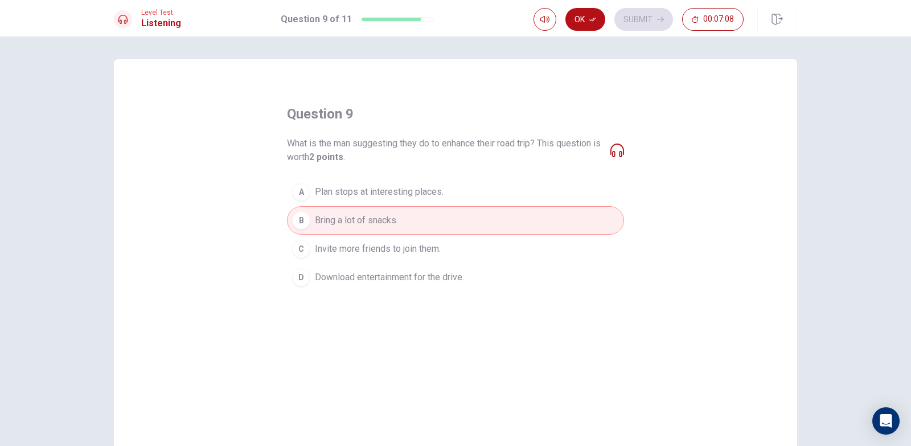
click at [613, 155] on icon at bounding box center [618, 151] width 14 height 14
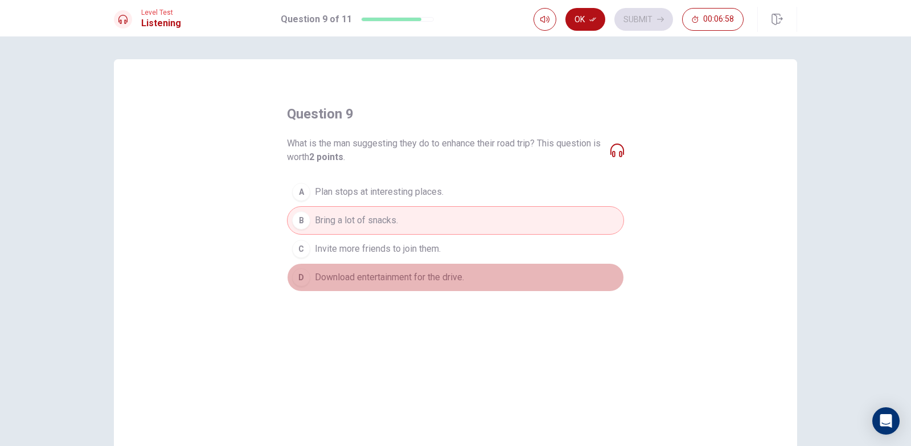
click at [396, 279] on span "Download entertainment for the drive." at bounding box center [389, 278] width 149 height 14
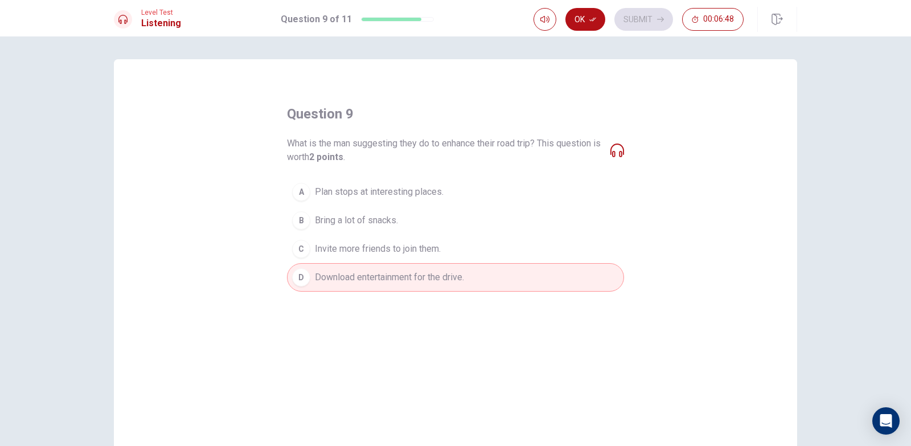
click at [585, 18] on button "Ok" at bounding box center [586, 19] width 40 height 23
click at [649, 18] on button "Submit" at bounding box center [644, 19] width 59 height 23
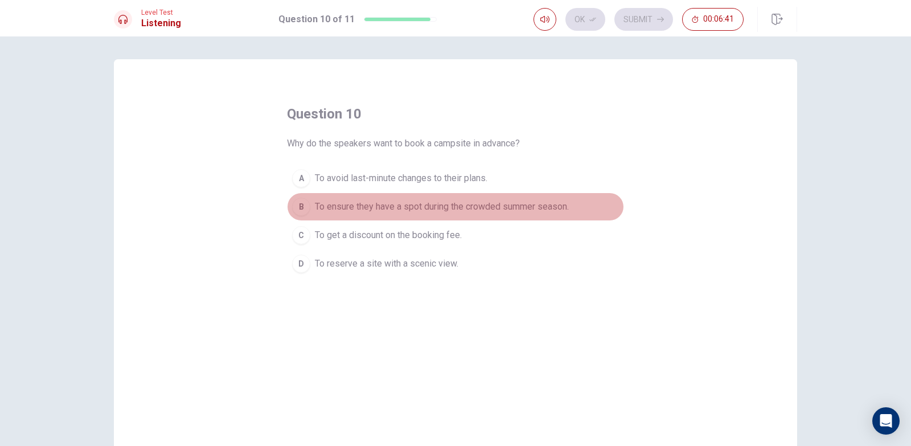
click at [396, 211] on span "To ensure they have a spot during the crowded summer season." at bounding box center [442, 207] width 254 height 14
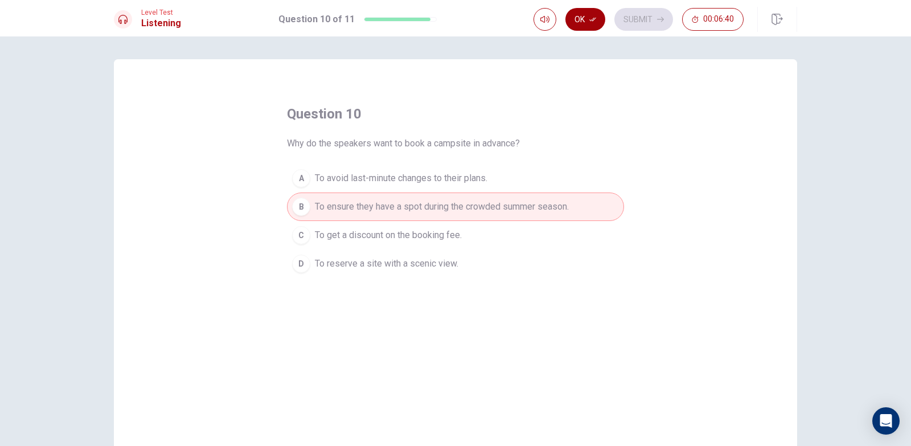
click at [588, 16] on button "Ok" at bounding box center [586, 19] width 40 height 23
click at [636, 23] on button "Submit" at bounding box center [644, 19] width 59 height 23
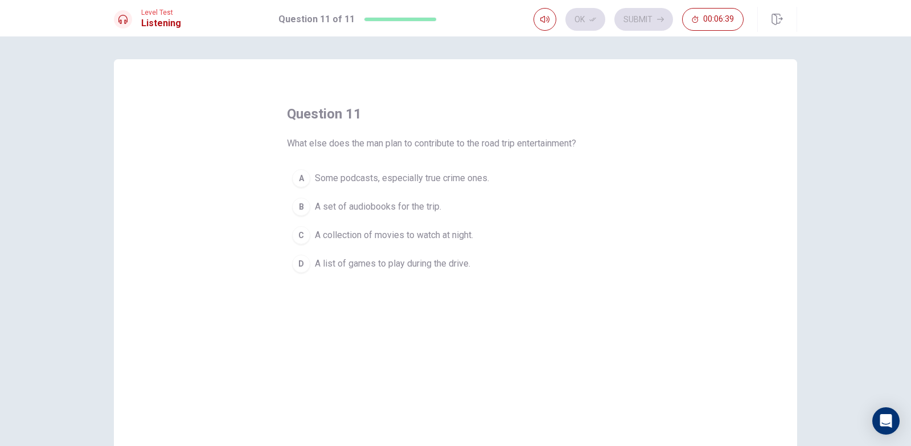
click at [443, 174] on span "Some podcasts, especially true crime ones." at bounding box center [402, 178] width 174 height 14
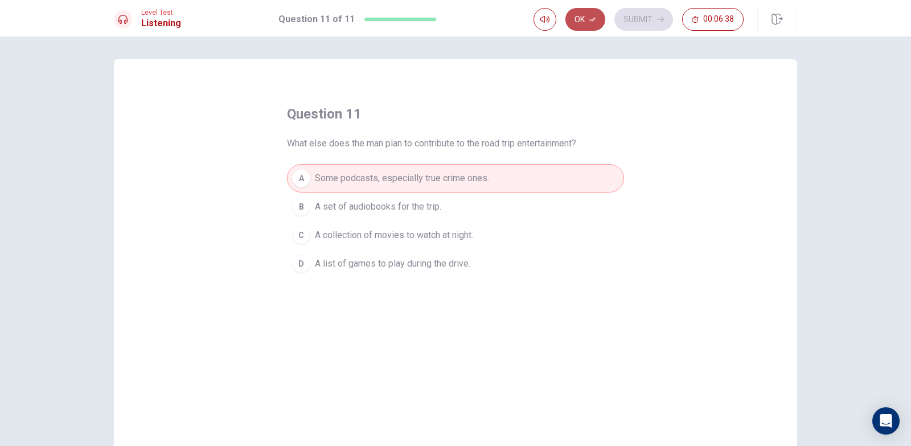
click at [595, 30] on button "Ok" at bounding box center [586, 19] width 40 height 23
click at [594, 26] on div "Ok Submit 00:06:38" at bounding box center [639, 19] width 210 height 23
click at [626, 28] on button "Submit" at bounding box center [644, 19] width 59 height 23
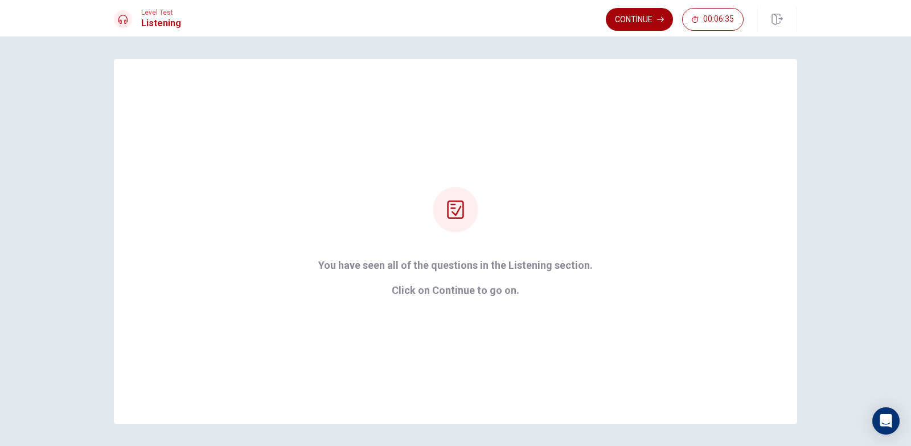
click at [638, 13] on button "Continue" at bounding box center [639, 19] width 67 height 23
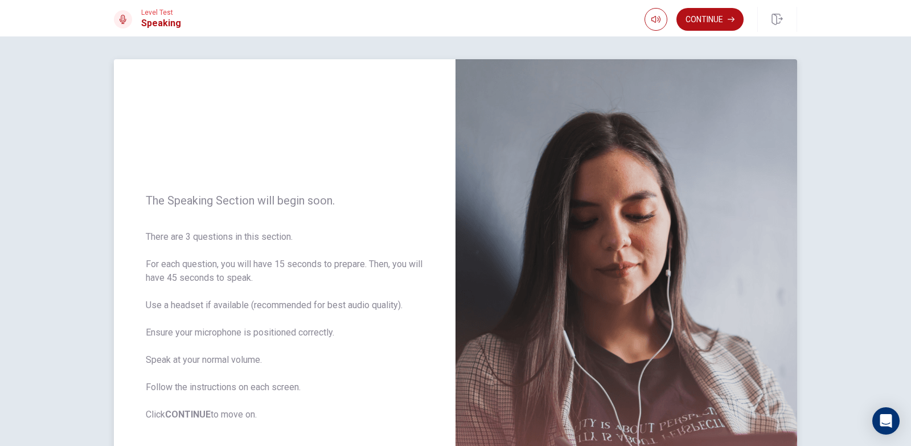
click at [411, 272] on span "There are 3 questions in this section. For each question, you will have 15 seco…" at bounding box center [285, 325] width 278 height 191
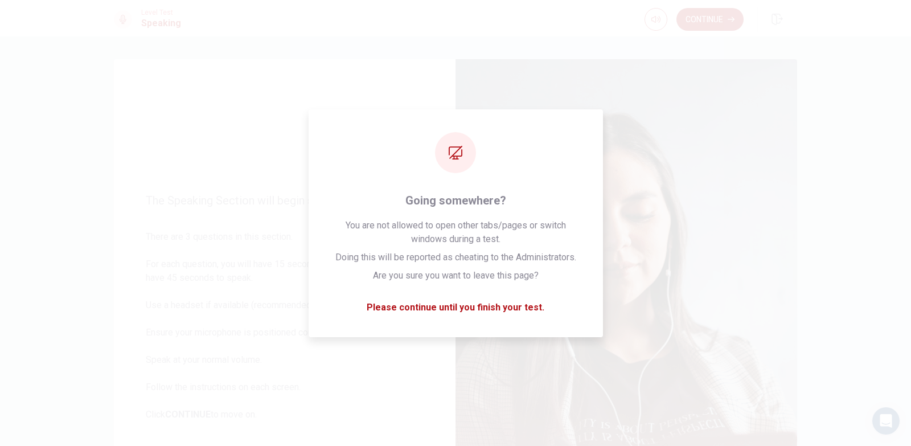
click at [706, 19] on button "Continue" at bounding box center [710, 19] width 67 height 23
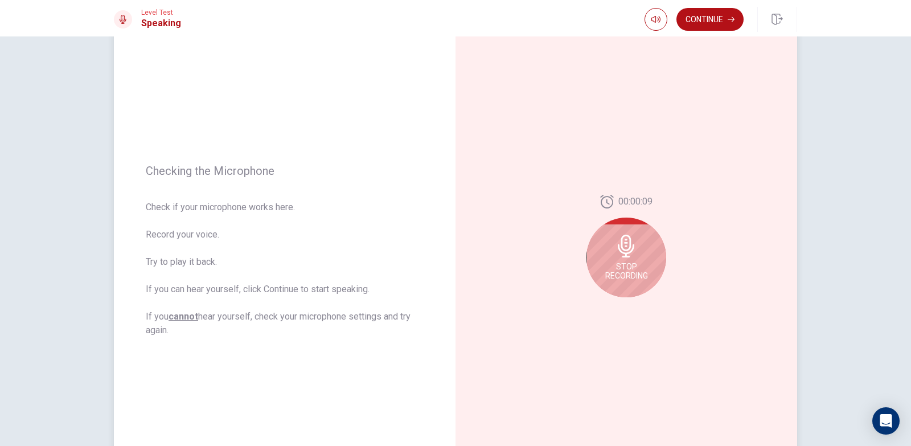
scroll to position [114, 0]
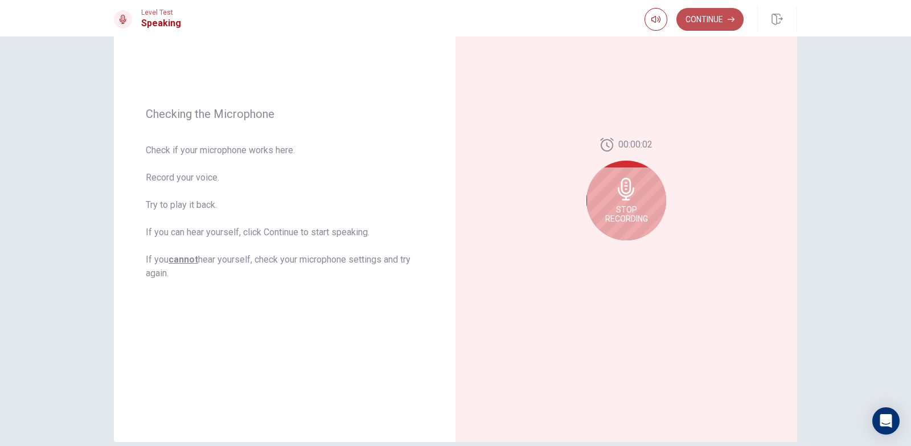
click at [700, 24] on button "Continue" at bounding box center [710, 19] width 67 height 23
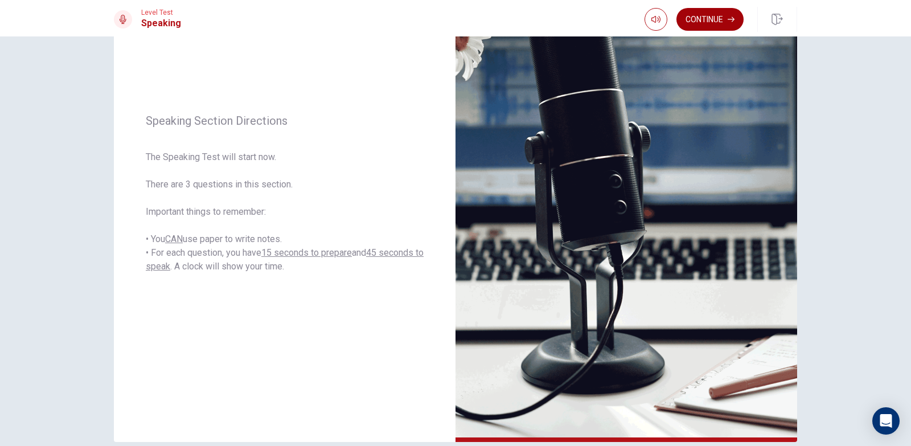
click at [725, 22] on button "Continue" at bounding box center [710, 19] width 67 height 23
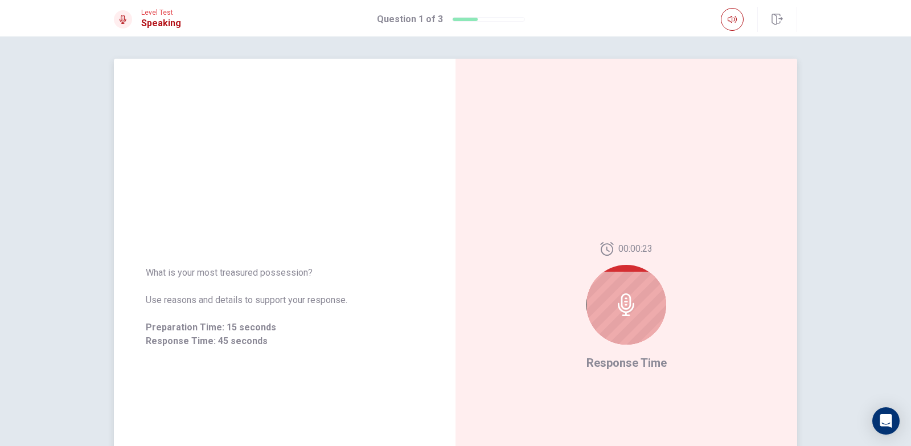
scroll to position [0, 0]
click at [608, 280] on div at bounding box center [627, 305] width 80 height 80
drag, startPoint x: 142, startPoint y: 327, endPoint x: 193, endPoint y: 330, distance: 50.8
click at [193, 330] on div "What is your most treasured possession? Use reasons and details to support your…" at bounding box center [285, 307] width 342 height 109
drag, startPoint x: 191, startPoint y: 330, endPoint x: 197, endPoint y: 324, distance: 8.9
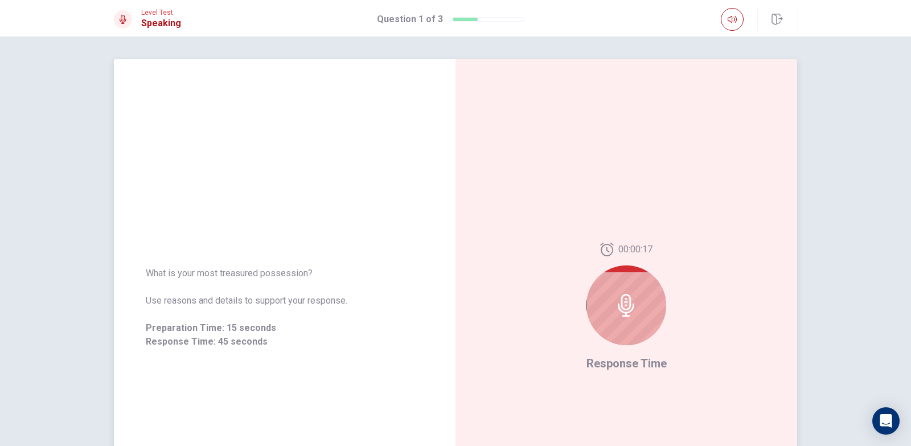
click at [199, 324] on span "Preparation Time: 15 seconds" at bounding box center [285, 328] width 278 height 14
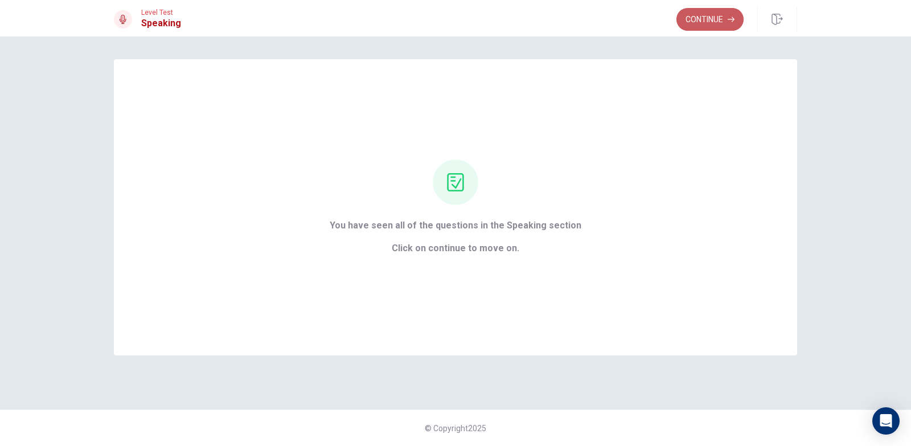
click at [708, 21] on button "Continue" at bounding box center [710, 19] width 67 height 23
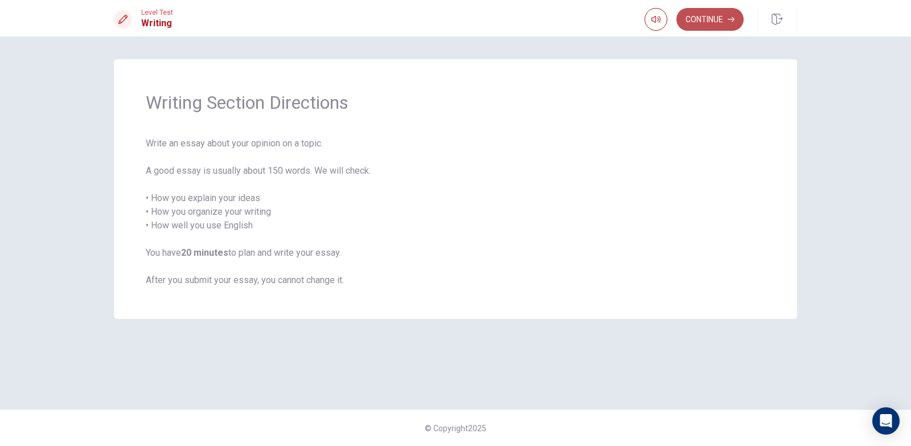
click at [714, 18] on button "Continue" at bounding box center [710, 19] width 67 height 23
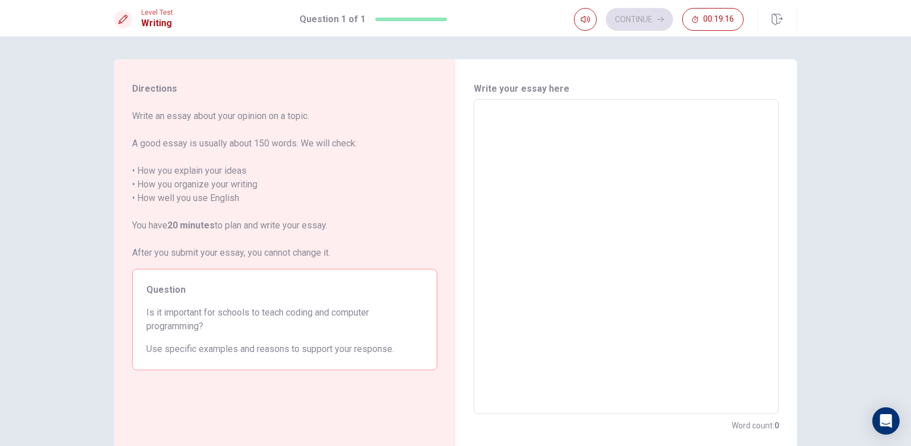
click at [505, 125] on textarea at bounding box center [626, 257] width 289 height 296
type textarea "h"
type textarea "x"
type textarea "hi"
type textarea "x"
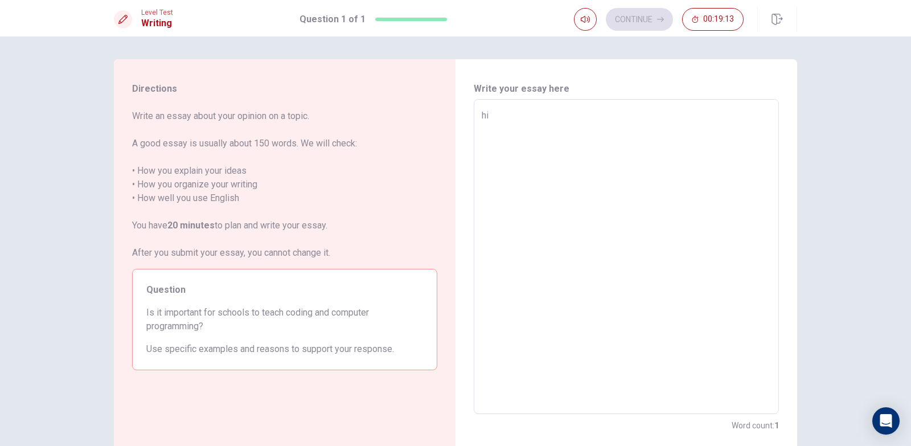
type textarea "hi"
type textarea "x"
type textarea "hi"
type textarea "x"
type textarea "hi"
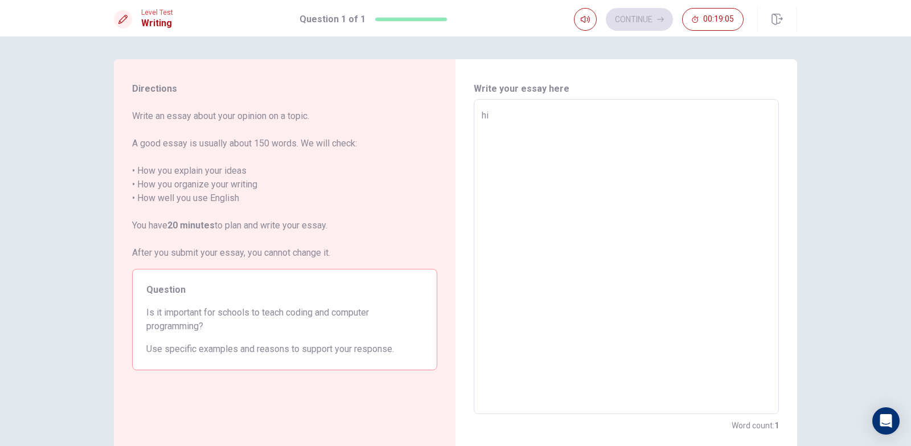
type textarea "x"
type textarea "hi"
type textarea "x"
type textarea "hi"
type textarea "x"
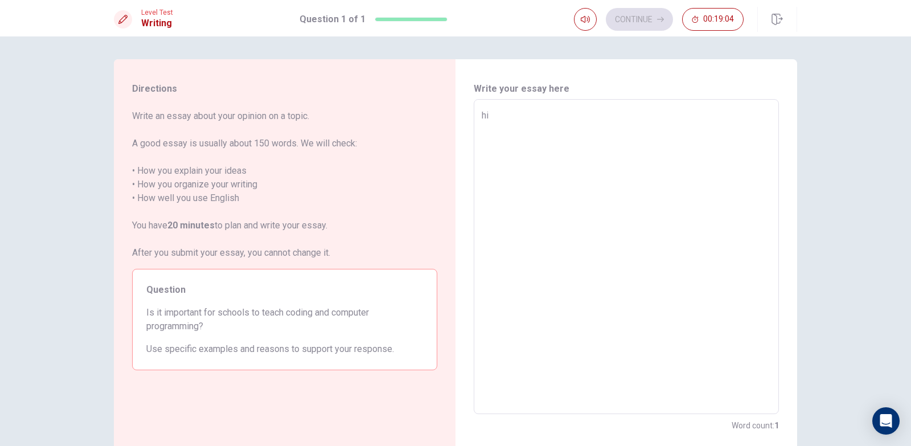
type textarea "hi"
type textarea "x"
type textarea "hi"
type textarea "x"
type textarea "hi"
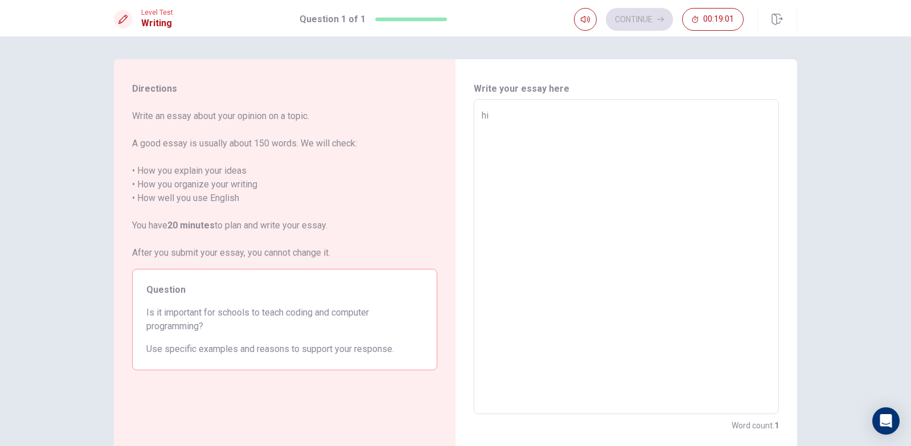
type textarea "x"
type textarea "hi"
type textarea "x"
type textarea "hi"
type textarea "x"
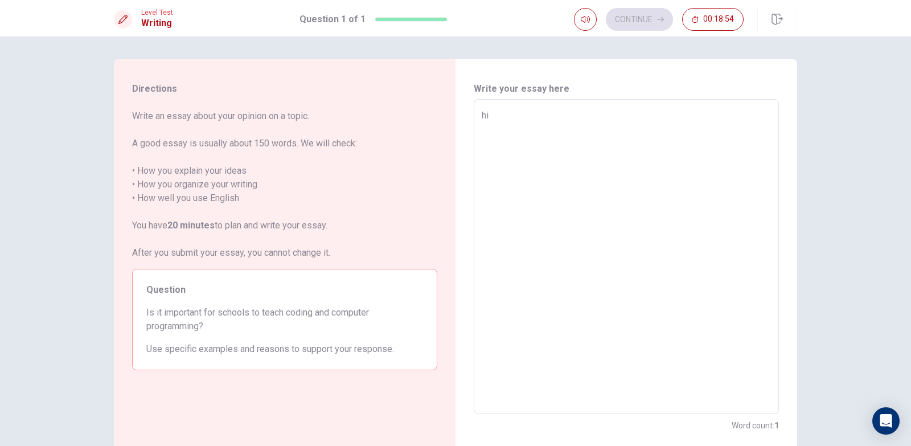
type textarea "hi i"
type textarea "x"
type textarea "hi im"
type textarea "x"
type textarea "hi i"
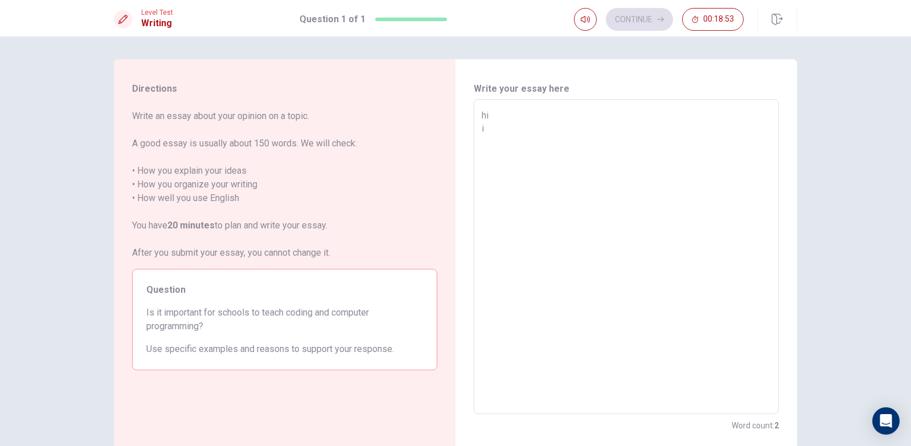
type textarea "x"
type textarea "hi i"
type textarea "x"
type textarea "hi i"
type textarea "x"
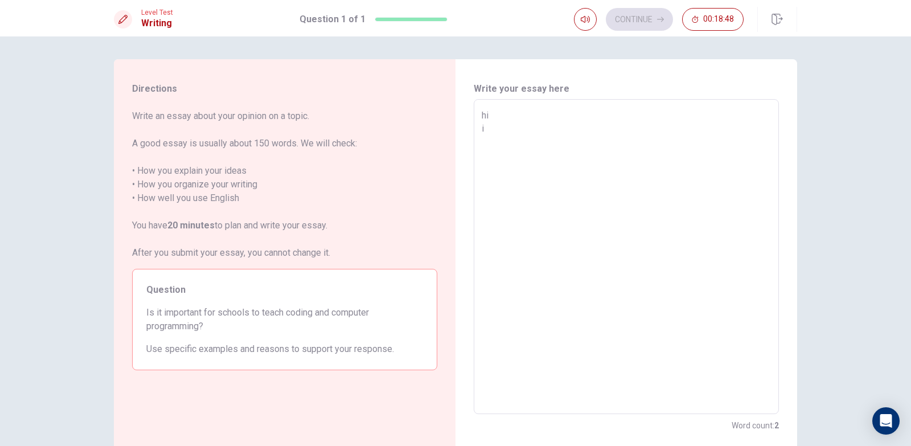
type textarea "hi"
type textarea "x"
type textarea "hi"
type textarea "x"
type textarea "h"
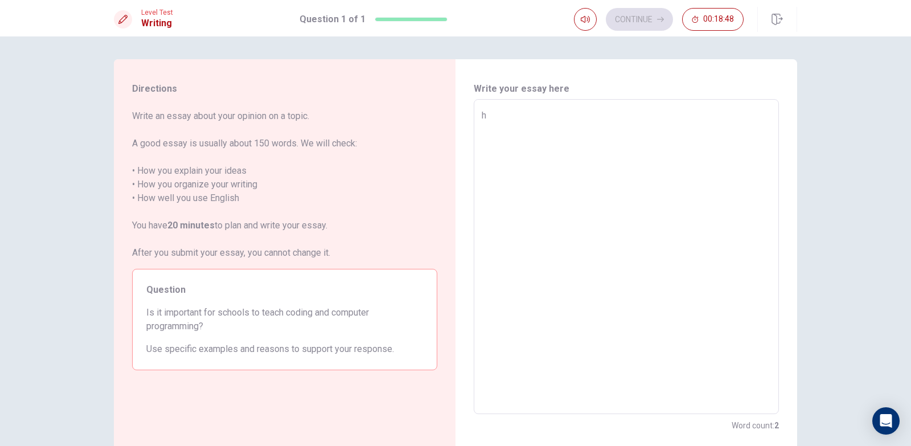
type textarea "x"
type textarea "h"
type textarea "x"
type textarea "hi"
type textarea "x"
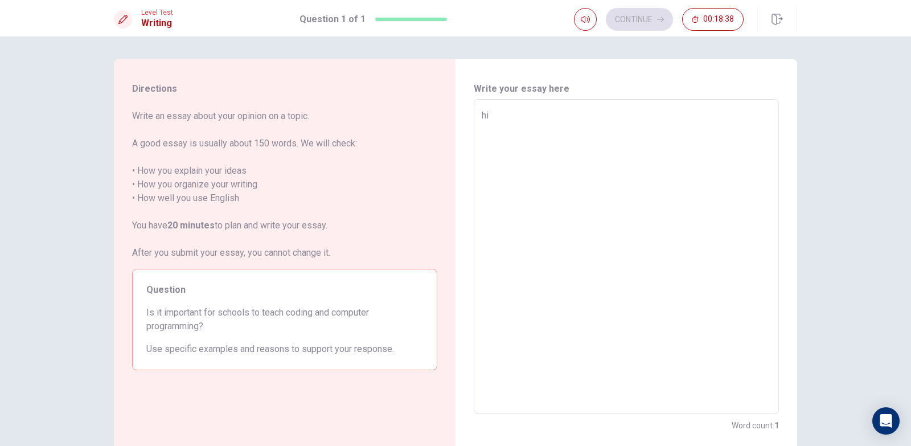
type textarea "hi"
type textarea "x"
type textarea "hi"
type textarea "x"
type textarea "hi"
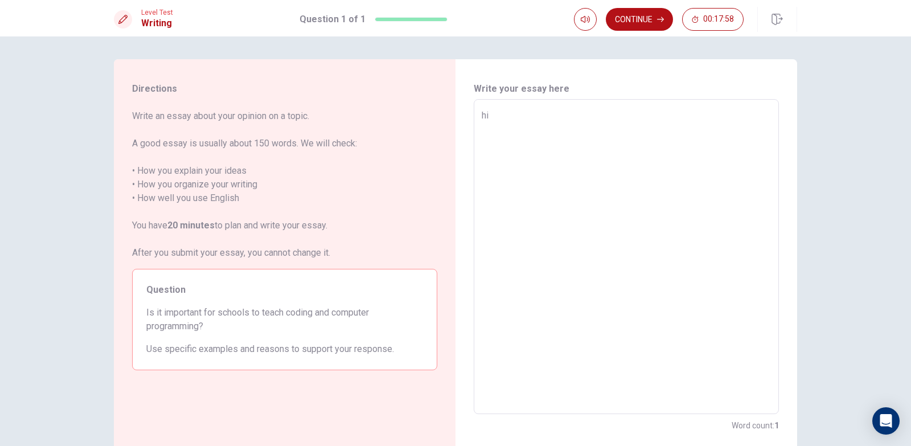
type textarea "x"
type textarea "hi"
type textarea "x"
type textarea "hi"
type textarea "x"
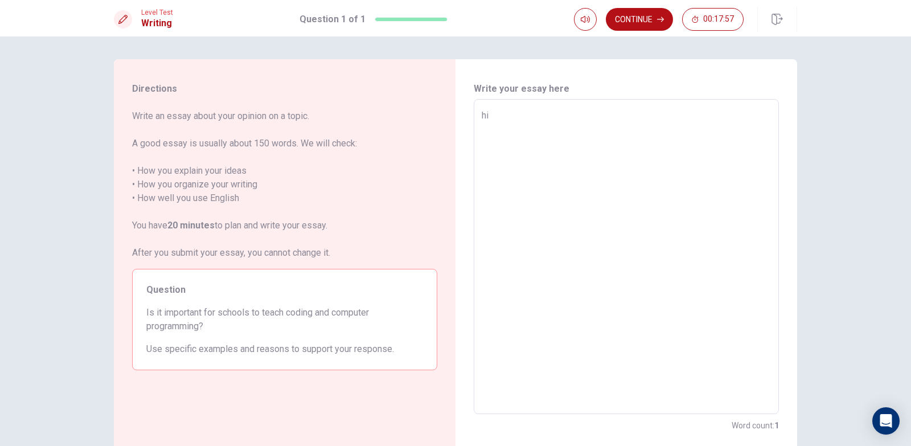
type textarea "hi"
type textarea "x"
type textarea "hi"
type textarea "x"
type textarea "hi"
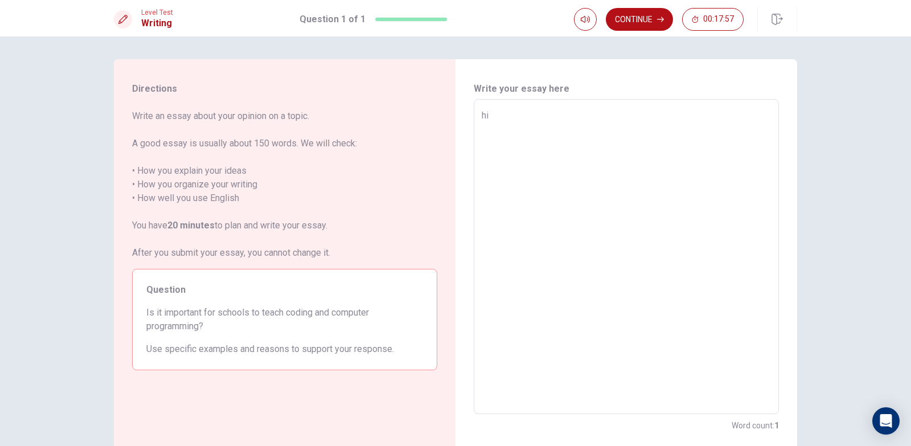
type textarea "x"
type textarea "hi"
type textarea "x"
type textarea "hi"
type textarea "x"
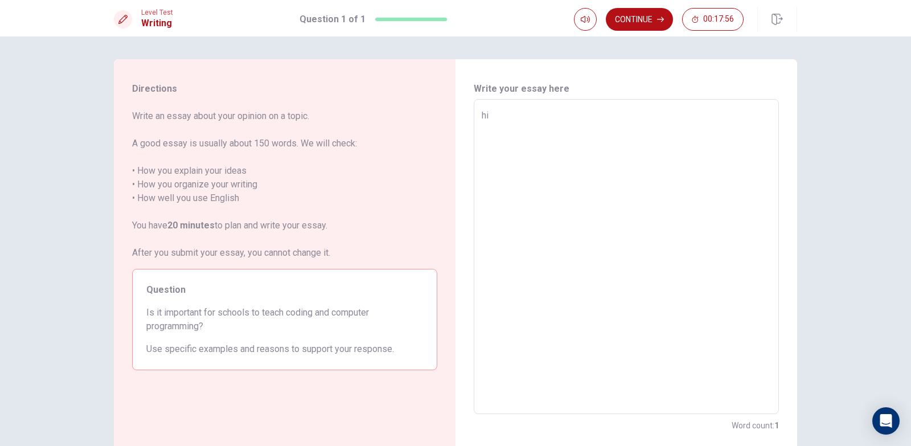
type textarea "hi"
type textarea "x"
type textarea "hi"
type textarea "x"
type textarea "hi"
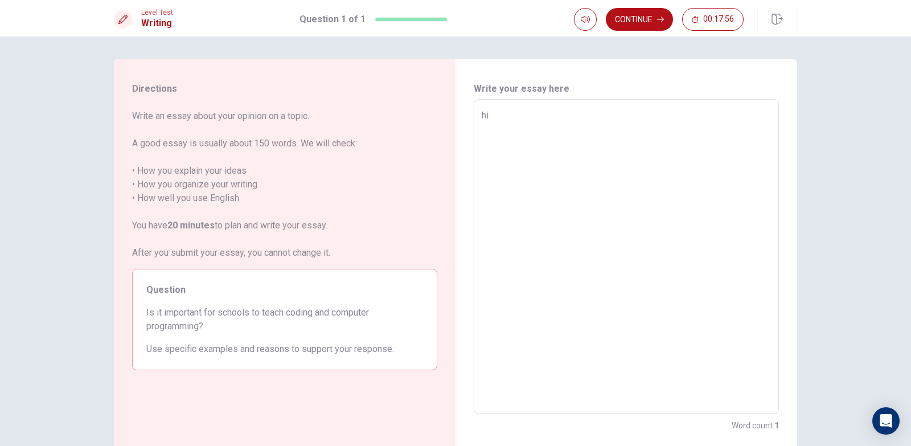
type textarea "x"
type textarea "hi"
type textarea "x"
type textarea "hi"
type textarea "x"
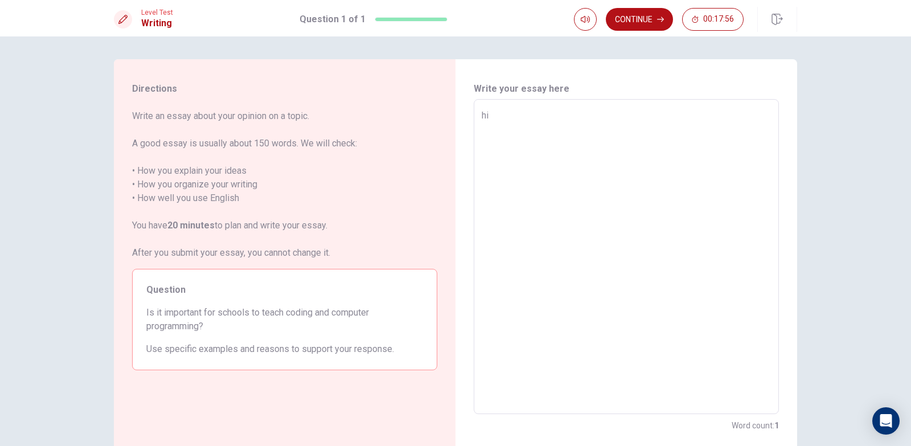
type textarea "hi"
type textarea "x"
type textarea "hi"
type textarea "x"
type textarea "hi"
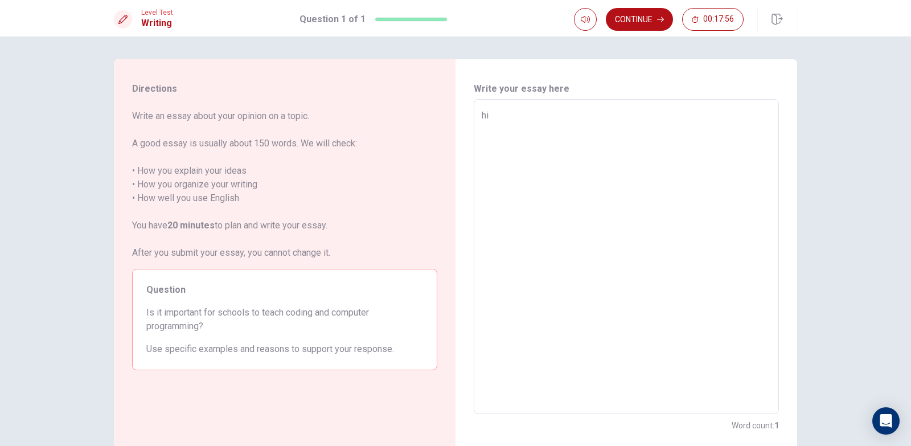
type textarea "x"
type textarea "hi"
type textarea "x"
type textarea "hi"
type textarea "x"
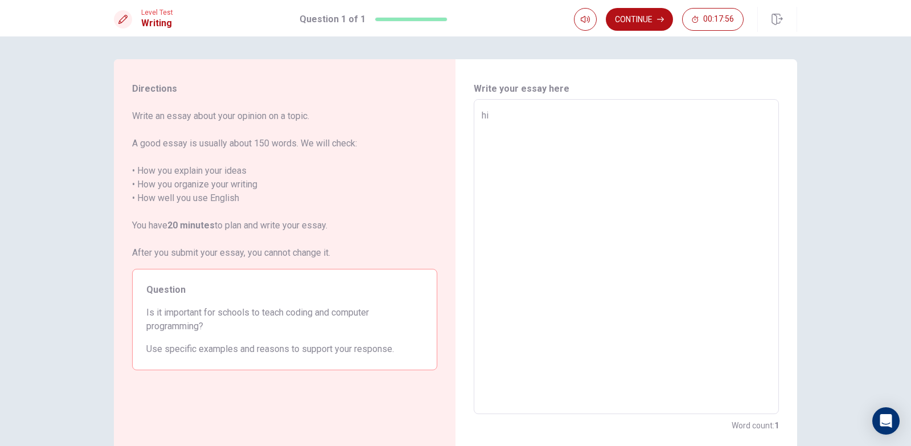
type textarea "hi"
type textarea "x"
type textarea "hi"
type textarea "x"
type textarea "hi"
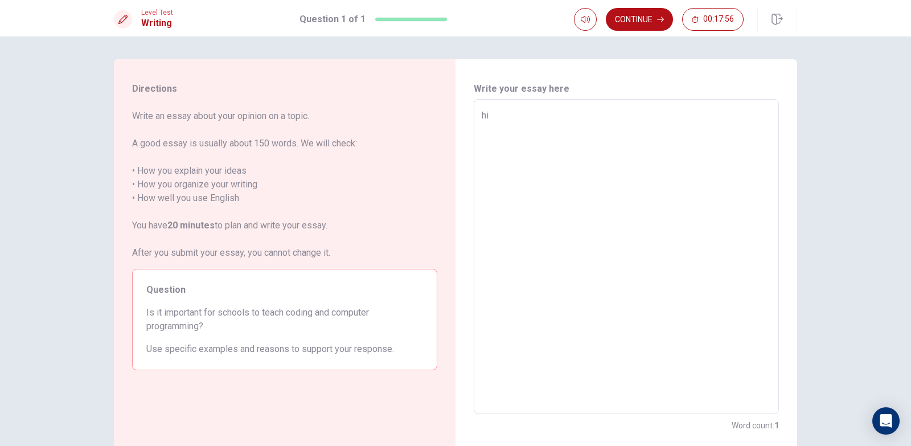
type textarea "x"
type textarea "hi"
type textarea "x"
type textarea "hi"
type textarea "x"
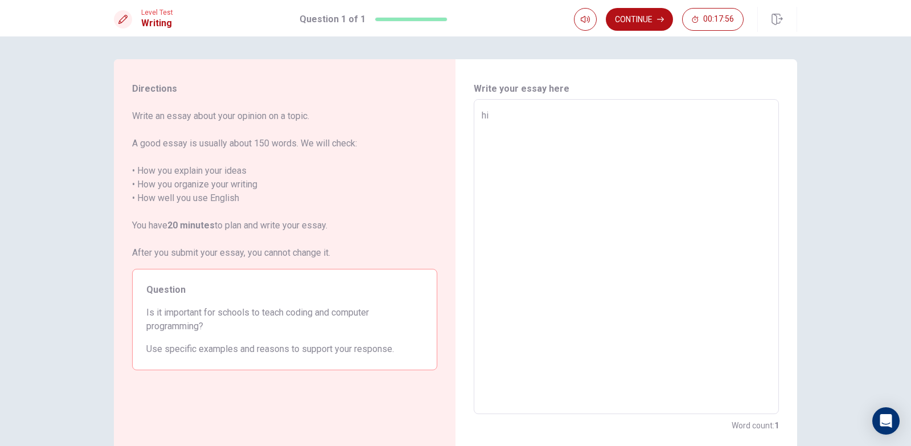
type textarea "hi"
type textarea "x"
type textarea "hi"
type textarea "x"
type textarea "hi"
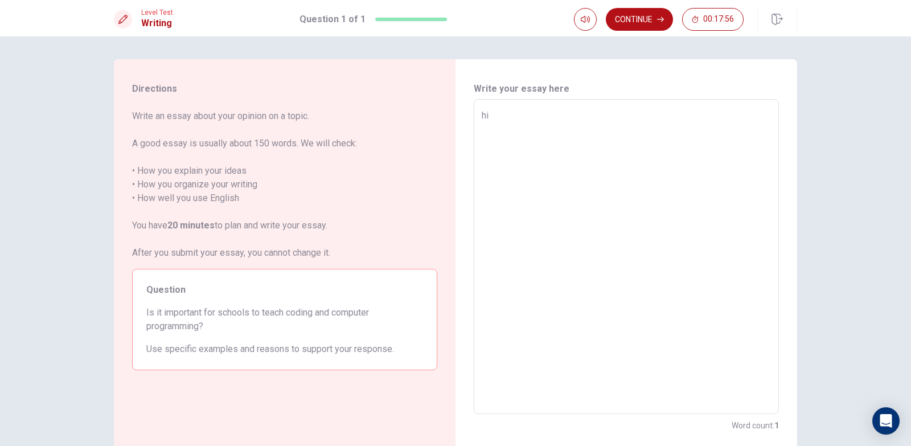
type textarea "x"
type textarea "hi"
type textarea "x"
type textarea "hi"
type textarea "x"
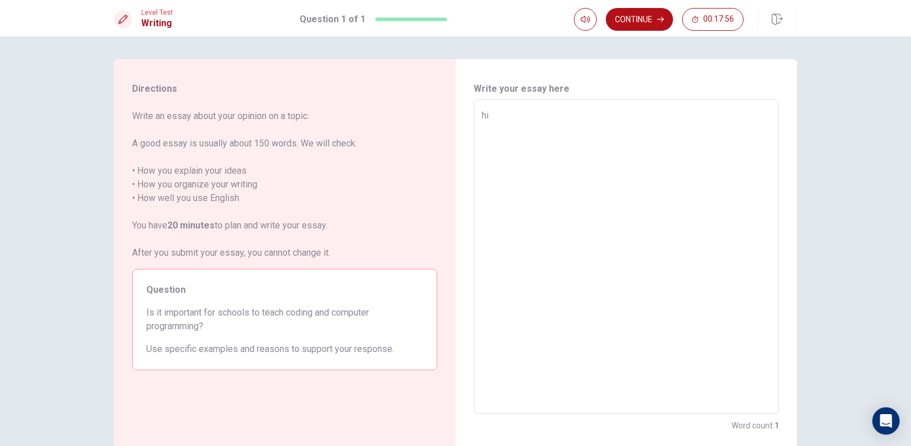
type textarea "hi"
type textarea "x"
type textarea "hi"
type textarea "x"
type textarea "hi"
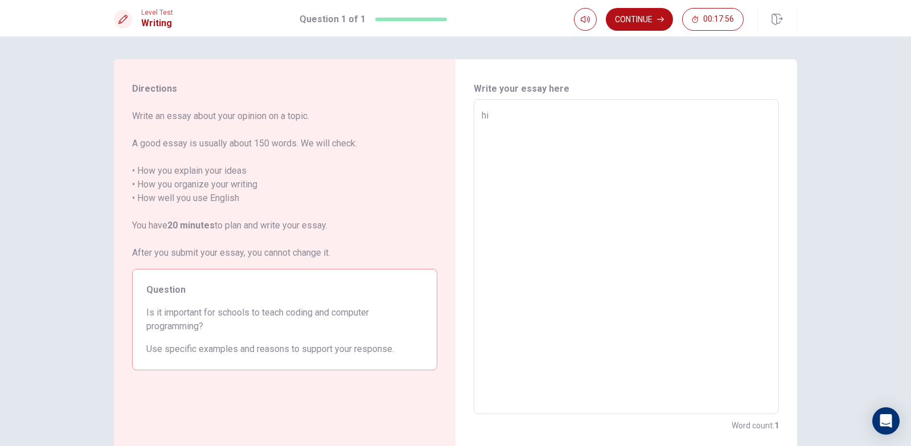
type textarea "x"
type textarea "hi"
type textarea "x"
type textarea "hi"
type textarea "x"
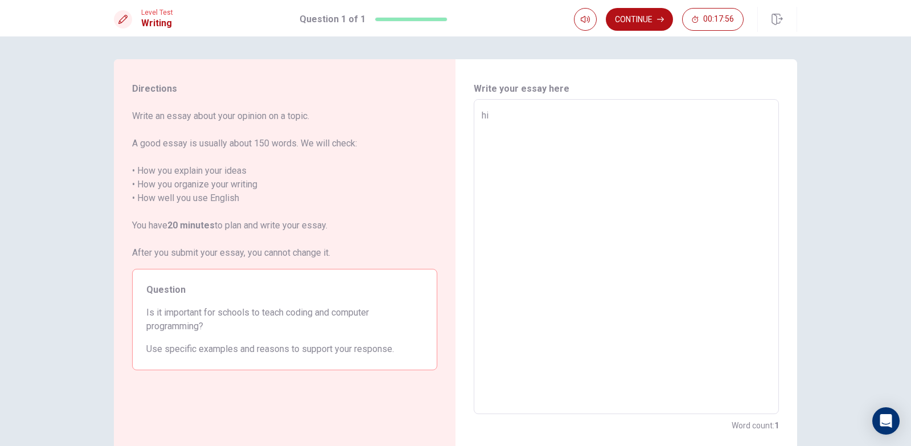
type textarea "hi"
type textarea "x"
type textarea "hi"
type textarea "x"
type textarea "hi"
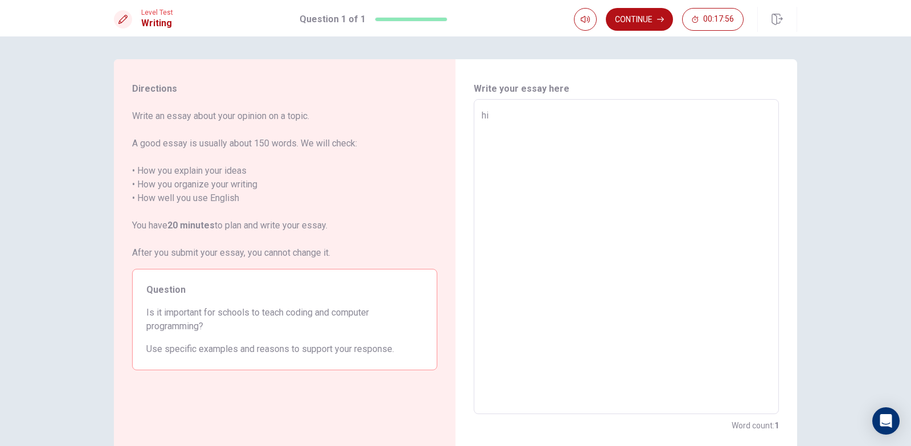
type textarea "x"
type textarea "hi"
type textarea "x"
type textarea "hi"
type textarea "x"
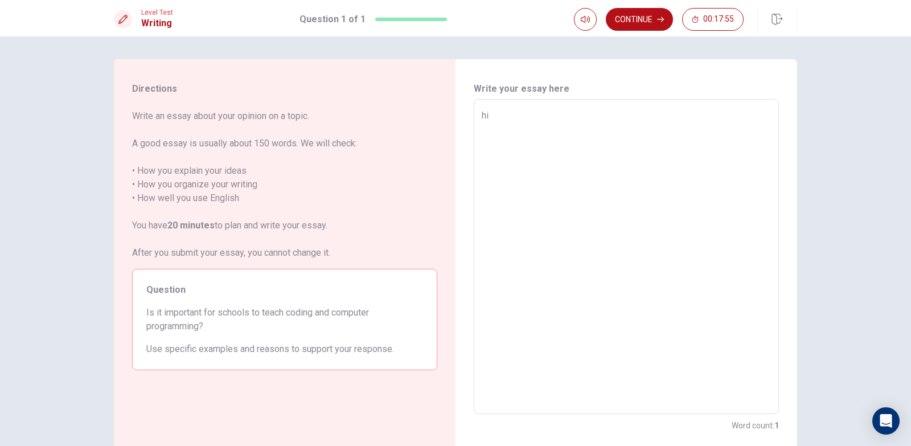
type textarea "hi"
type textarea "x"
type textarea "hi"
type textarea "x"
type textarea "hi"
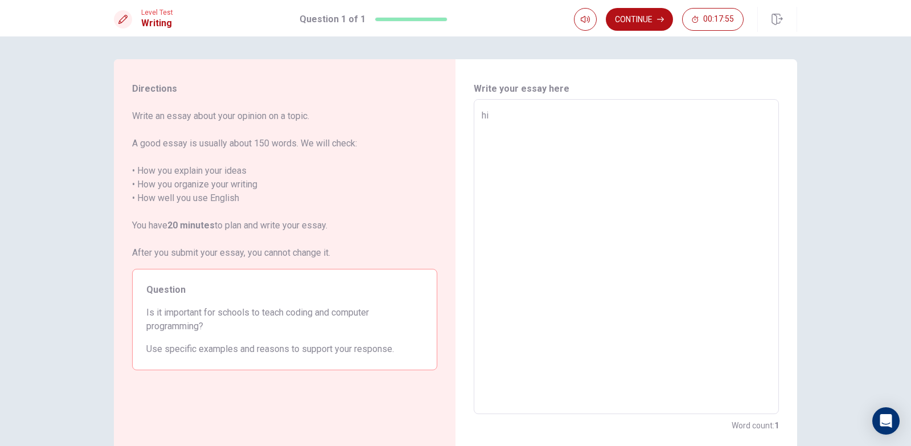
type textarea "x"
type textarea "hi"
type textarea "x"
type textarea "hi"
type textarea "x"
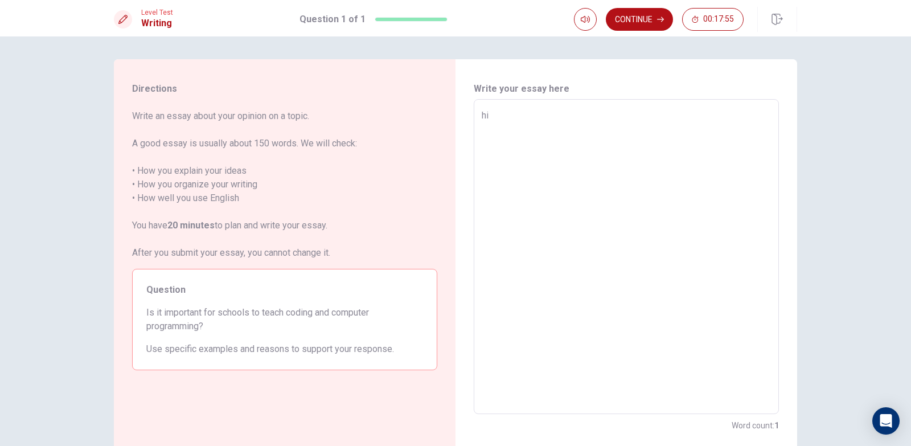
type textarea "hi"
type textarea "x"
type textarea "hi"
type textarea "x"
type textarea "hi"
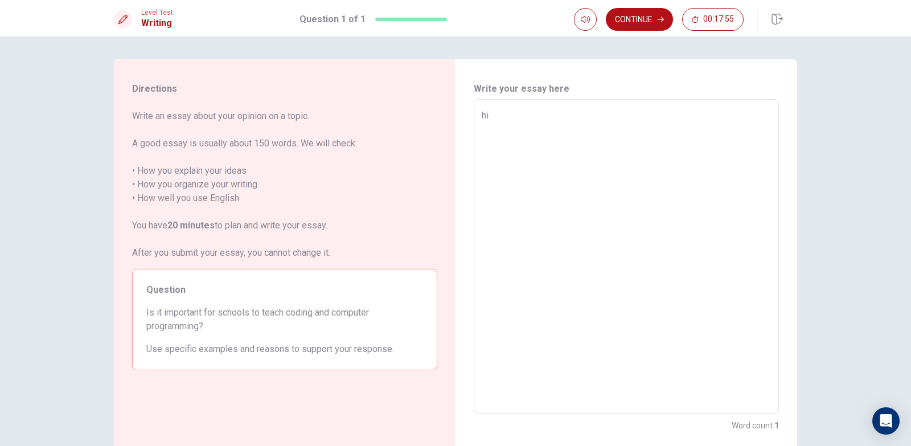
type textarea "x"
type textarea "hi"
type textarea "x"
type textarea "hi"
type textarea "x"
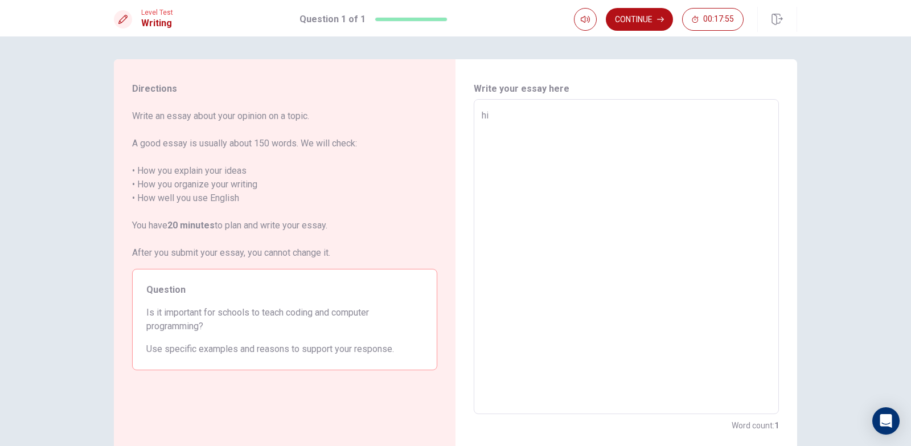
type textarea "hi"
type textarea "x"
type textarea "hi"
type textarea "x"
type textarea "hi"
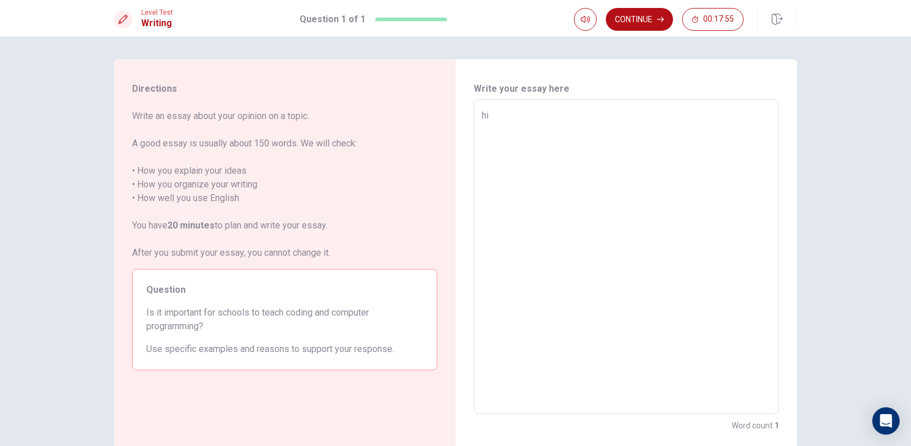
type textarea "x"
type textarea "hi"
type textarea "x"
type textarea "hi"
type textarea "x"
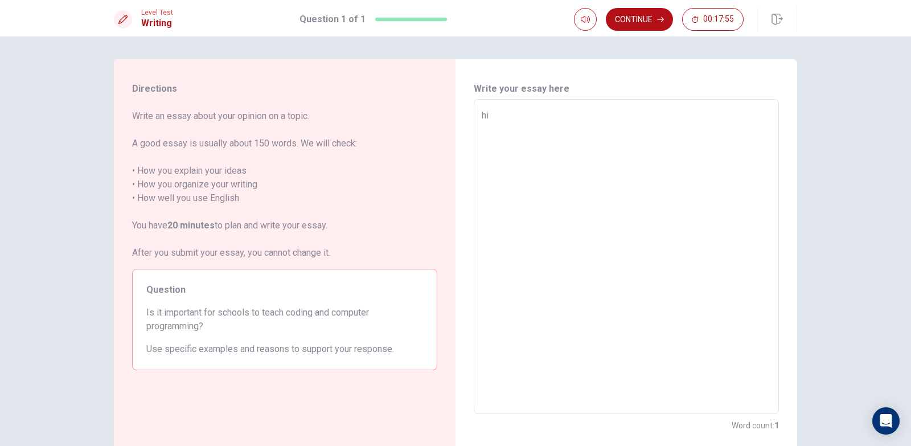
type textarea "hi"
type textarea "x"
type textarea "hi"
type textarea "x"
type textarea "hi"
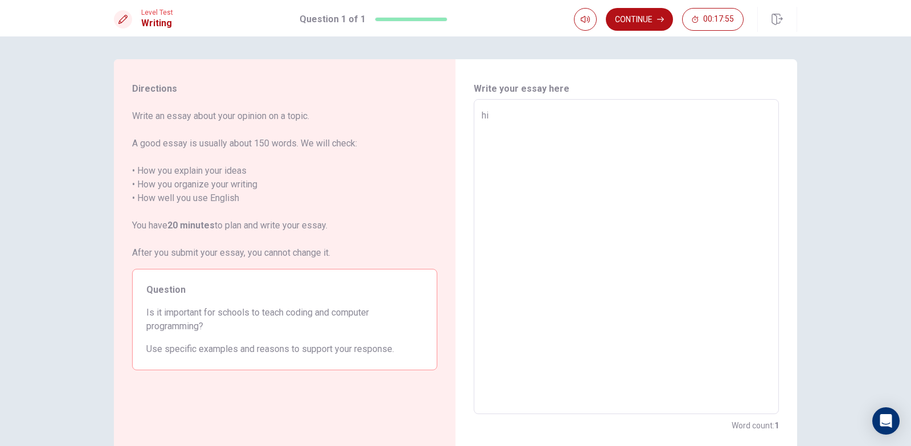
type textarea "x"
type textarea "hi"
type textarea "x"
type textarea "hi"
type textarea "x"
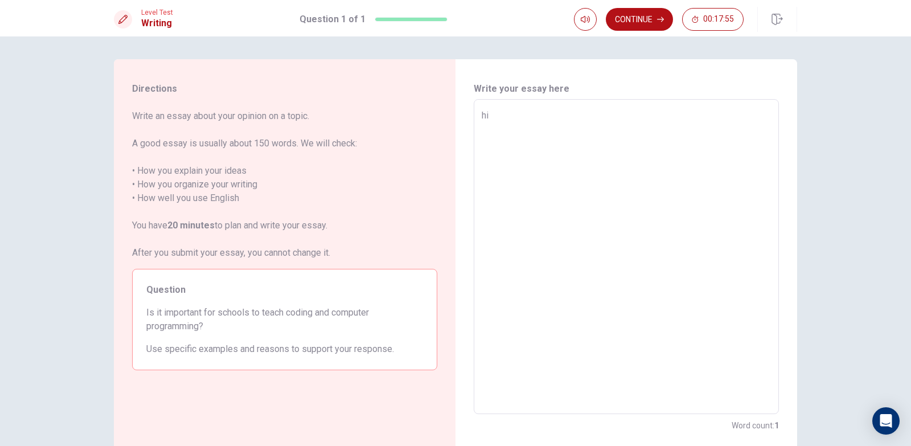
type textarea "hi"
type textarea "x"
type textarea "hi"
type textarea "x"
type textarea "hi"
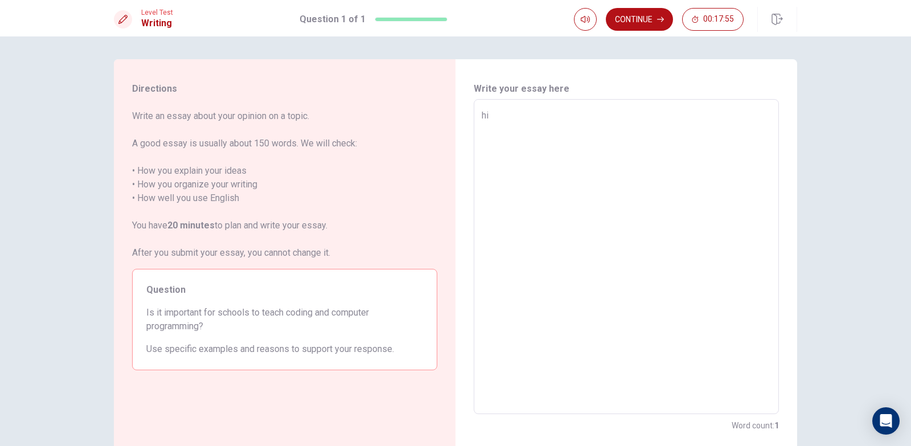
type textarea "x"
type textarea "hi"
type textarea "x"
type textarea "hi"
type textarea "x"
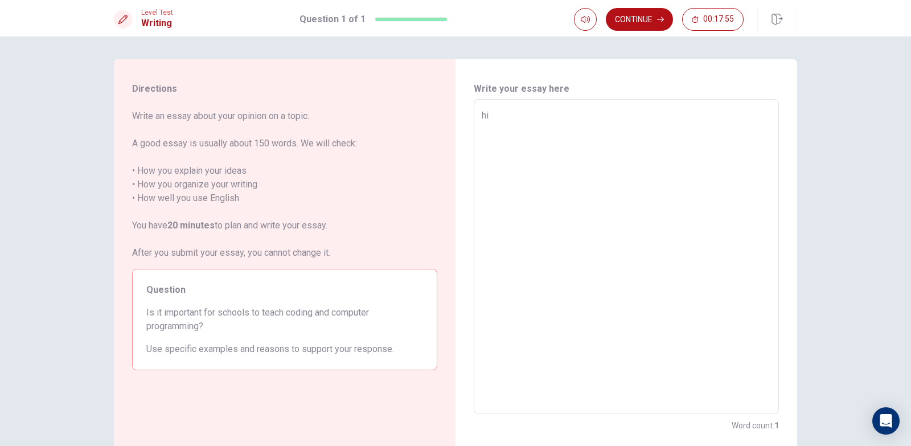
type textarea "hi"
type textarea "x"
type textarea "hi"
type textarea "x"
type textarea "hi"
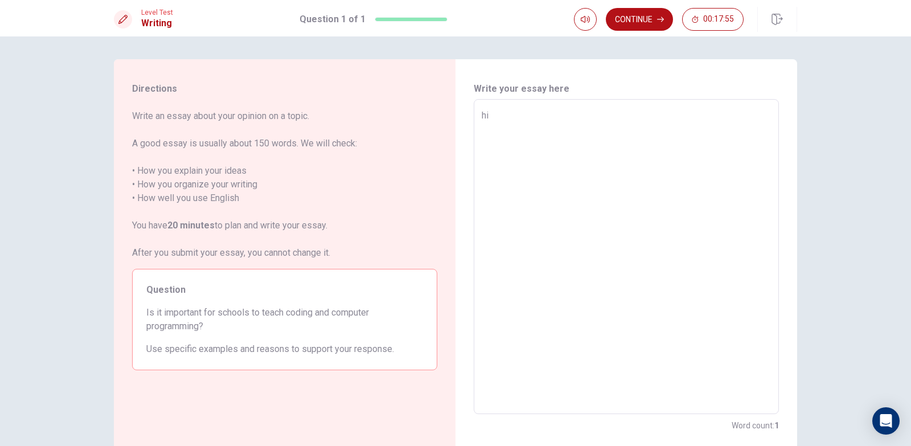
type textarea "x"
type textarea "hi"
type textarea "x"
type textarea "hi"
type textarea "x"
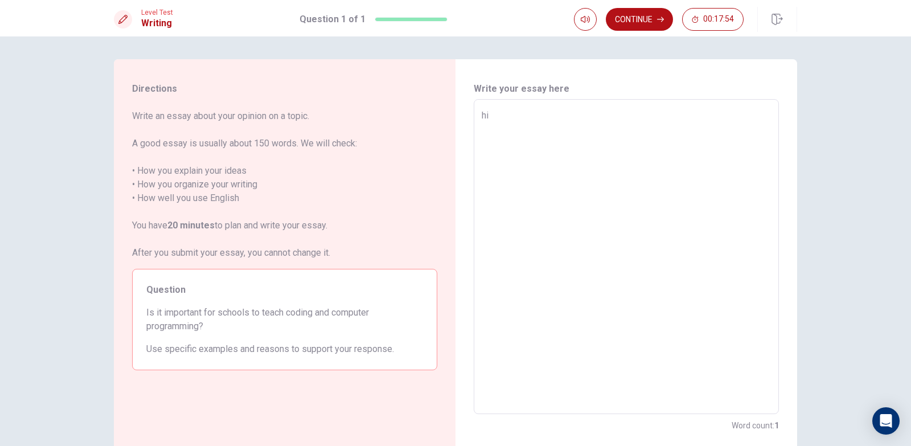
type textarea "hi"
type textarea "x"
type textarea "hi"
type textarea "x"
type textarea "hi"
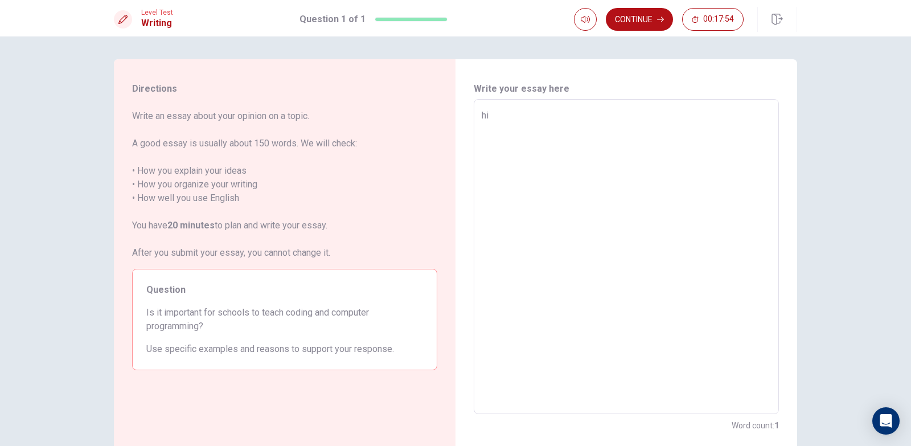
type textarea "x"
type textarea "hi"
type textarea "x"
type textarea "hi"
type textarea "x"
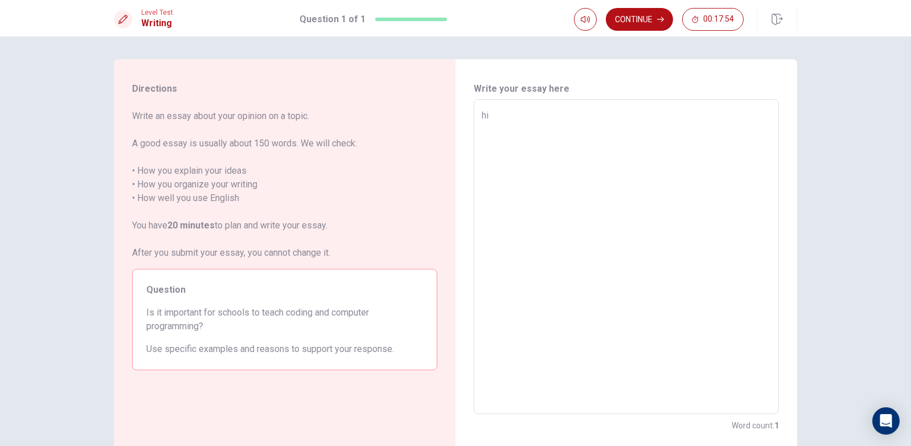
type textarea "hi"
type textarea "x"
type textarea "hi"
type textarea "x"
type textarea "hi"
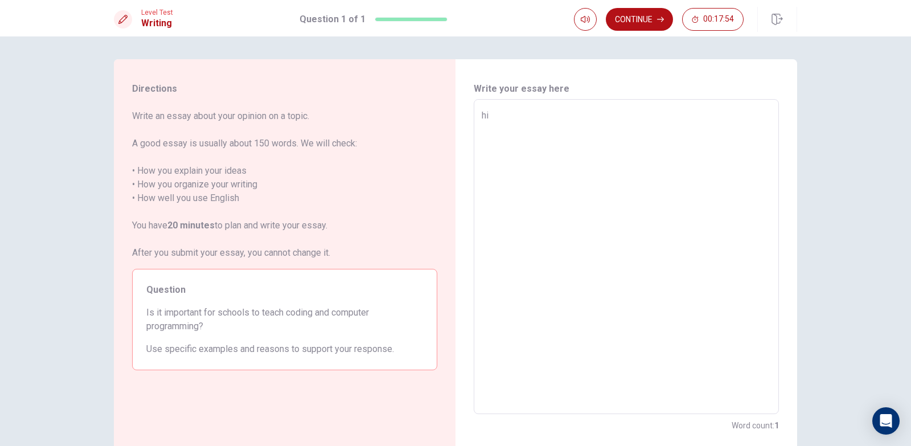
type textarea "x"
drag, startPoint x: 256, startPoint y: 143, endPoint x: 271, endPoint y: 144, distance: 14.8
click at [271, 144] on span "Write an essay about your opinion on a topic. A good essay is usually about 150…" at bounding box center [284, 184] width 305 height 150
click at [270, 144] on span "Write an essay about your opinion on a topic. A good essay is usually about 150…" at bounding box center [284, 184] width 305 height 150
drag, startPoint x: 263, startPoint y: 143, endPoint x: 252, endPoint y: 145, distance: 11.5
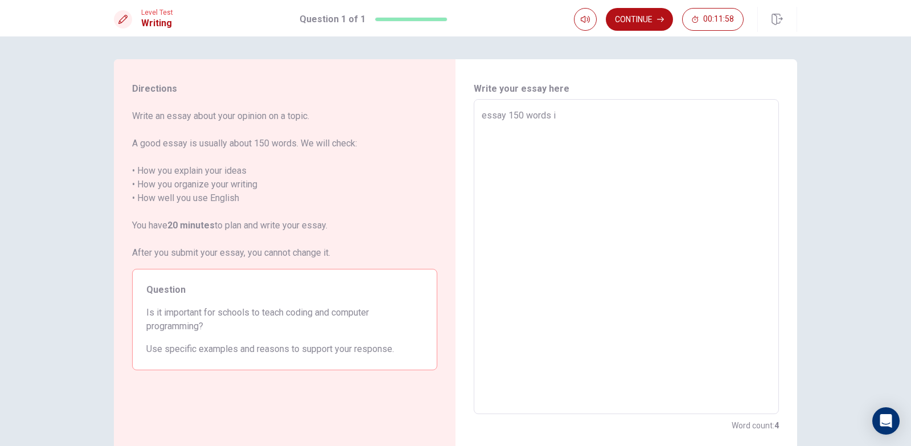
click at [252, 145] on span "Write an essay about your opinion on a topic. A good essay is usually about 150…" at bounding box center [284, 184] width 305 height 150
drag, startPoint x: 218, startPoint y: 172, endPoint x: 224, endPoint y: 172, distance: 6.8
click at [224, 172] on span "Write an essay about your opinion on a topic. A good essay is usually about 150…" at bounding box center [284, 184] width 305 height 150
click at [608, 118] on textarea "essay 150 words i" at bounding box center [626, 257] width 289 height 296
click at [565, 112] on textarea "essay 150 words i not to writing how you explain your ideas" at bounding box center [626, 257] width 289 height 296
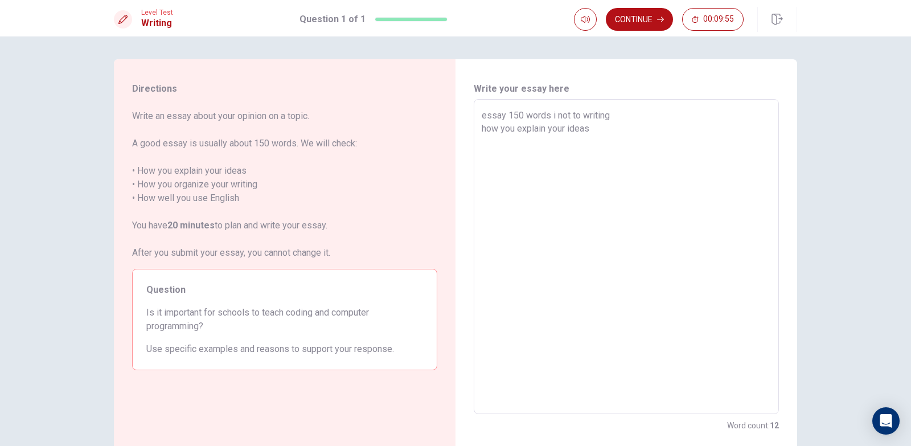
click at [567, 113] on textarea "essay 150 words i not to writing how you explain your ideas" at bounding box center [626, 257] width 289 height 296
click at [597, 127] on textarea "essay 150 words ink to writing how you explain your ideas" at bounding box center [626, 257] width 289 height 296
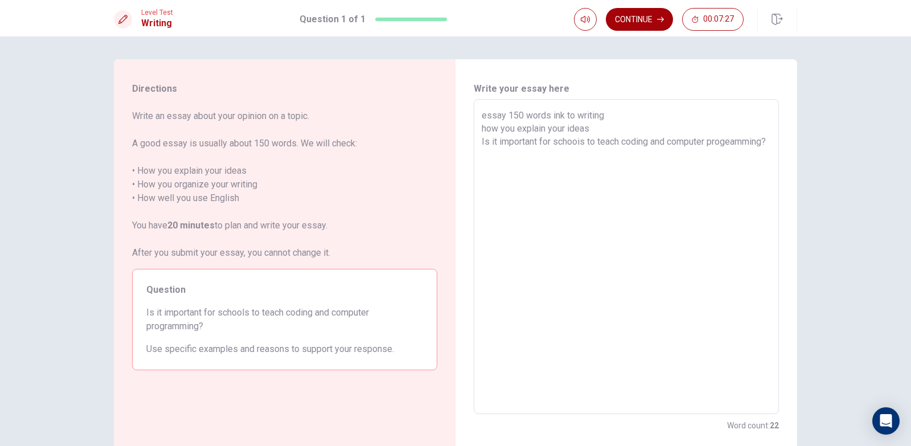
click at [619, 19] on button "Continue" at bounding box center [639, 19] width 67 height 23
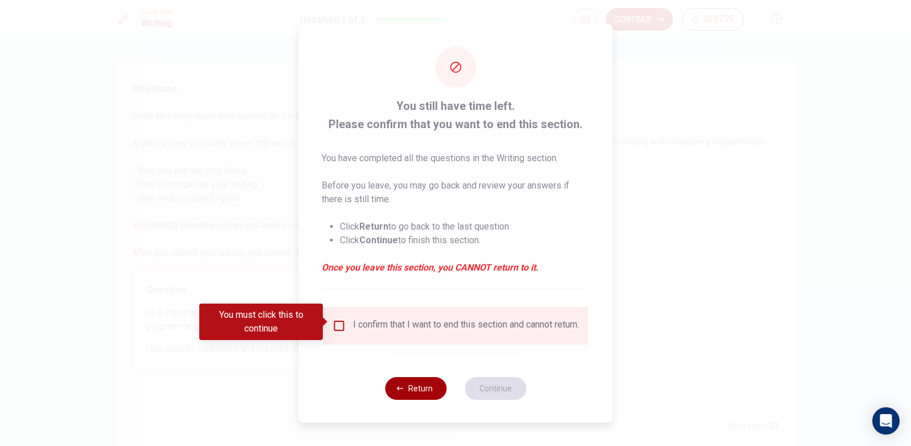
click at [437, 400] on button "Return" at bounding box center [416, 388] width 62 height 23
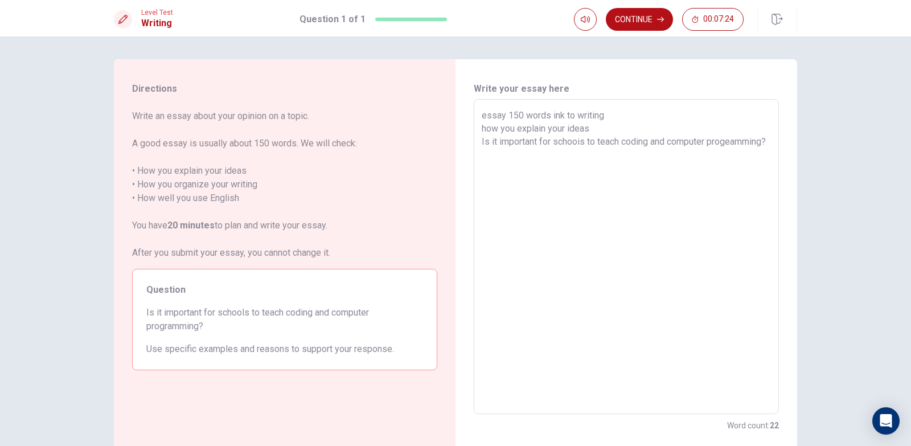
click at [490, 174] on textarea "essay 150 words ink to writing how you explain your ideas Is it important for s…" at bounding box center [626, 257] width 289 height 296
click at [560, 146] on textarea "essay 150 words ink to writing how you explain your ideas Is it important for s…" at bounding box center [626, 257] width 289 height 296
click at [559, 152] on textarea "essay 150 words ink to writing how you explain your ideas Is it important for s…" at bounding box center [626, 257] width 289 height 296
click at [484, 186] on textarea "essay 150 words ink to writing how you explain your ideas Is it important for s…" at bounding box center [626, 257] width 289 height 296
click at [619, 28] on button "Continue" at bounding box center [639, 19] width 67 height 23
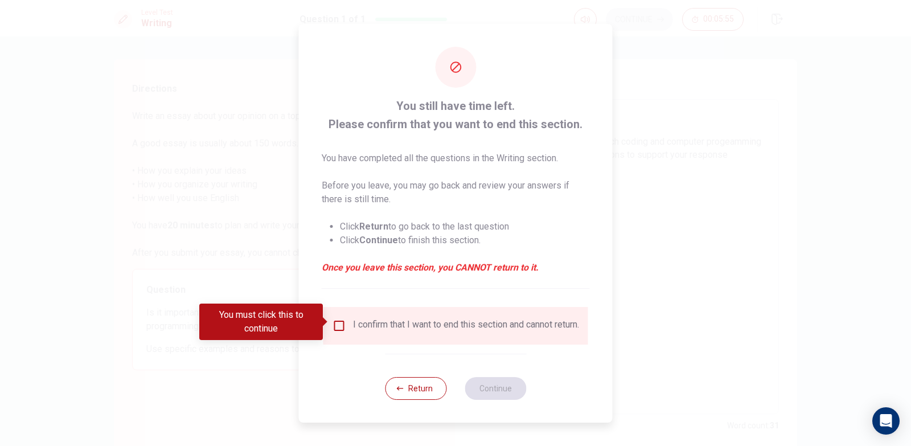
drag, startPoint x: 353, startPoint y: 330, endPoint x: 347, endPoint y: 328, distance: 5.9
click at [353, 330] on div "I confirm that I want to end this section and cannot return." at bounding box center [466, 326] width 226 height 14
drag, startPoint x: 342, startPoint y: 326, endPoint x: 417, endPoint y: 343, distance: 77.1
click at [342, 326] on input "You must click this to continue" at bounding box center [340, 326] width 14 height 14
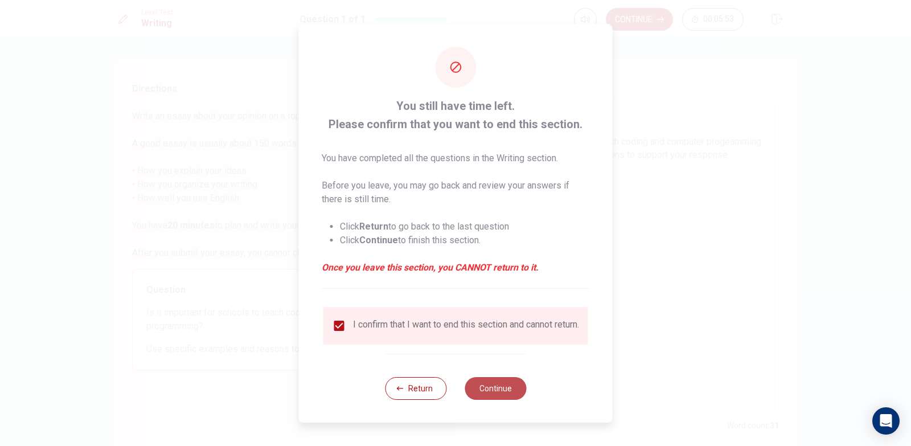
click at [494, 384] on button "Continue" at bounding box center [496, 388] width 62 height 23
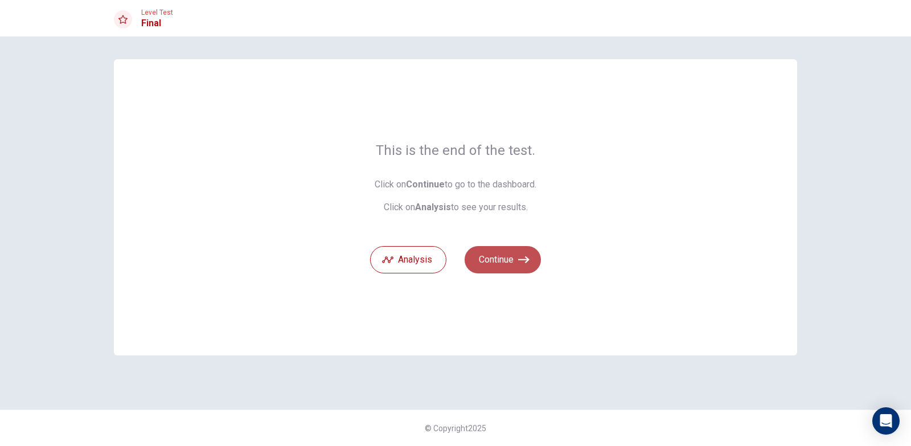
click at [496, 260] on button "Continue" at bounding box center [503, 259] width 76 height 27
